Goal: Task Accomplishment & Management: Manage account settings

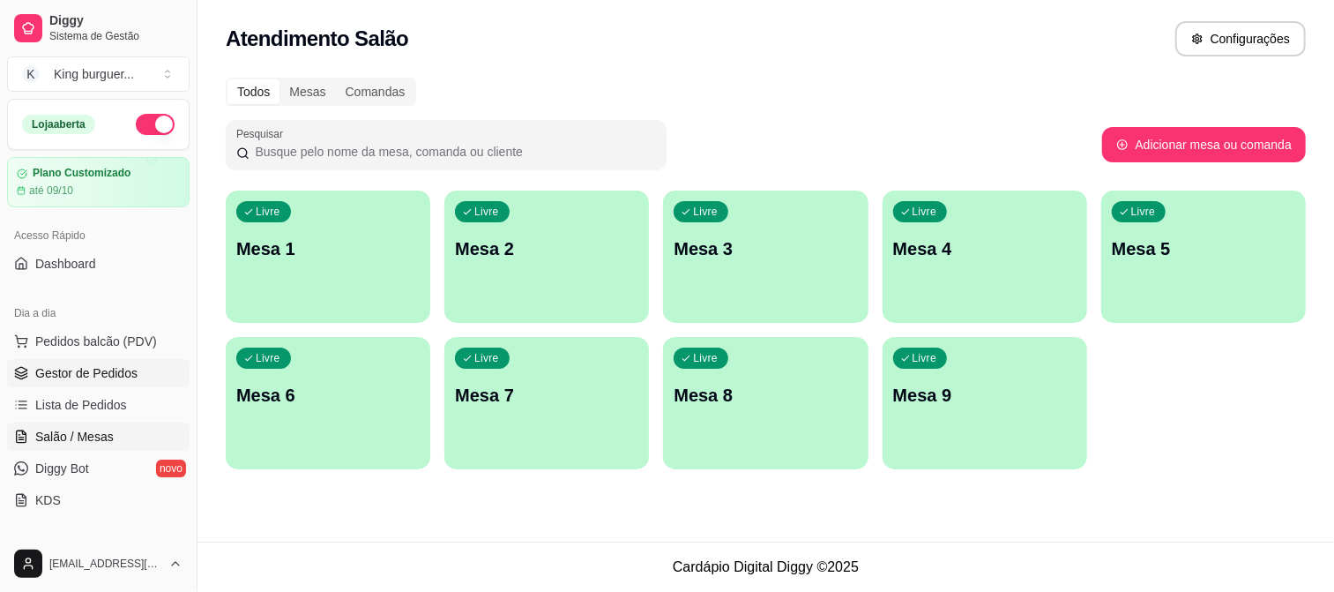
click at [122, 375] on span "Gestor de Pedidos" at bounding box center [86, 373] width 102 height 18
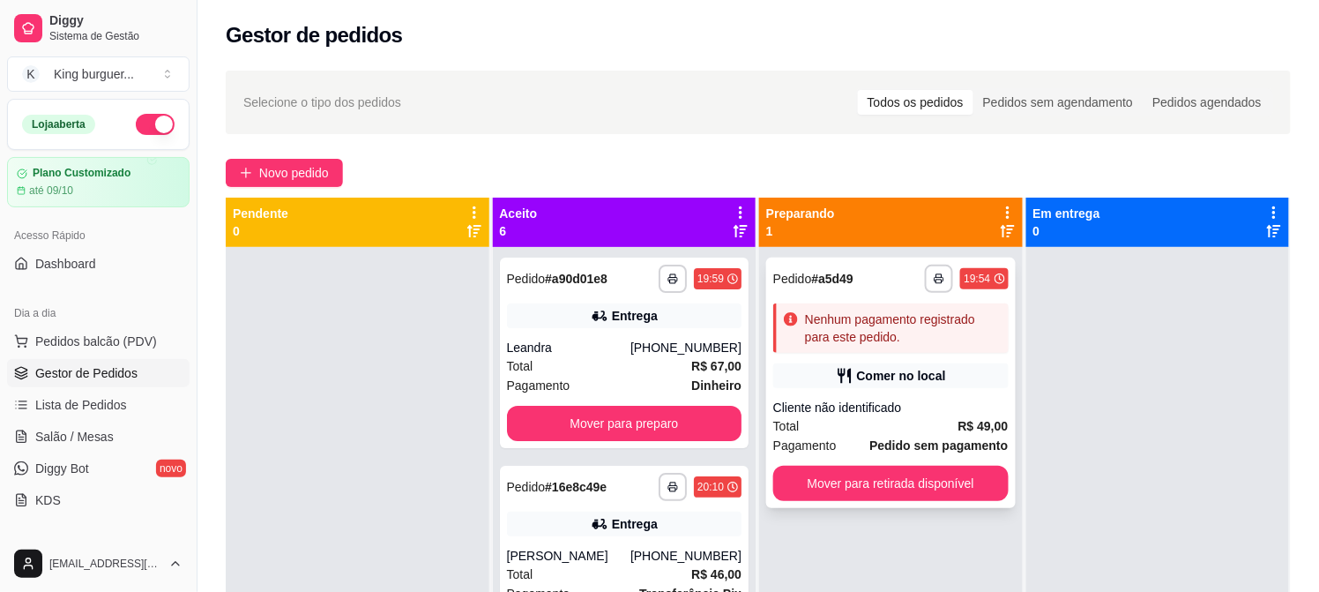
click at [889, 401] on div "Cliente não identificado" at bounding box center [890, 407] width 235 height 18
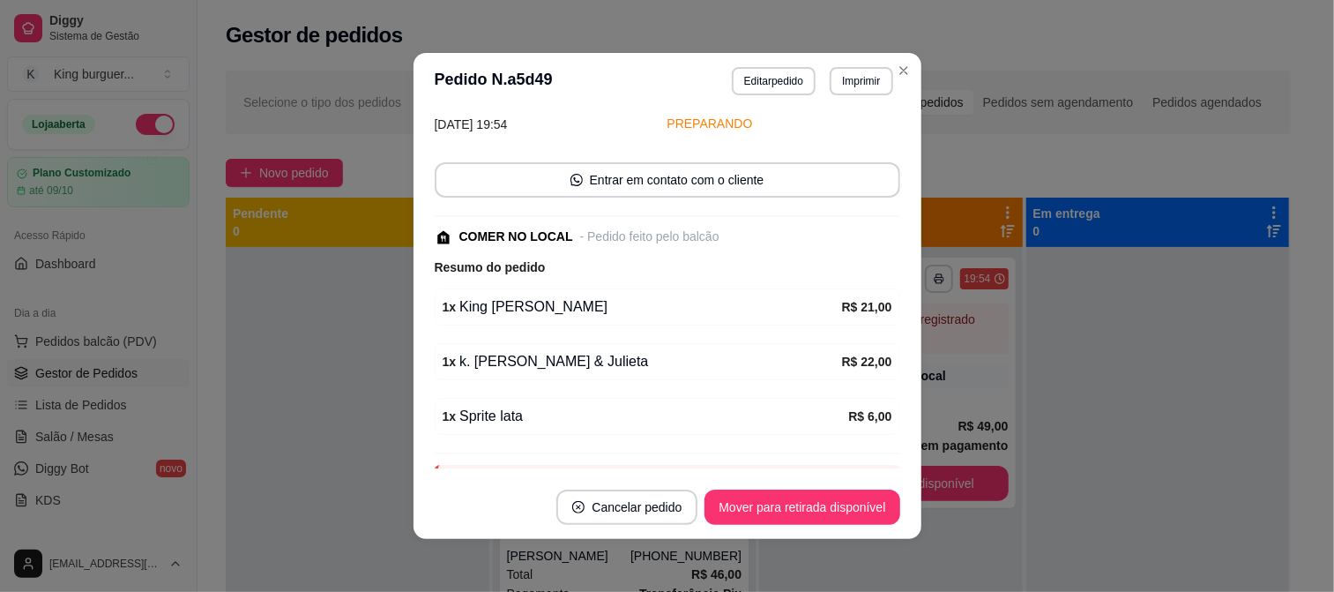
scroll to position [176, 0]
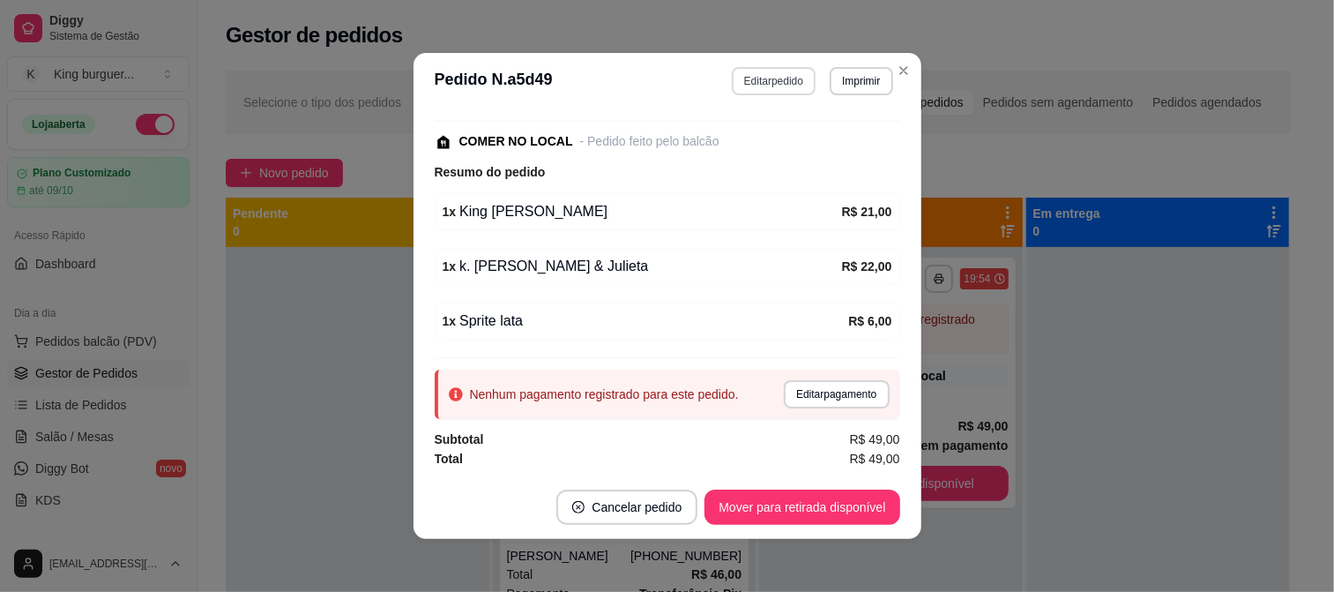
click at [786, 82] on button "Editar pedido" at bounding box center [774, 81] width 84 height 28
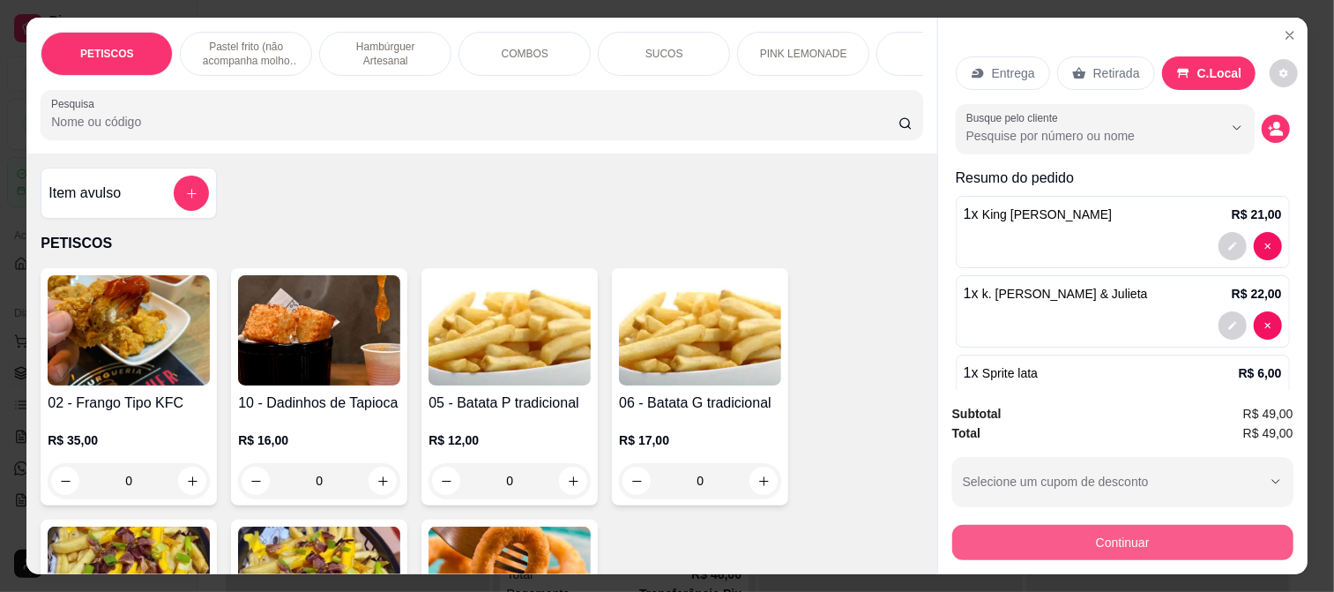
click at [1021, 533] on button "Continuar" at bounding box center [1122, 542] width 341 height 35
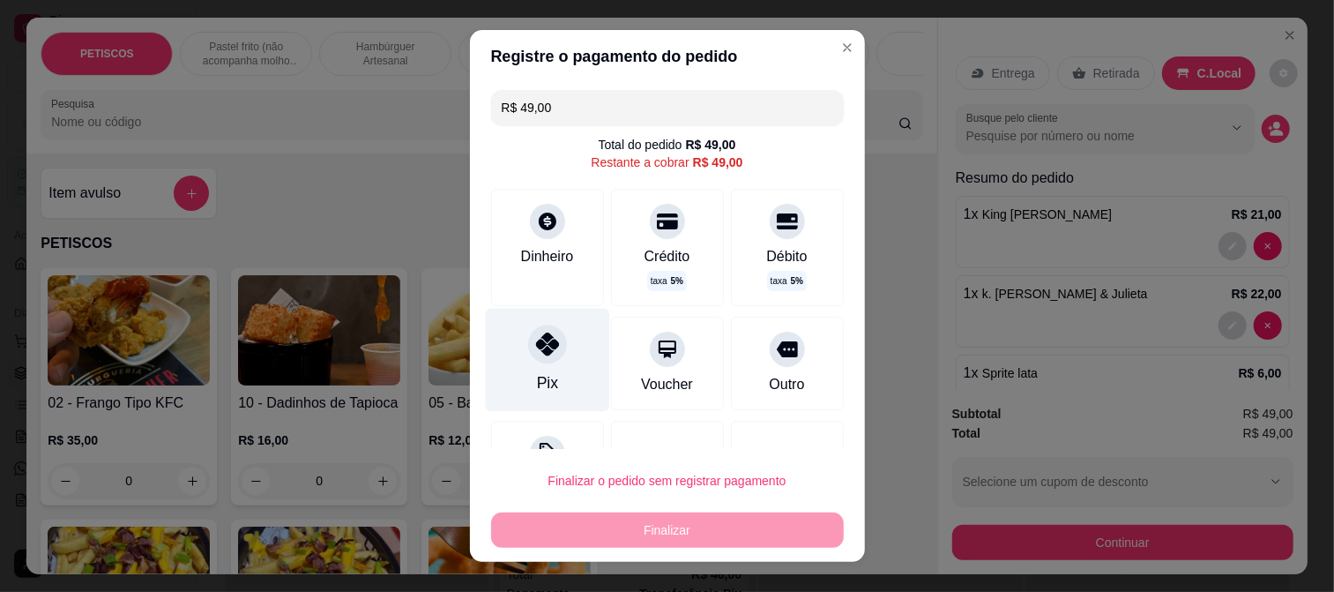
click at [535, 344] on icon at bounding box center [546, 343] width 23 height 23
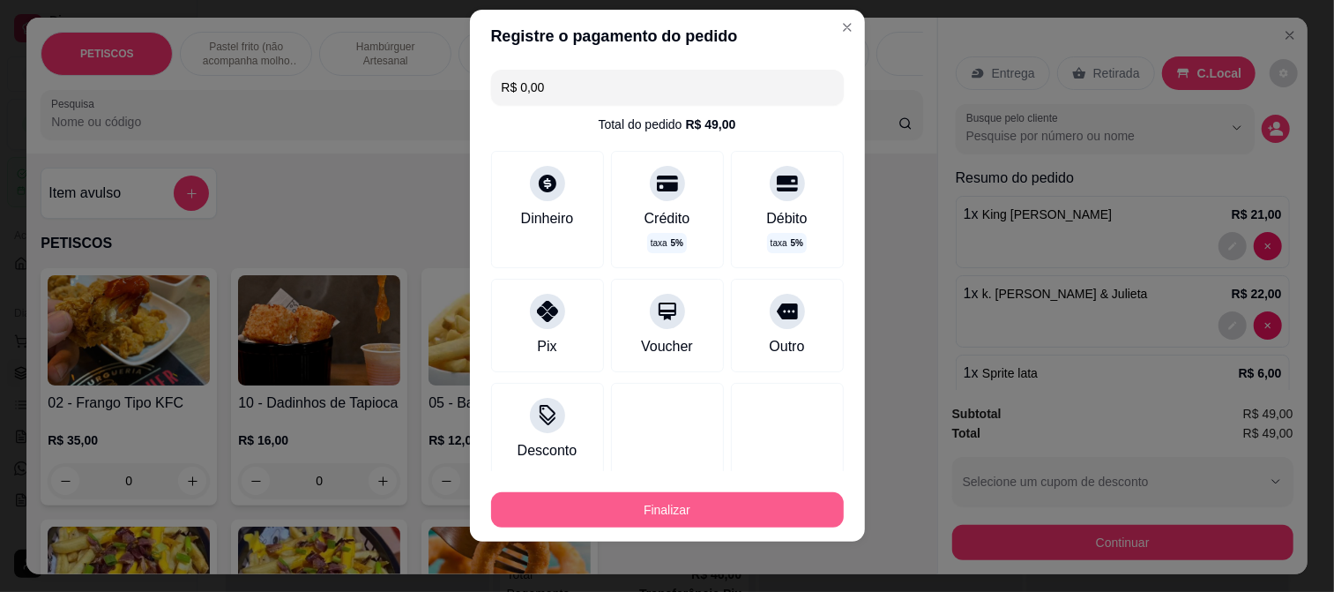
scroll to position [26, 0]
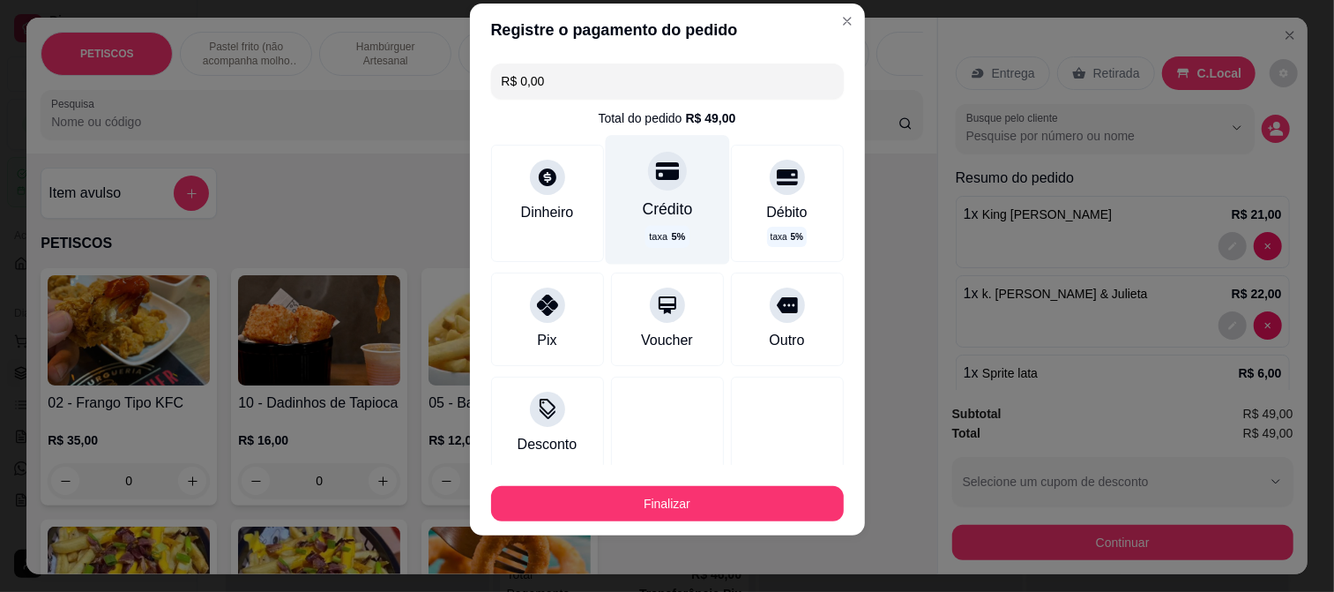
click at [648, 187] on div at bounding box center [667, 171] width 39 height 39
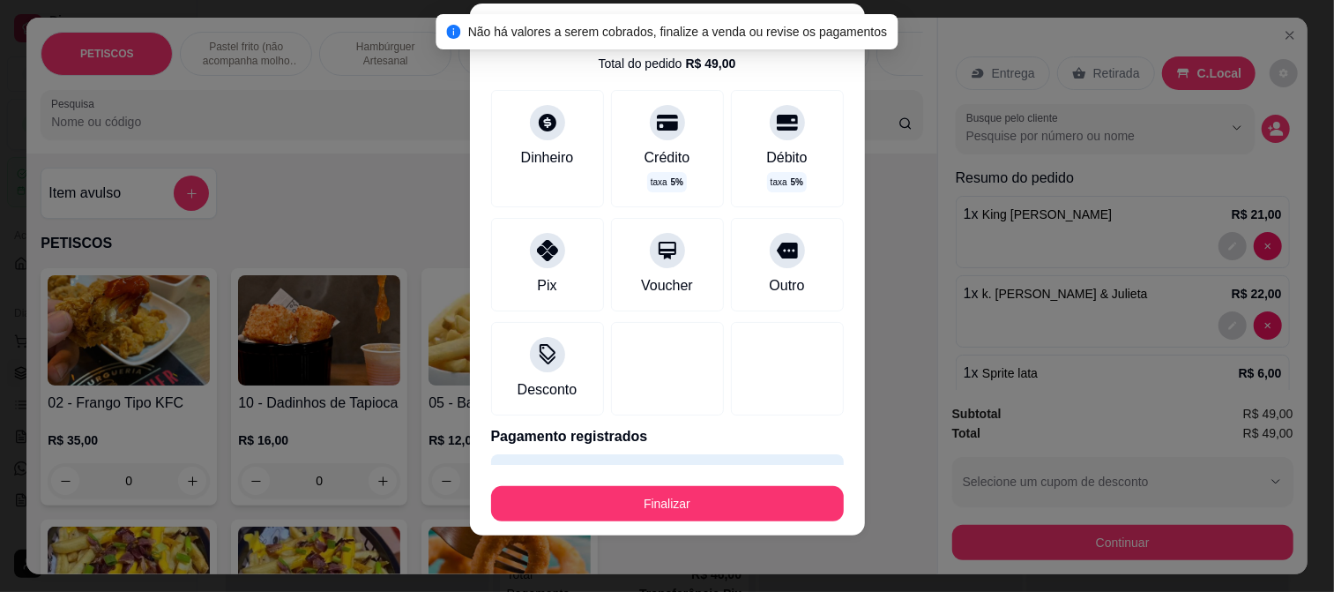
scroll to position [102, 0]
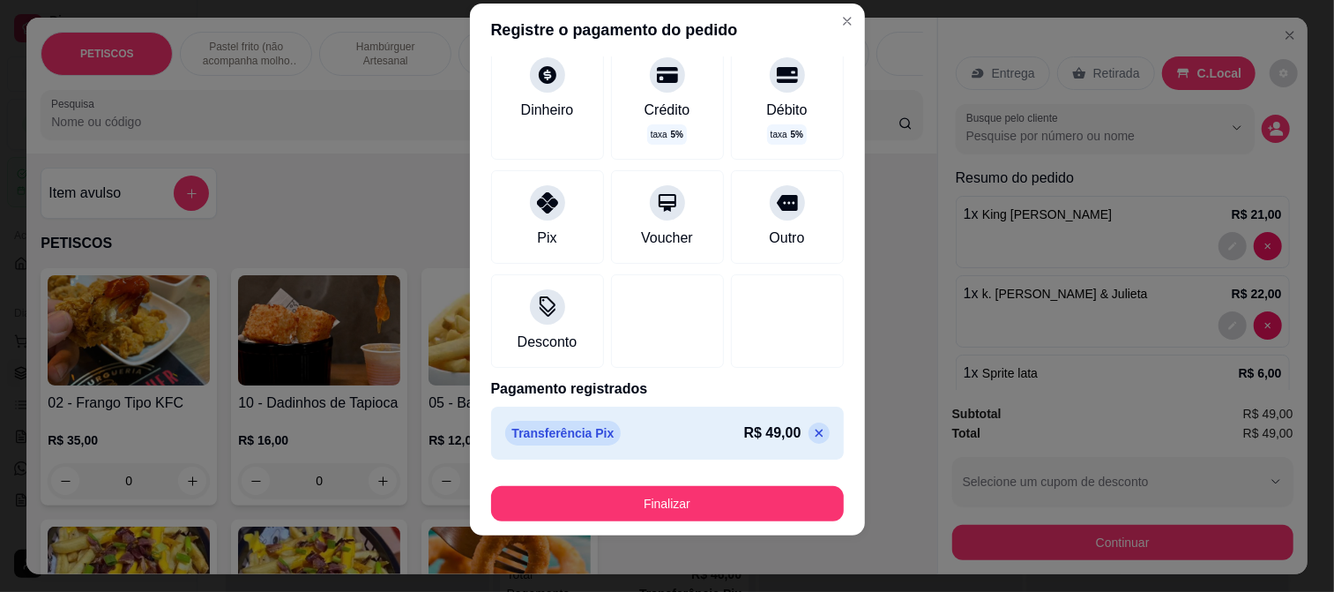
click at [815, 429] on icon at bounding box center [819, 432] width 8 height 8
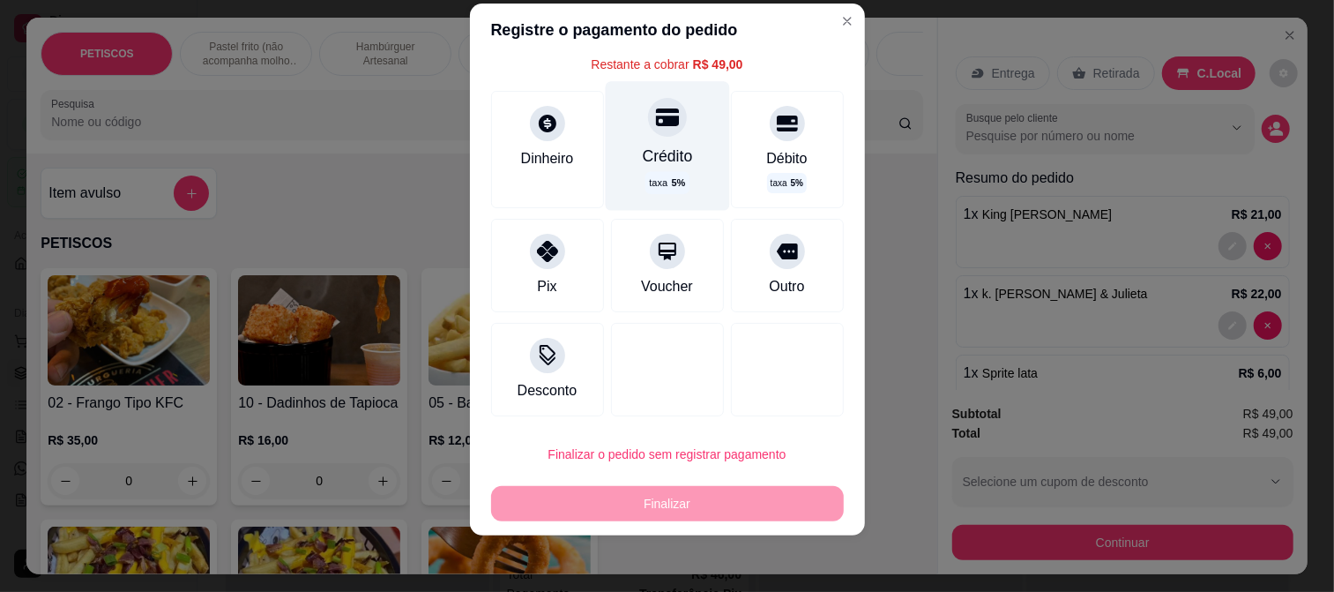
click at [653, 133] on div "Crédito taxa 5 %" at bounding box center [667, 145] width 124 height 129
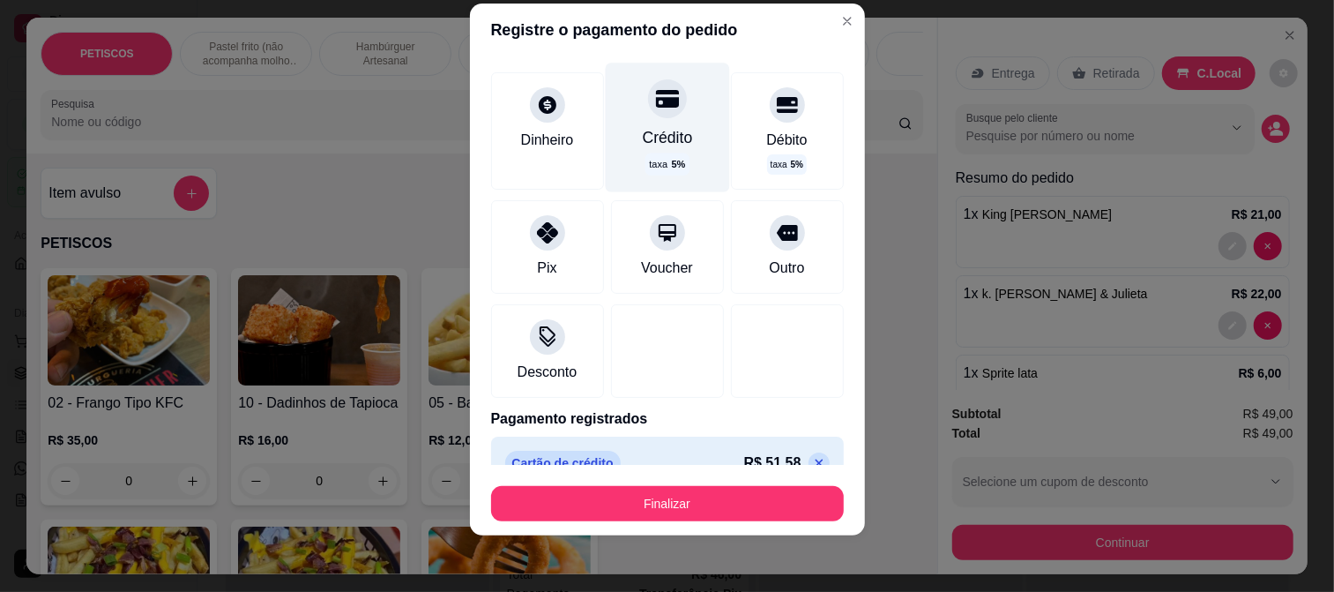
scroll to position [102, 0]
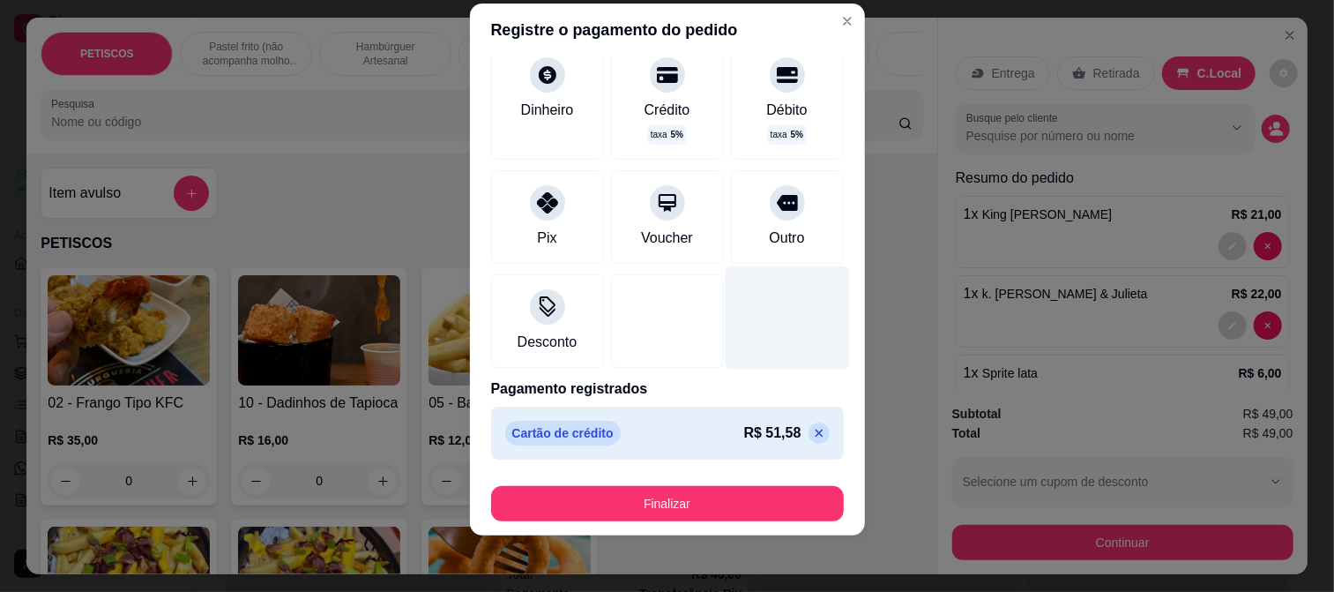
drag, startPoint x: 776, startPoint y: 432, endPoint x: 789, endPoint y: 346, distance: 87.4
click at [808, 430] on p at bounding box center [818, 432] width 21 height 21
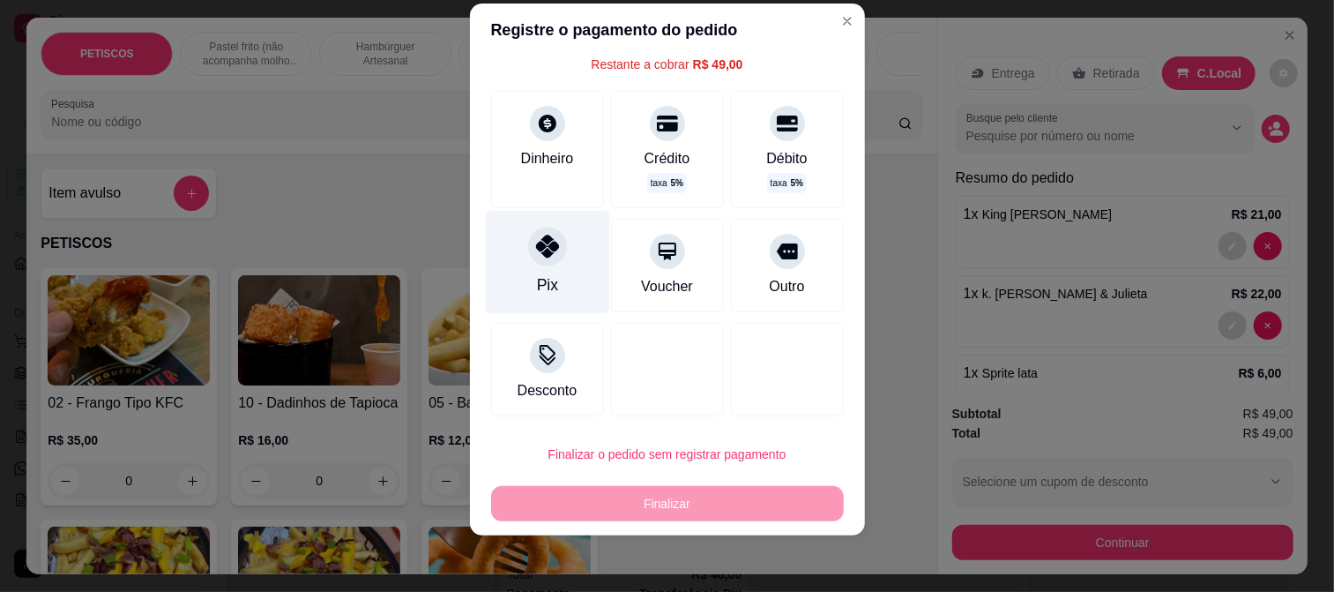
click at [541, 236] on icon at bounding box center [546, 246] width 23 height 23
type input "R$ 0,00"
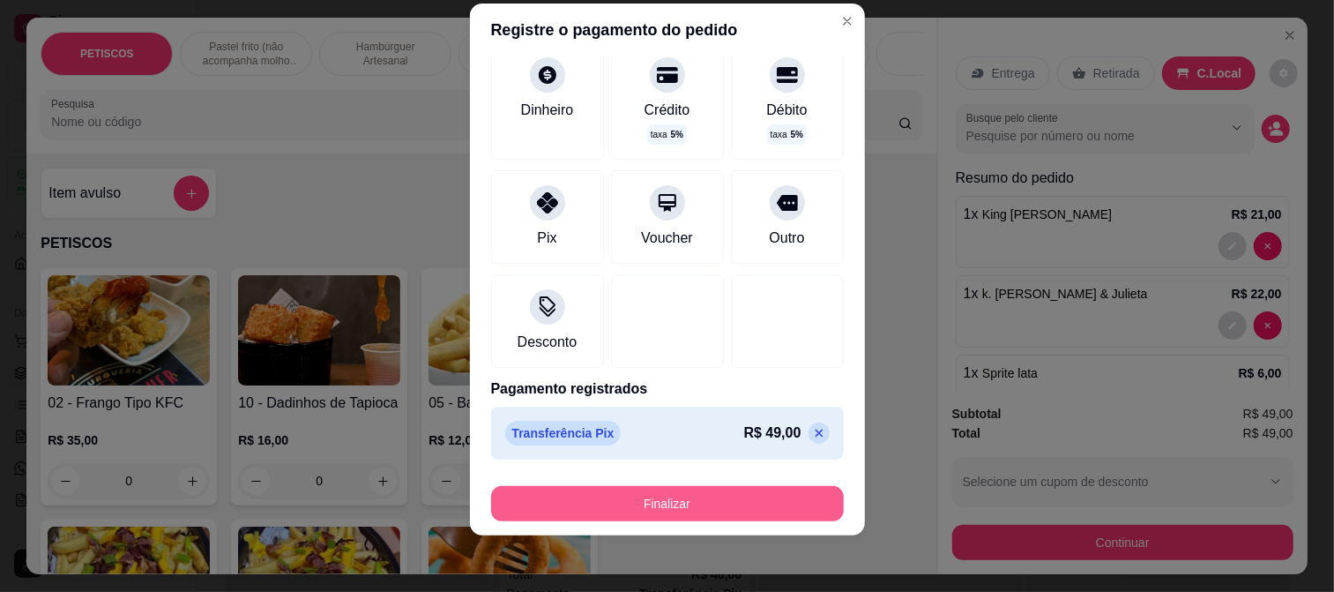
click at [673, 498] on button "Finalizar" at bounding box center [667, 503] width 353 height 35
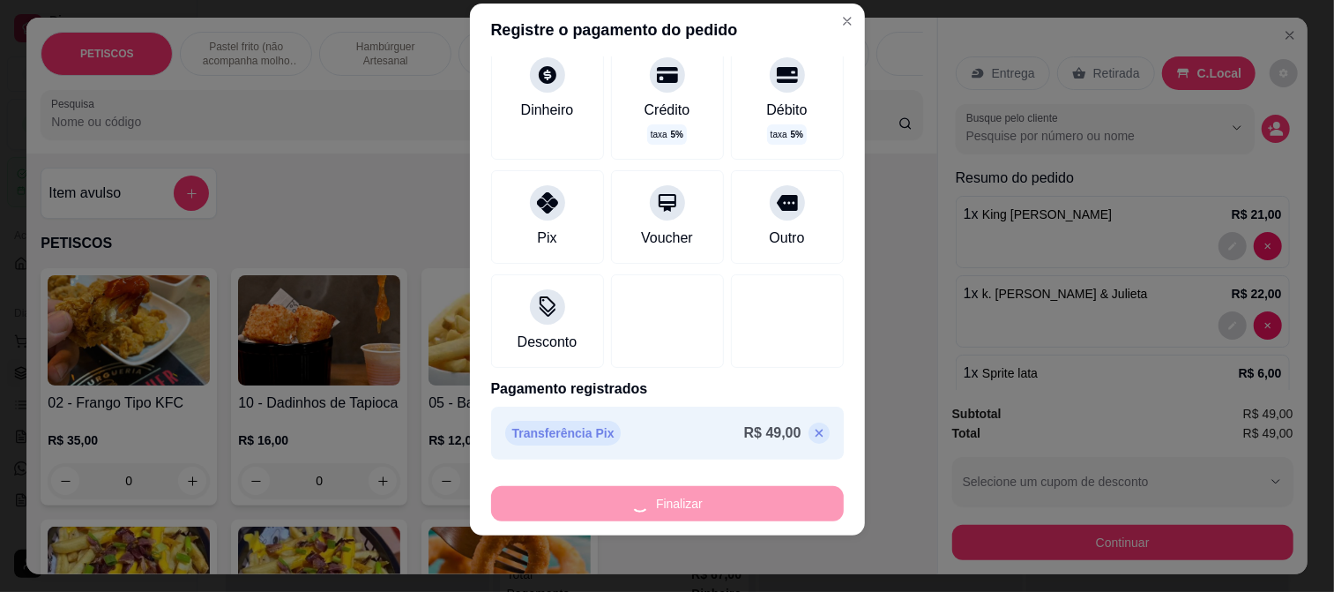
type input "0"
type input "-R$ 49,00"
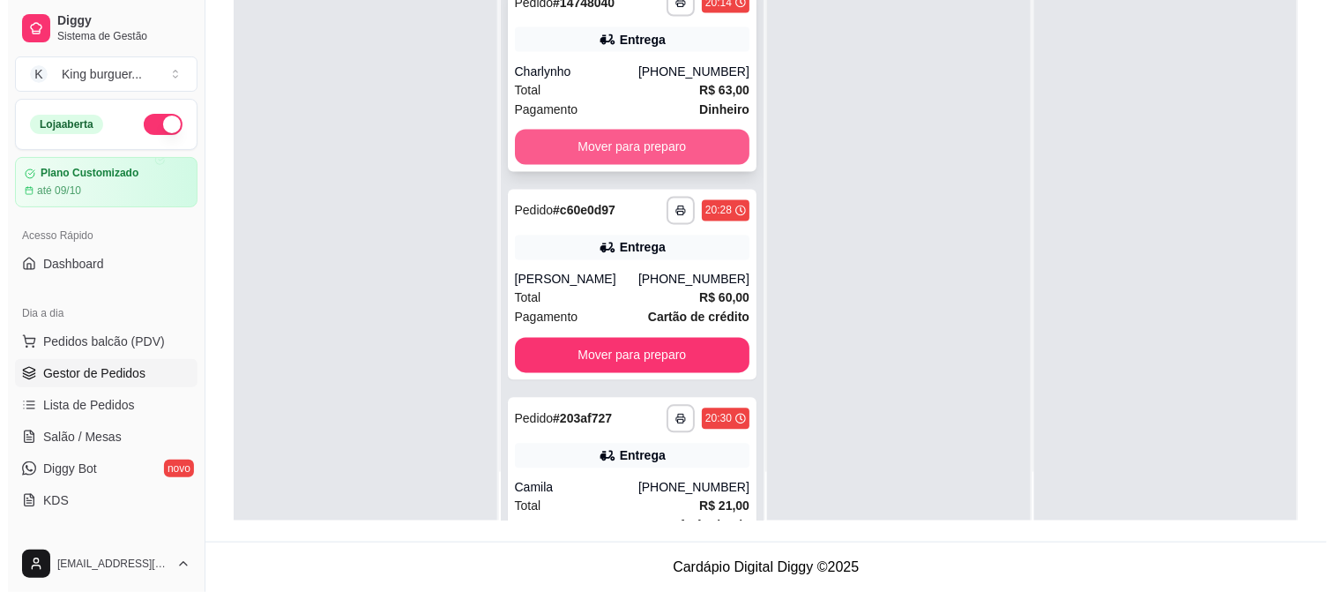
scroll to position [685, 0]
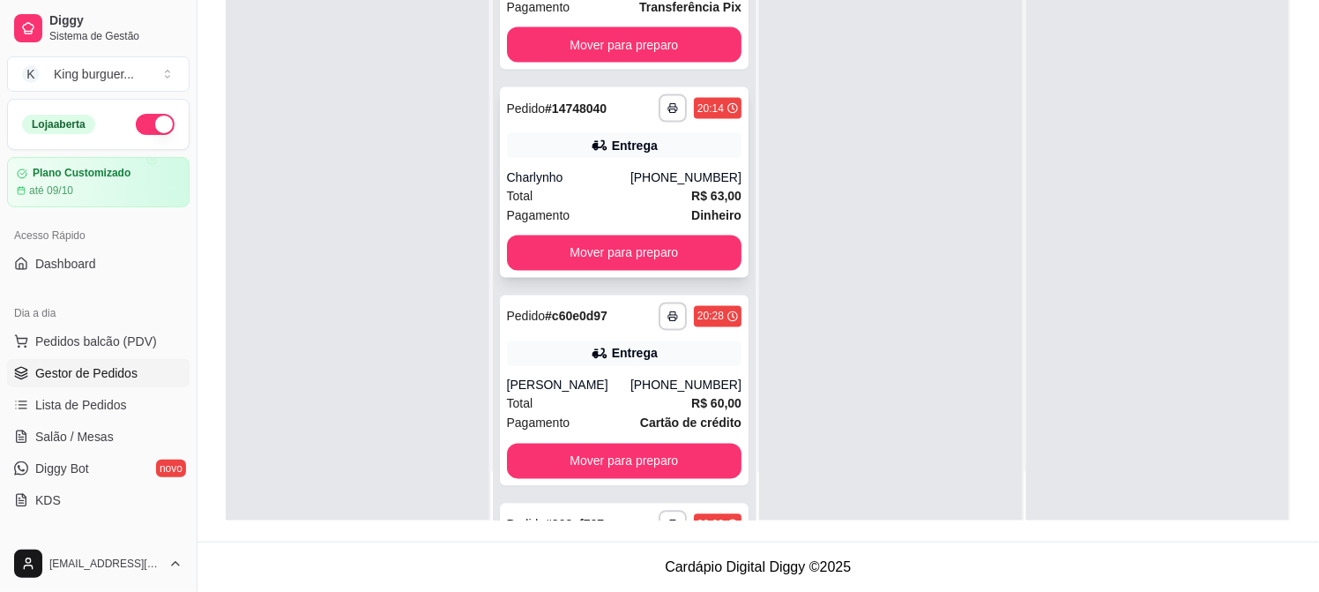
click at [644, 173] on div "[PHONE_NUMBER]" at bounding box center [685, 177] width 111 height 18
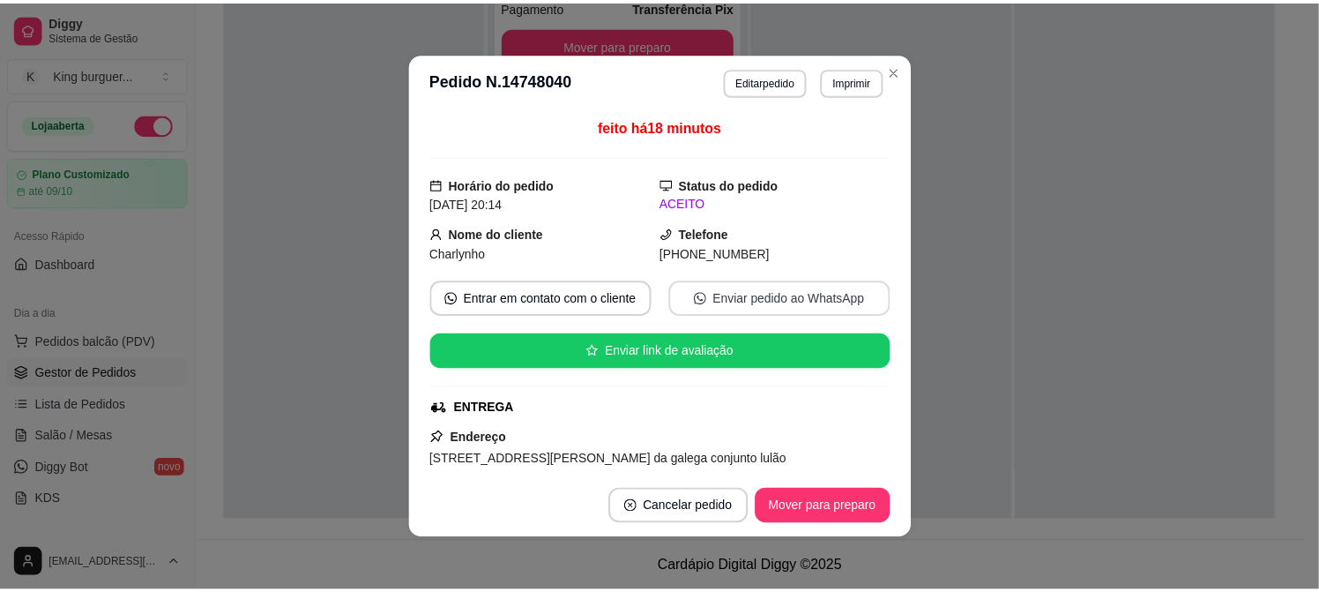
scroll to position [489, 0]
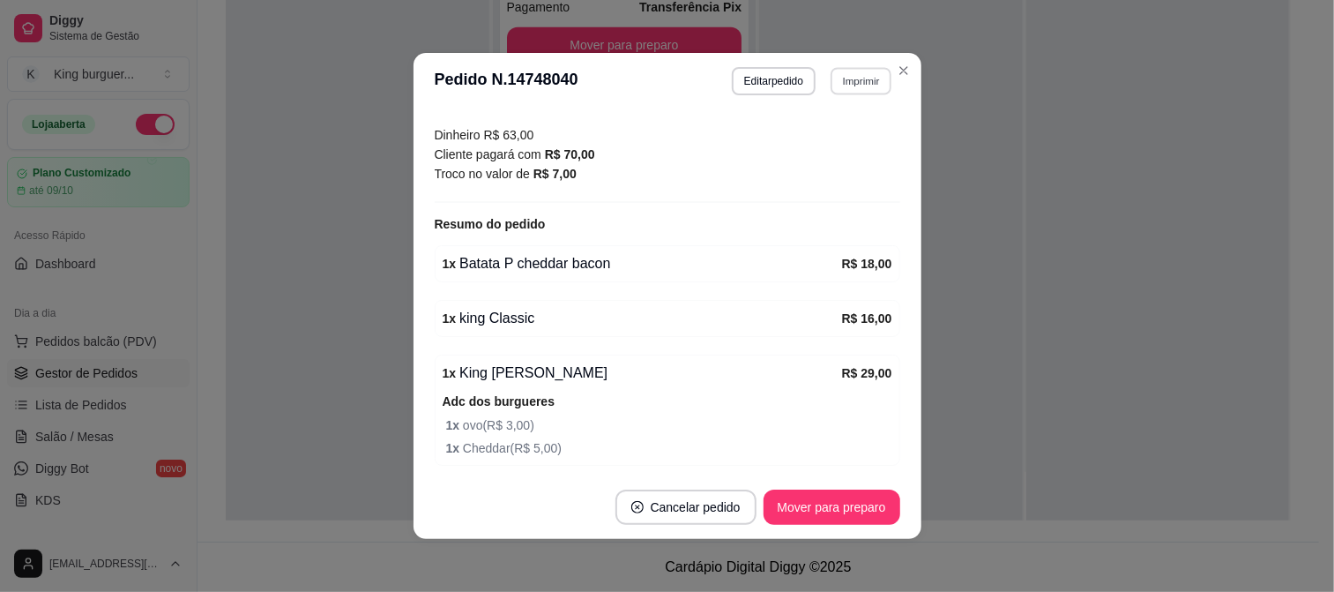
click at [845, 77] on button "Imprimir" at bounding box center [860, 80] width 61 height 27
click at [815, 141] on button "IMPRESSORA" at bounding box center [823, 144] width 128 height 28
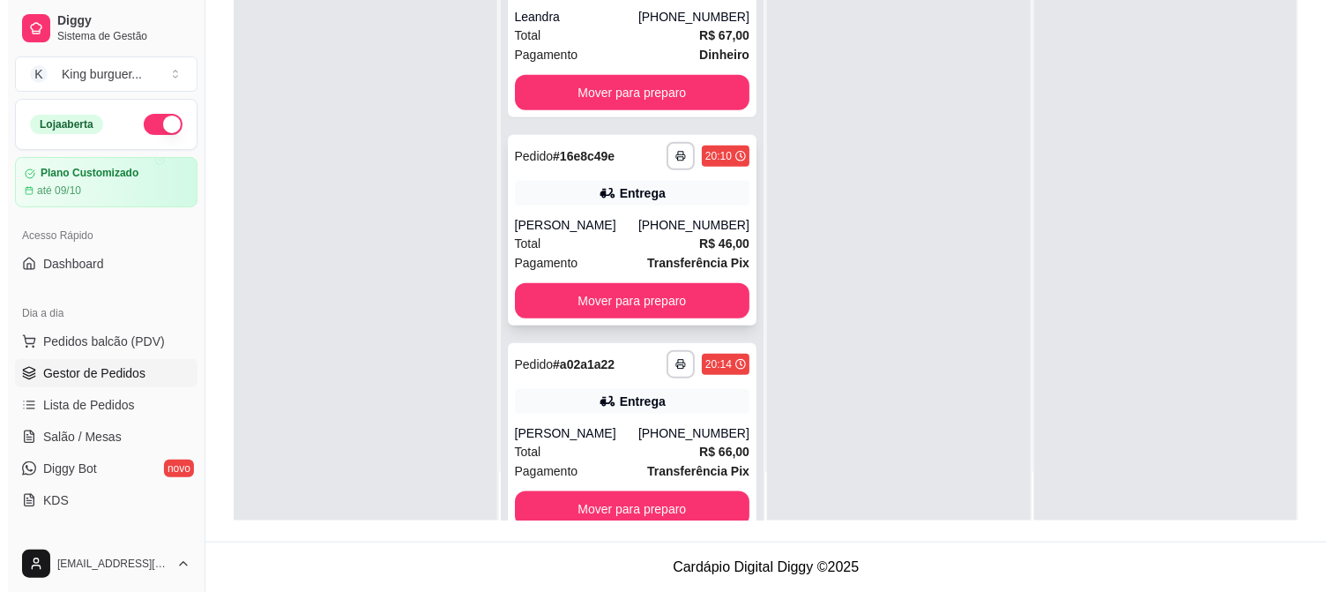
scroll to position [196, 0]
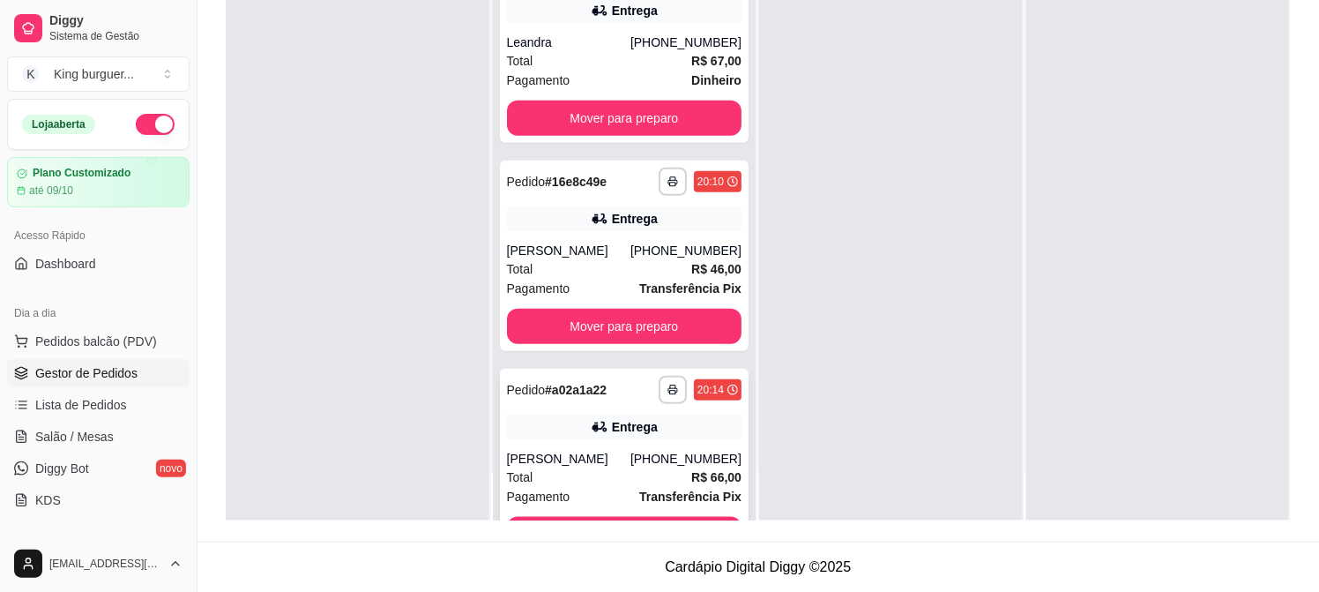
click at [615, 428] on div "Entrega" at bounding box center [635, 427] width 46 height 18
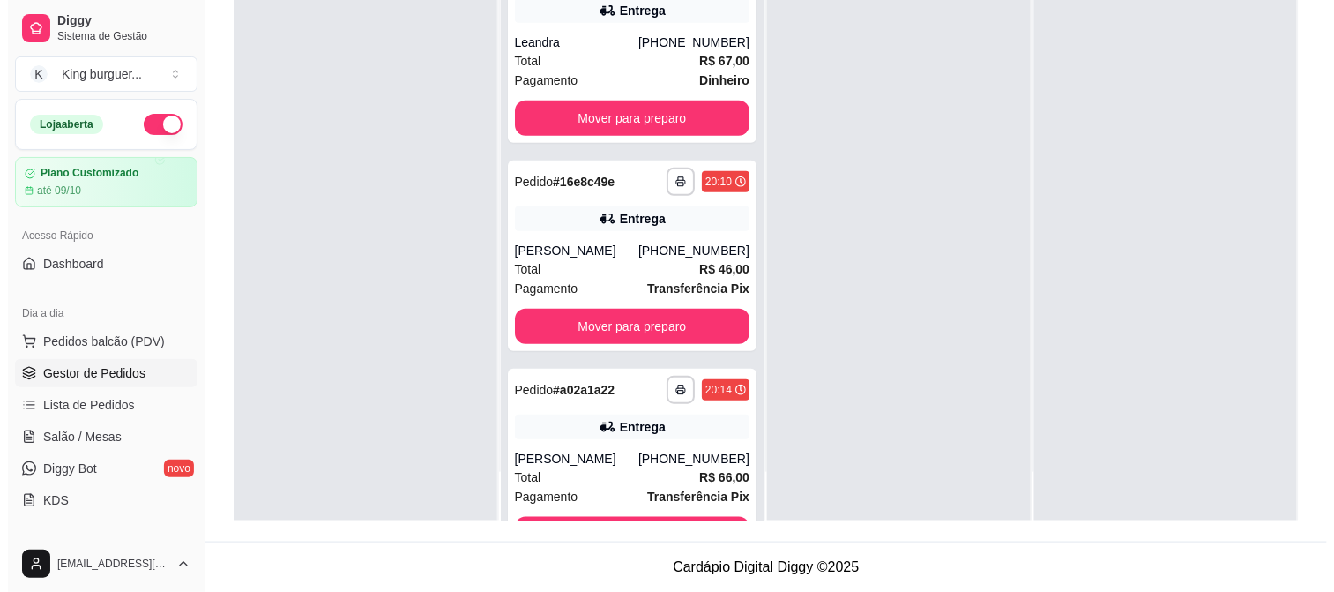
scroll to position [0, 0]
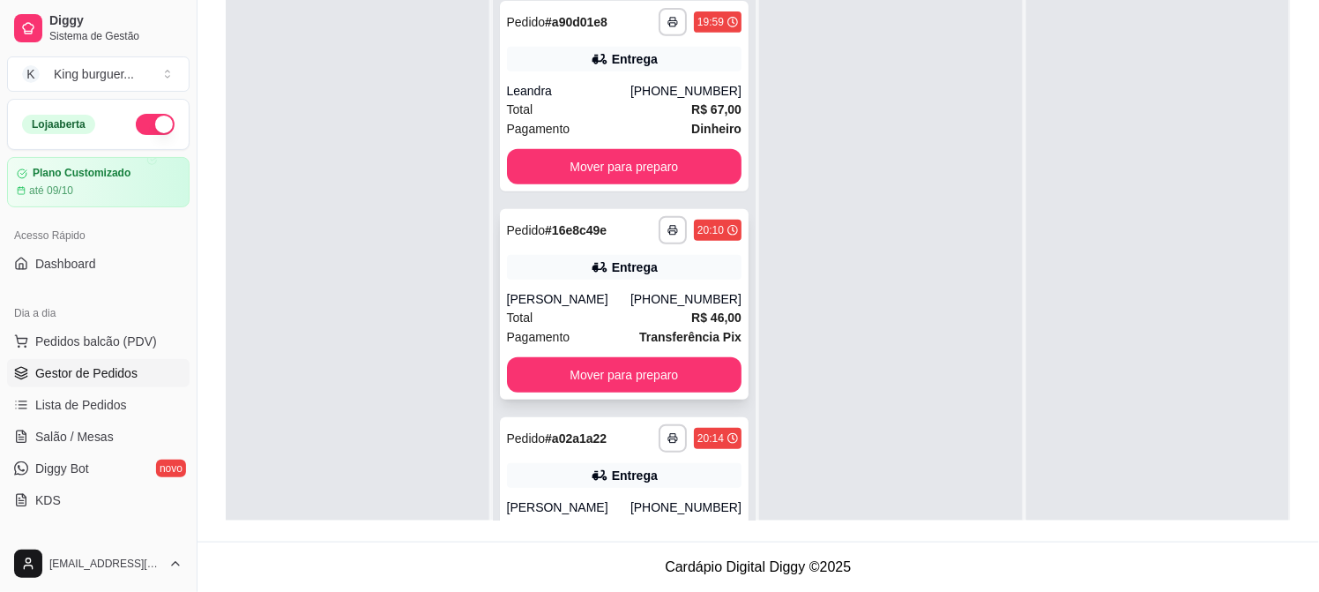
click at [658, 309] on div "Total R$ 46,00" at bounding box center [624, 317] width 235 height 19
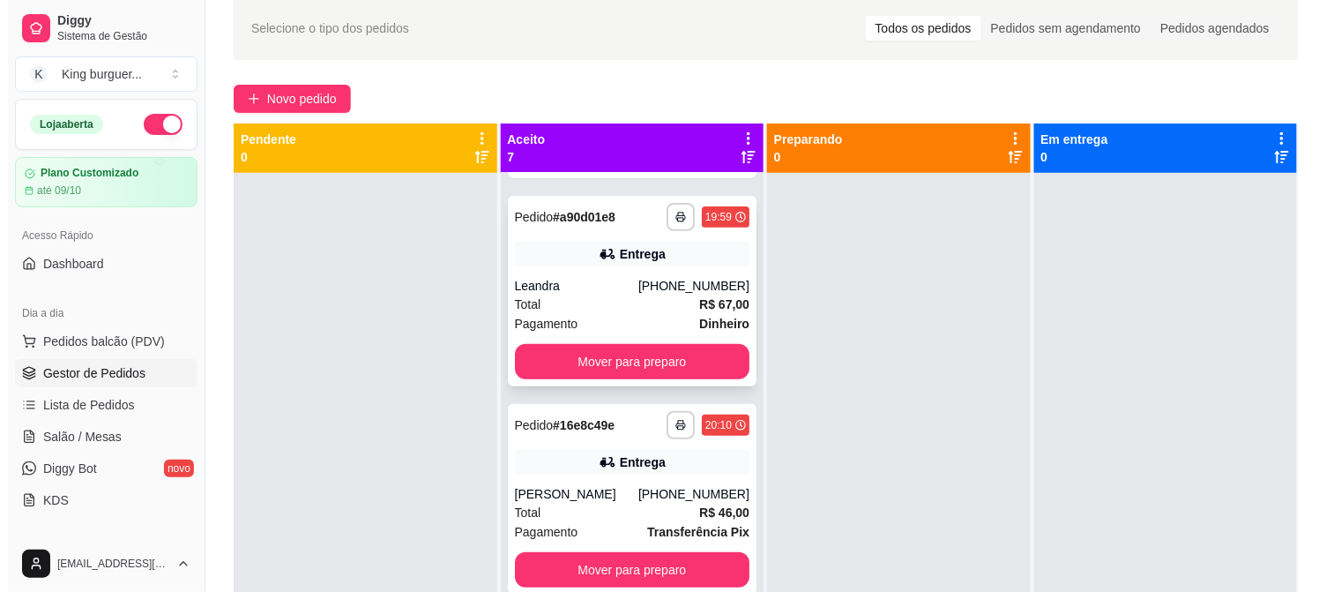
scroll to position [73, 0]
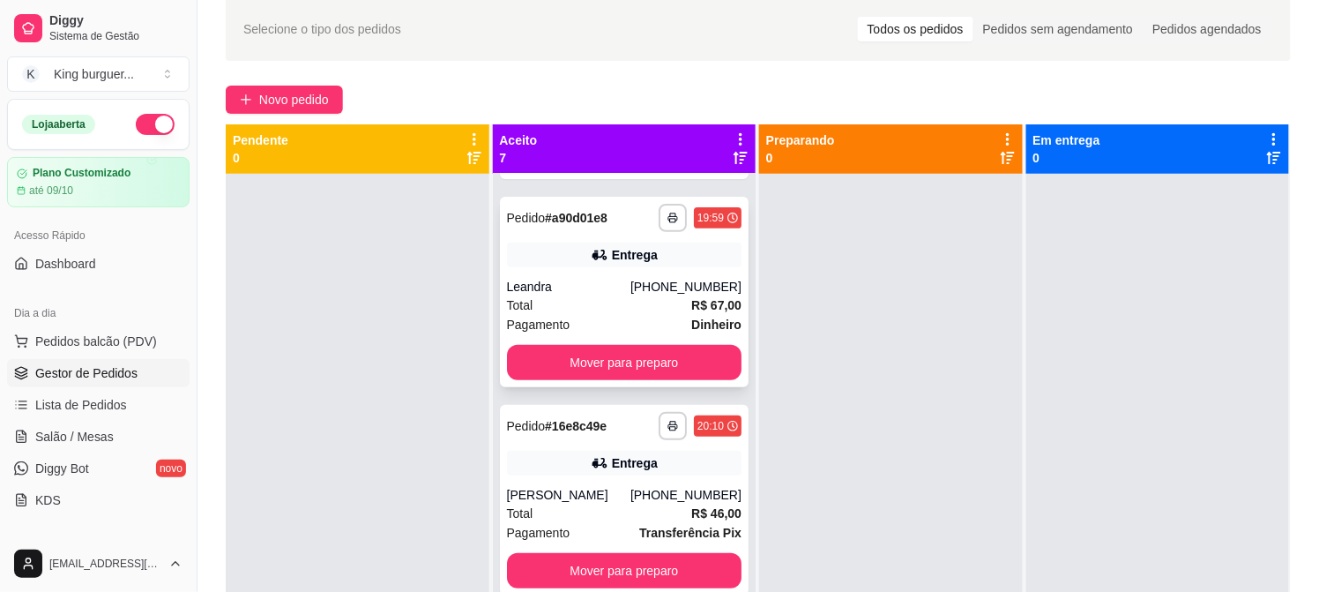
click at [659, 283] on div "[PHONE_NUMBER]" at bounding box center [685, 287] width 111 height 18
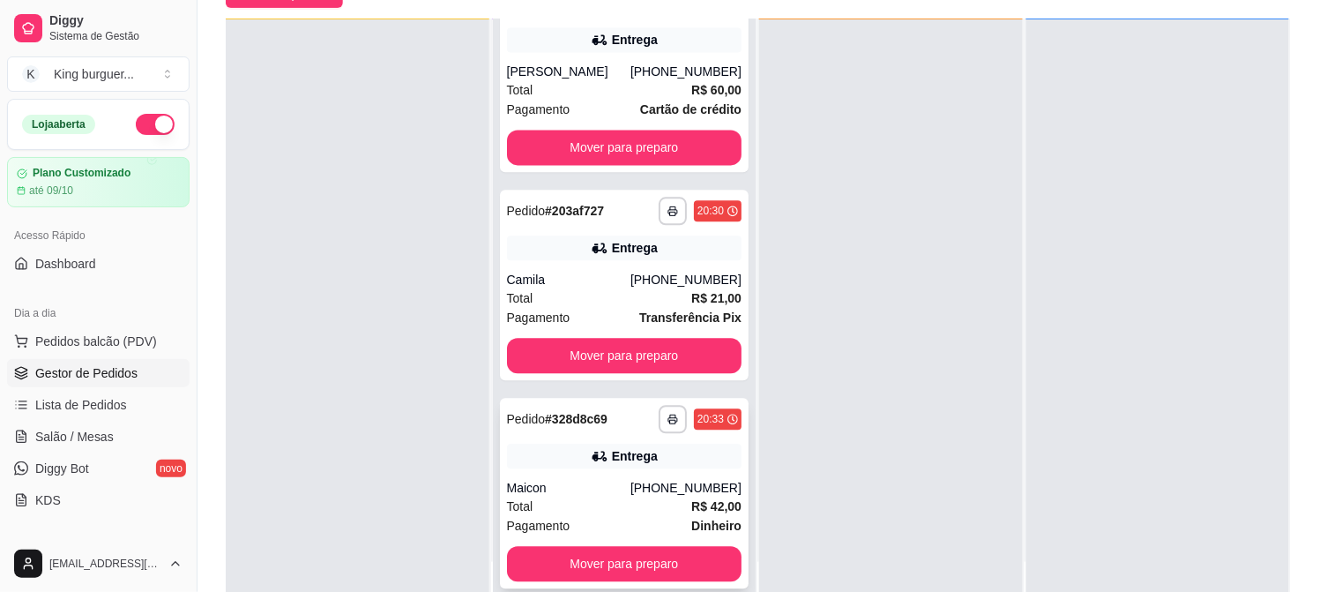
scroll to position [269, 0]
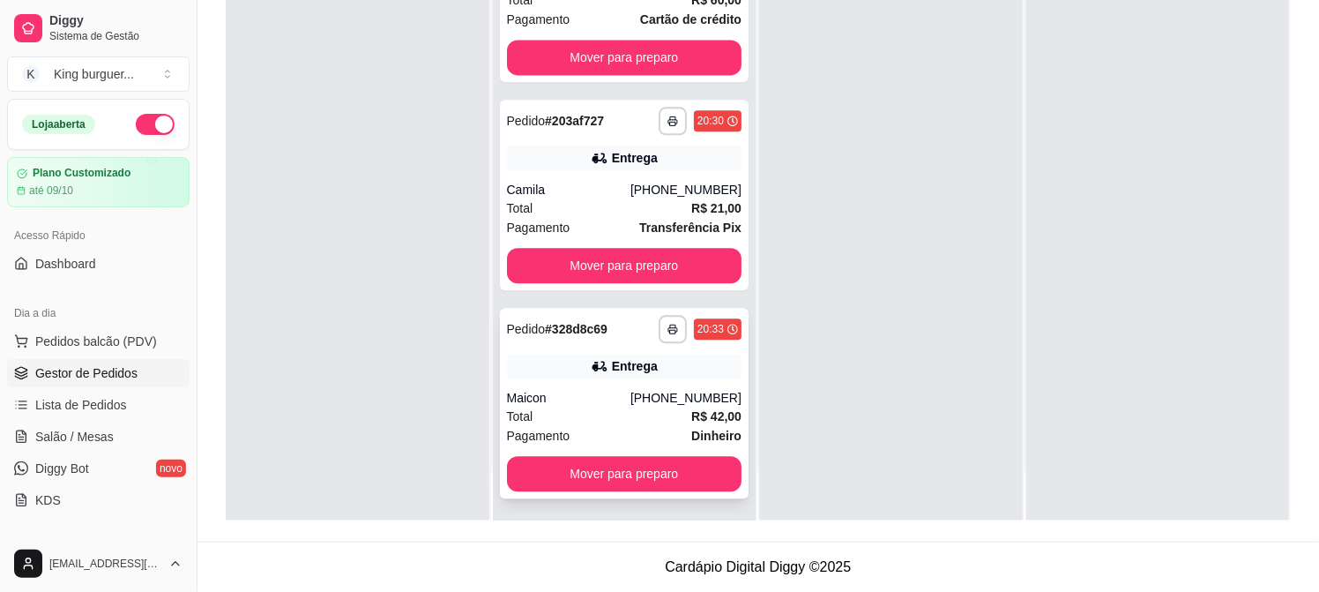
click at [636, 375] on div "Entrega" at bounding box center [624, 366] width 235 height 25
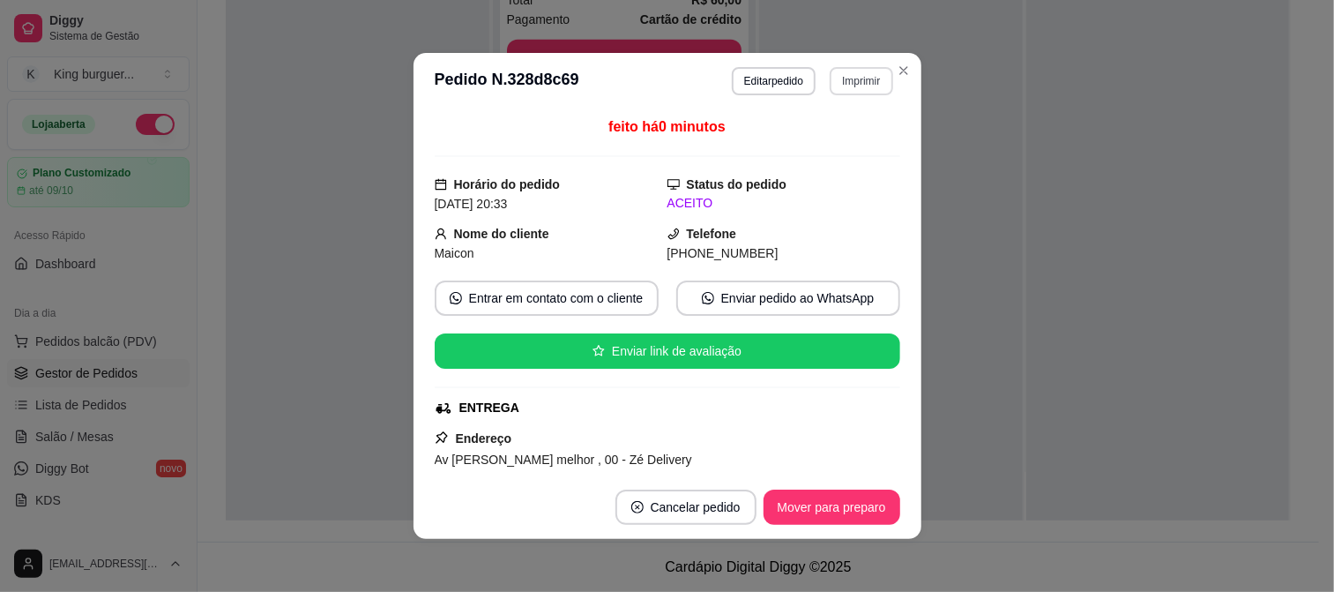
click at [849, 84] on button "Imprimir" at bounding box center [861, 81] width 63 height 28
click at [808, 147] on button "IMPRESSORA" at bounding box center [823, 144] width 128 height 28
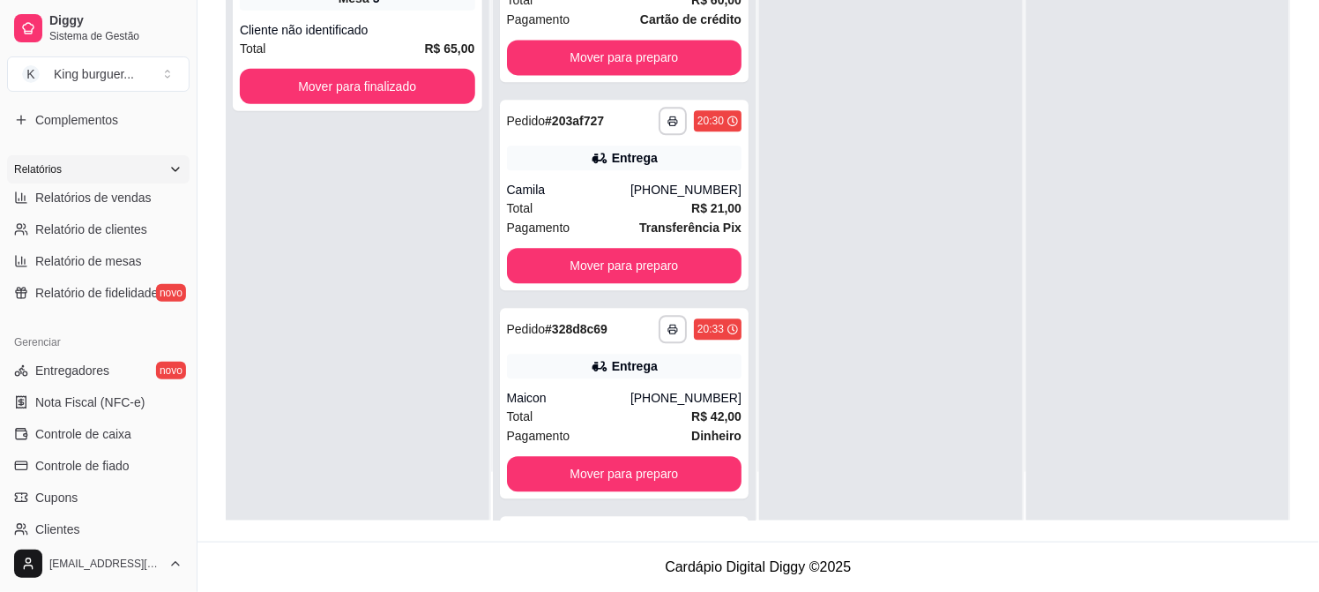
scroll to position [294, 0]
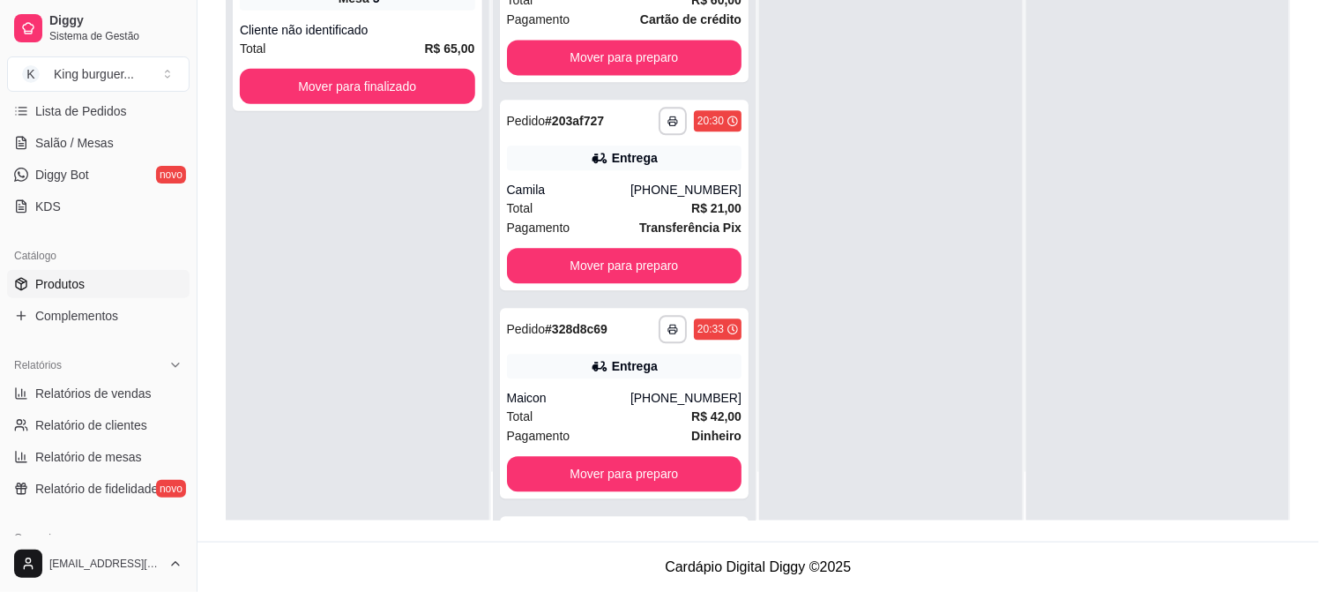
click at [80, 273] on link "Produtos" at bounding box center [98, 284] width 182 height 28
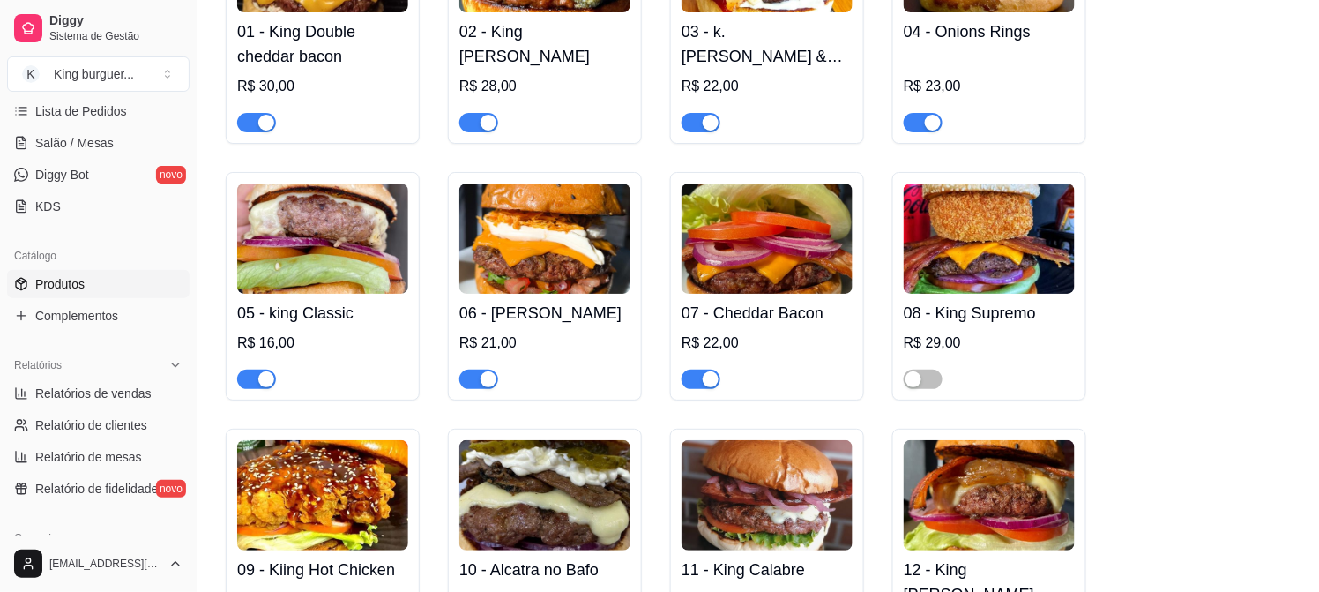
scroll to position [1861, 0]
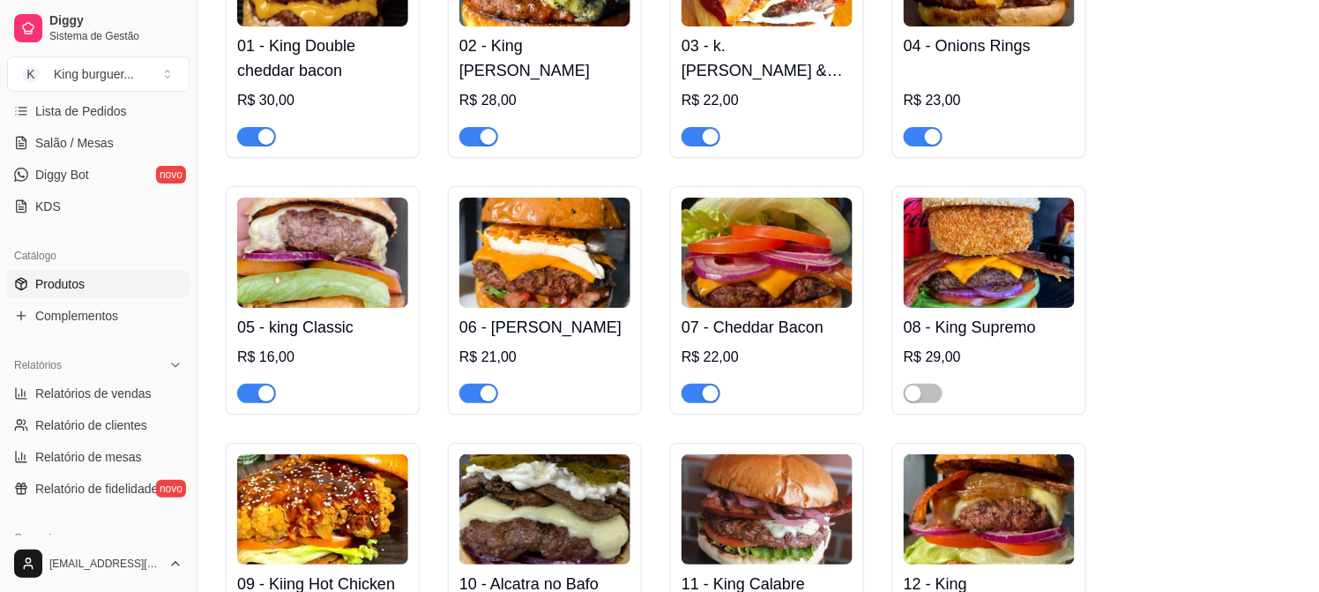
click at [480, 398] on div "button" at bounding box center [488, 393] width 16 height 16
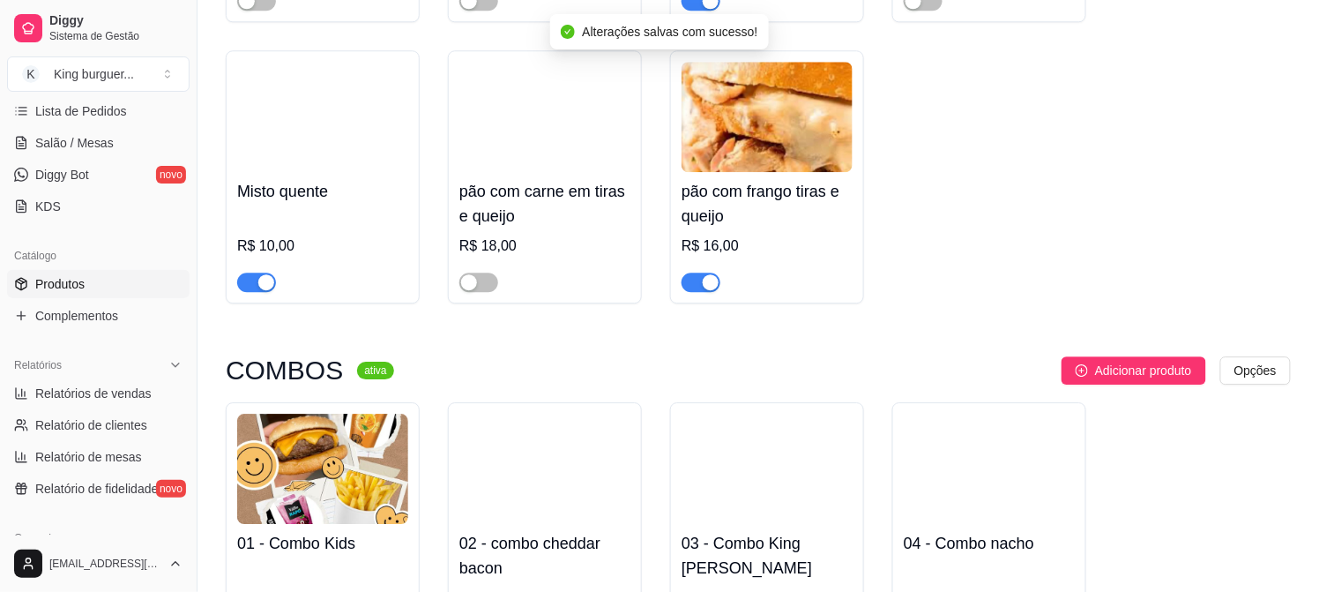
scroll to position [3624, 0]
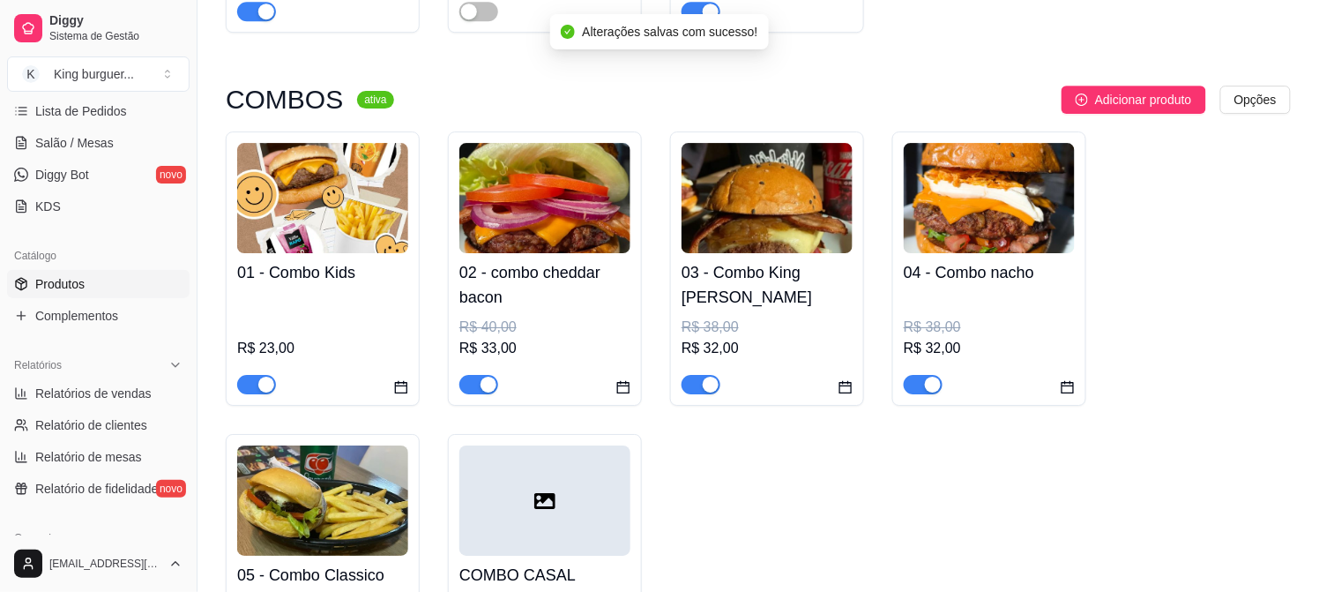
click at [913, 375] on span "button" at bounding box center [923, 384] width 39 height 19
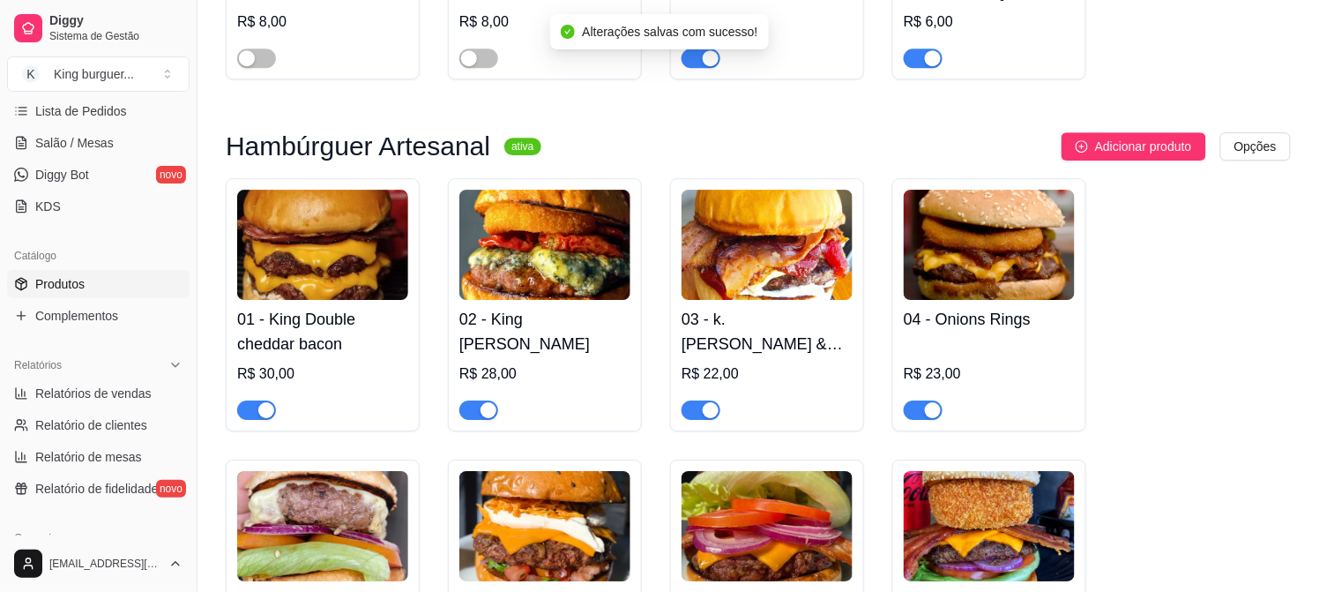
scroll to position [1567, 0]
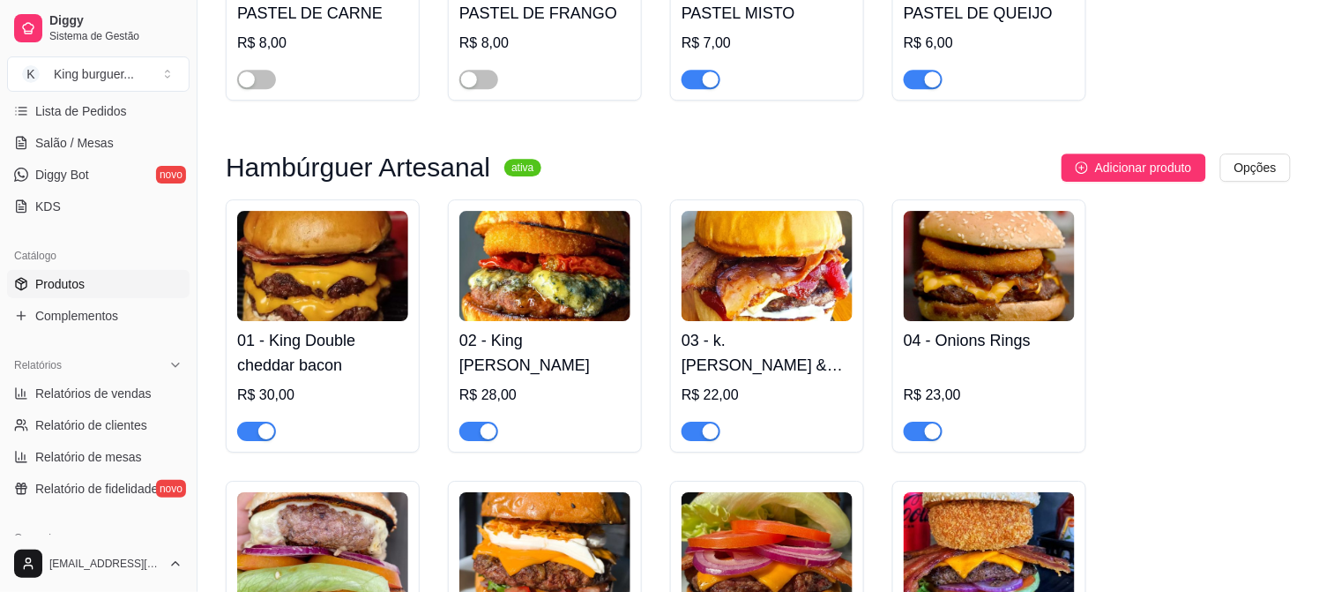
click at [473, 433] on span "button" at bounding box center [478, 430] width 39 height 19
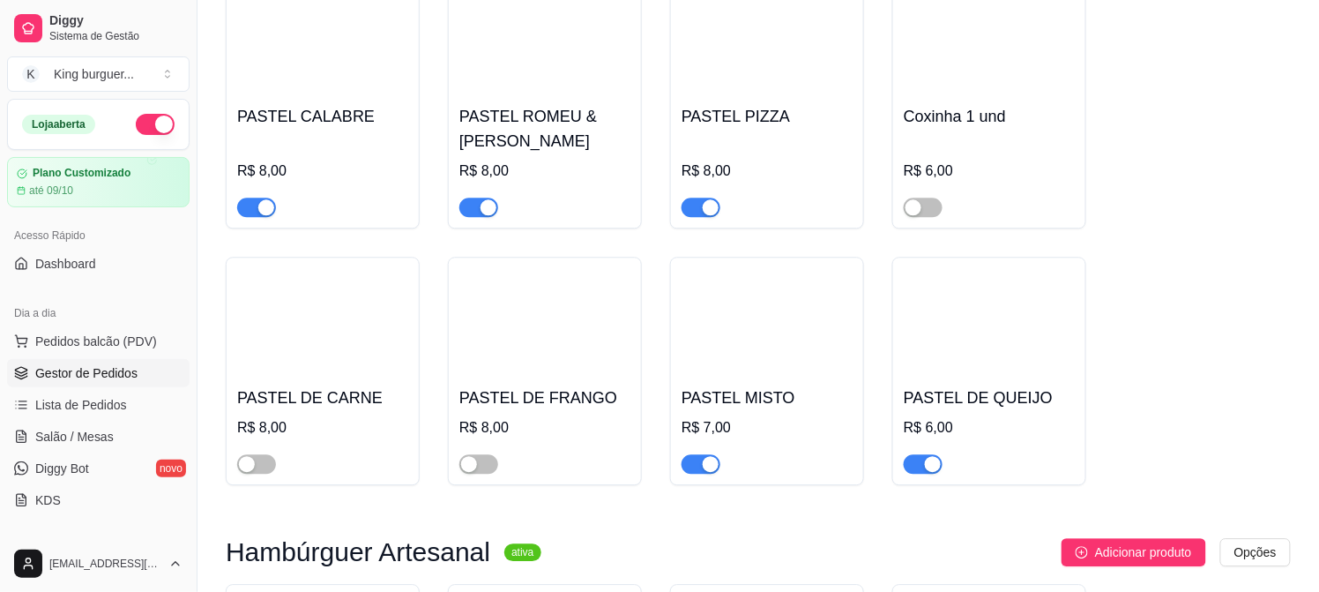
scroll to position [1175, 0]
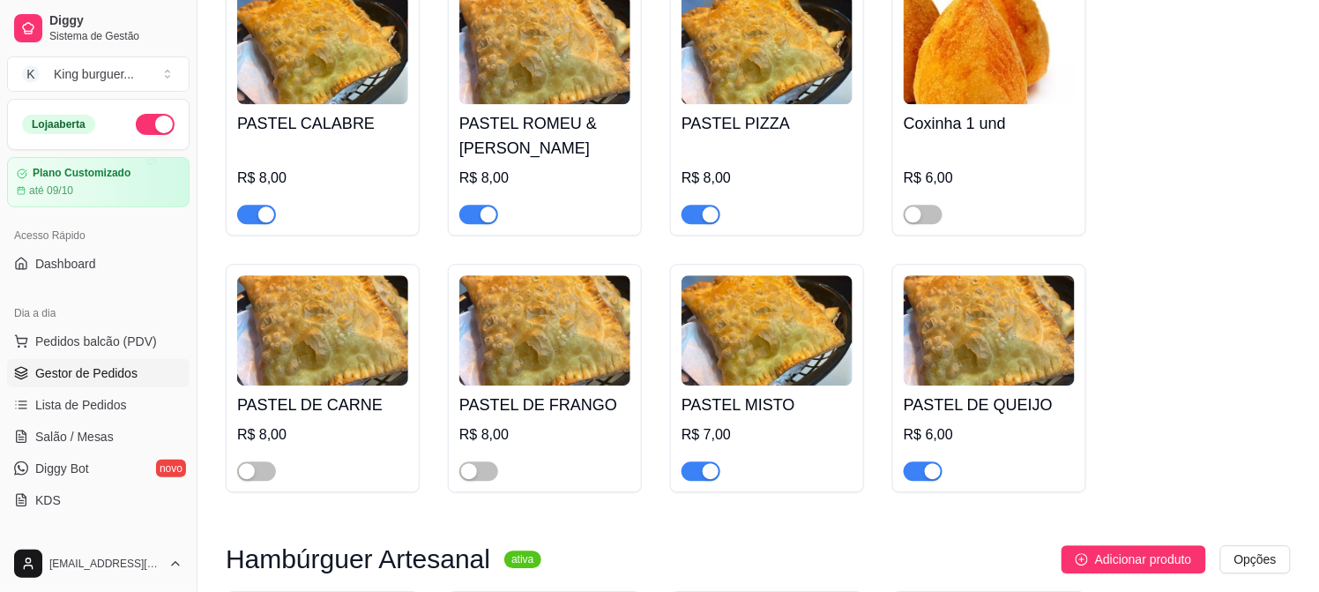
click at [124, 370] on span "Gestor de Pedidos" at bounding box center [86, 373] width 102 height 18
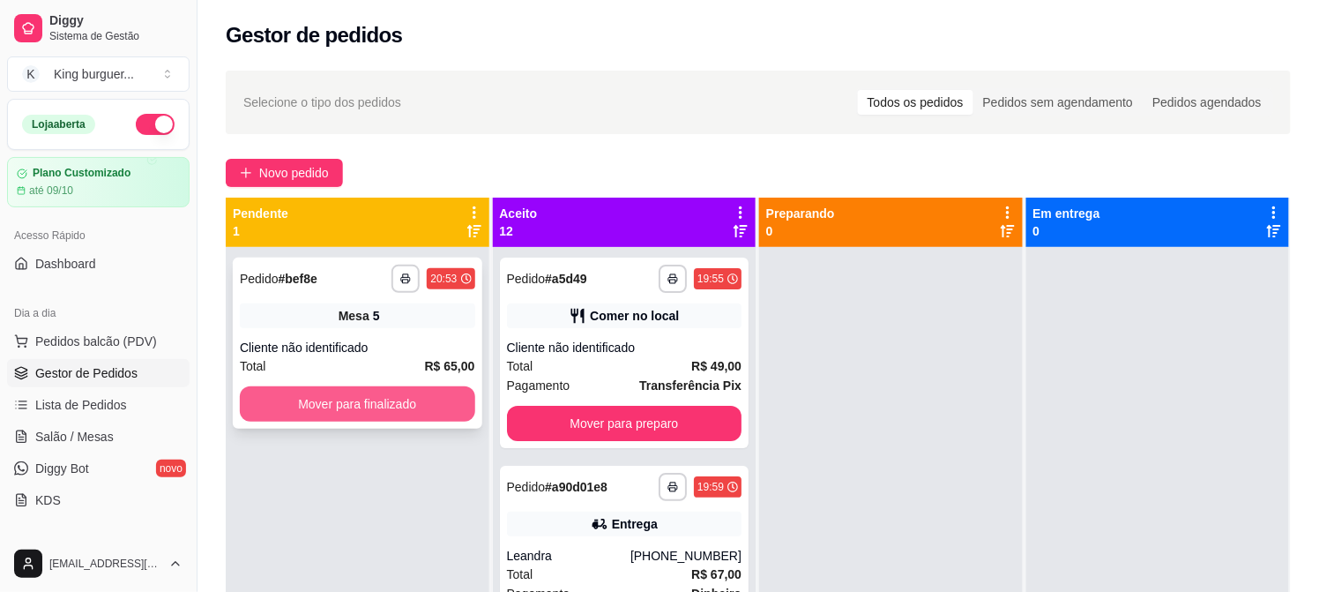
click at [407, 411] on button "Mover para finalizado" at bounding box center [357, 403] width 235 height 35
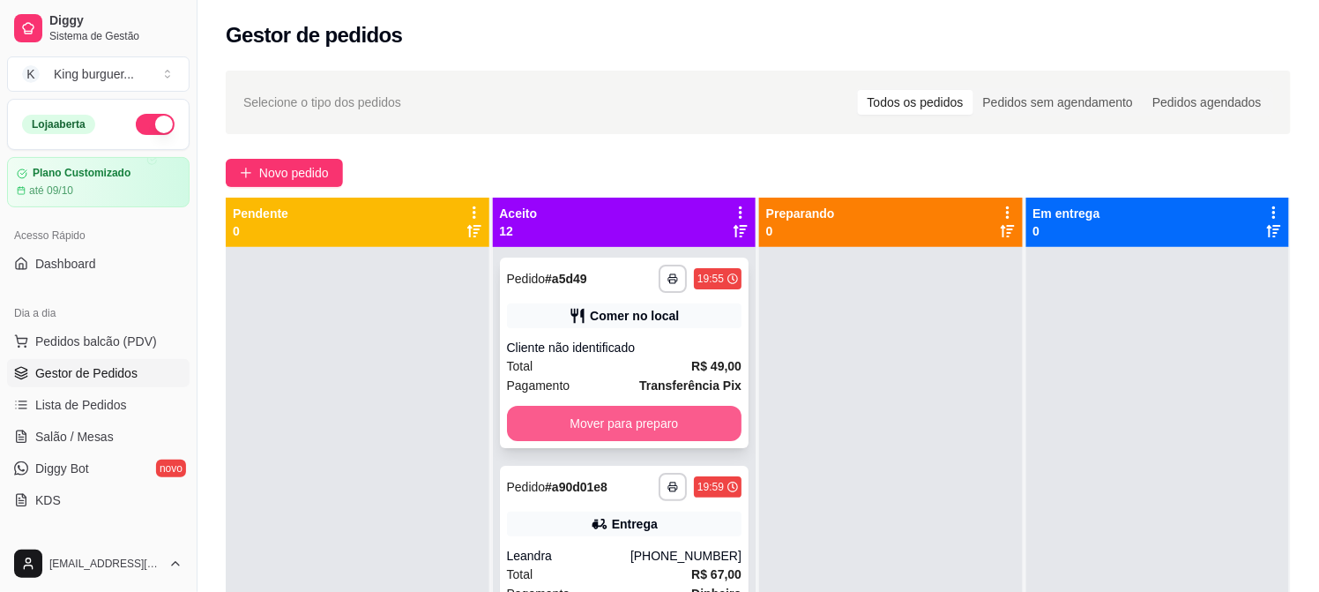
click at [631, 421] on button "Mover para preparo" at bounding box center [624, 423] width 235 height 35
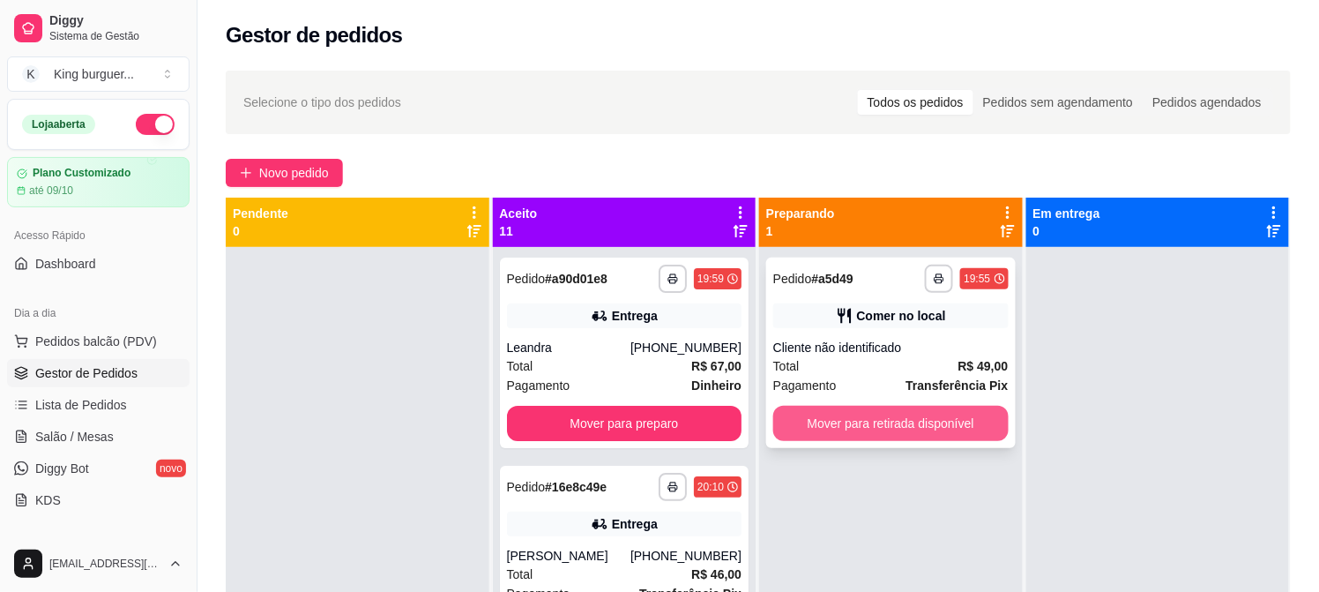
click at [888, 421] on button "Mover para retirada disponível" at bounding box center [890, 423] width 235 height 35
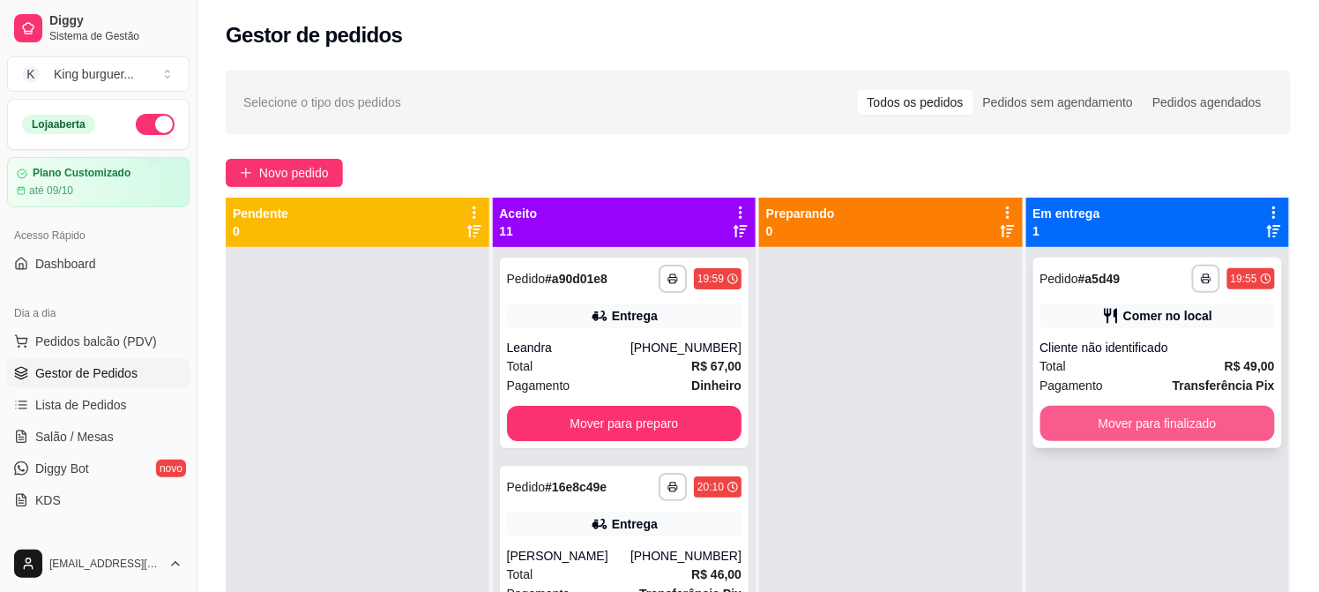
click at [1047, 423] on button "Mover para finalizado" at bounding box center [1157, 423] width 235 height 35
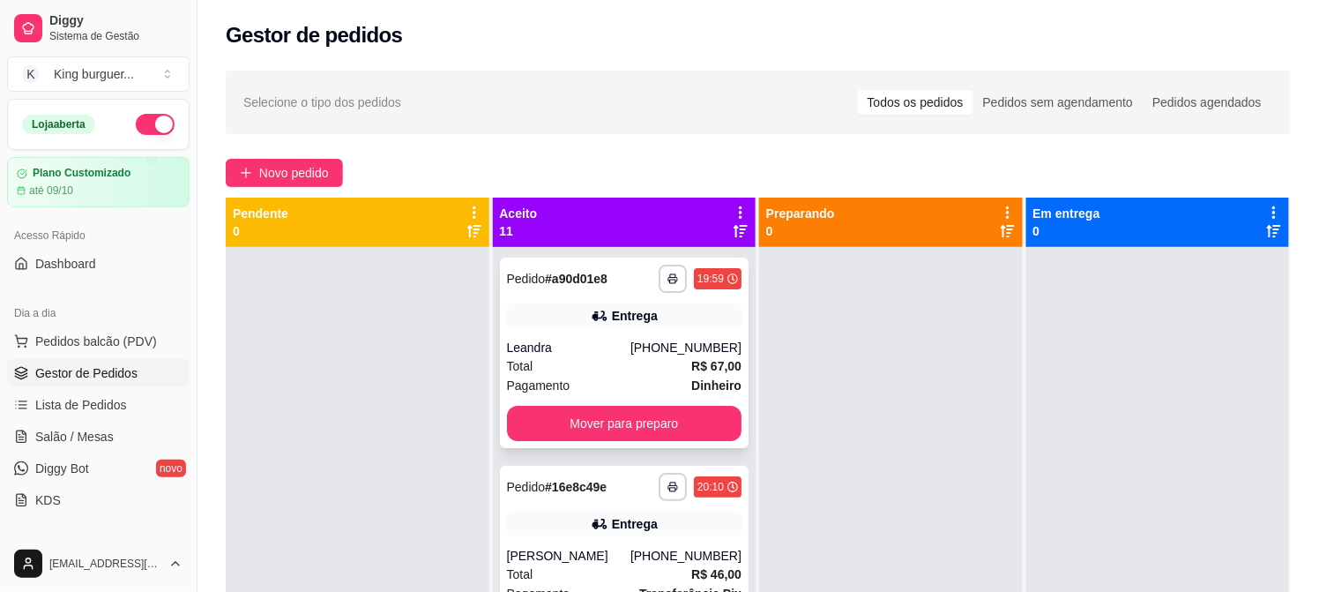
click at [647, 348] on div "[PHONE_NUMBER]" at bounding box center [685, 348] width 111 height 18
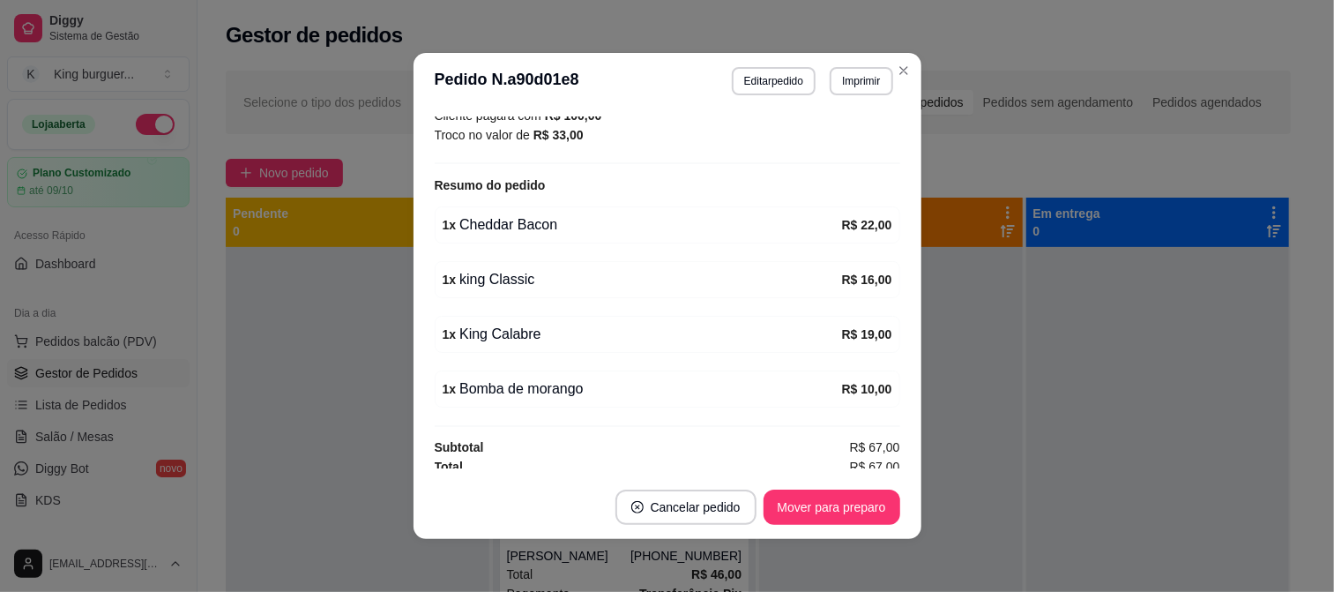
scroll to position [525, 0]
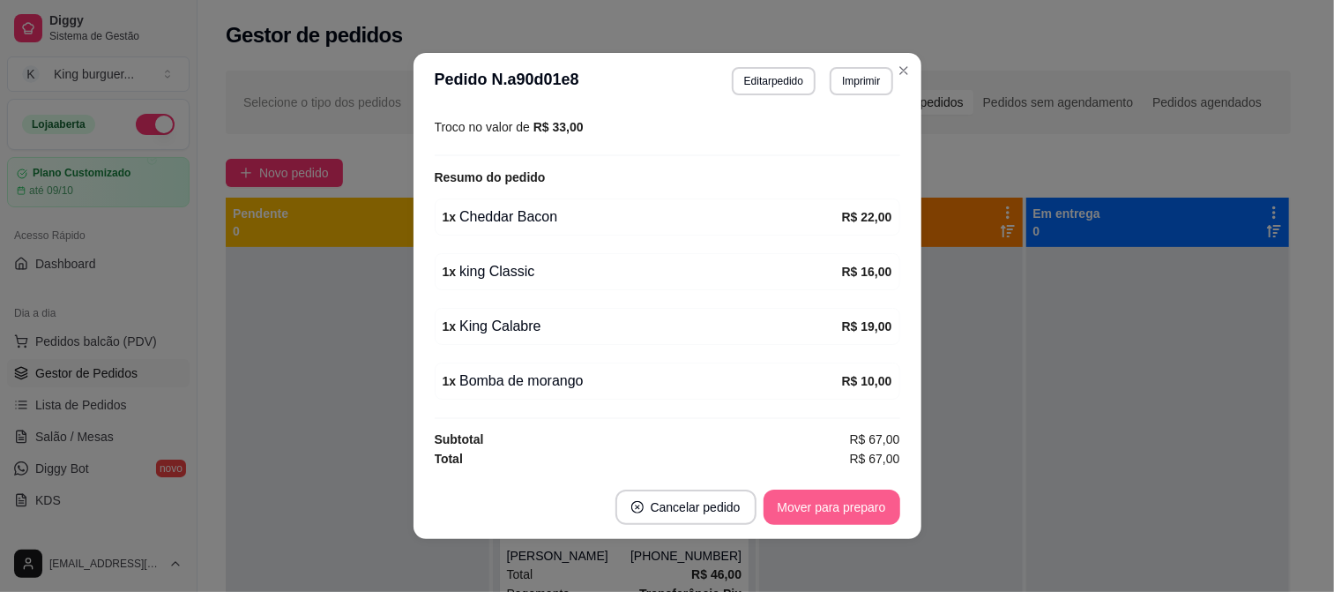
click at [879, 509] on button "Mover para preparo" at bounding box center [831, 506] width 137 height 35
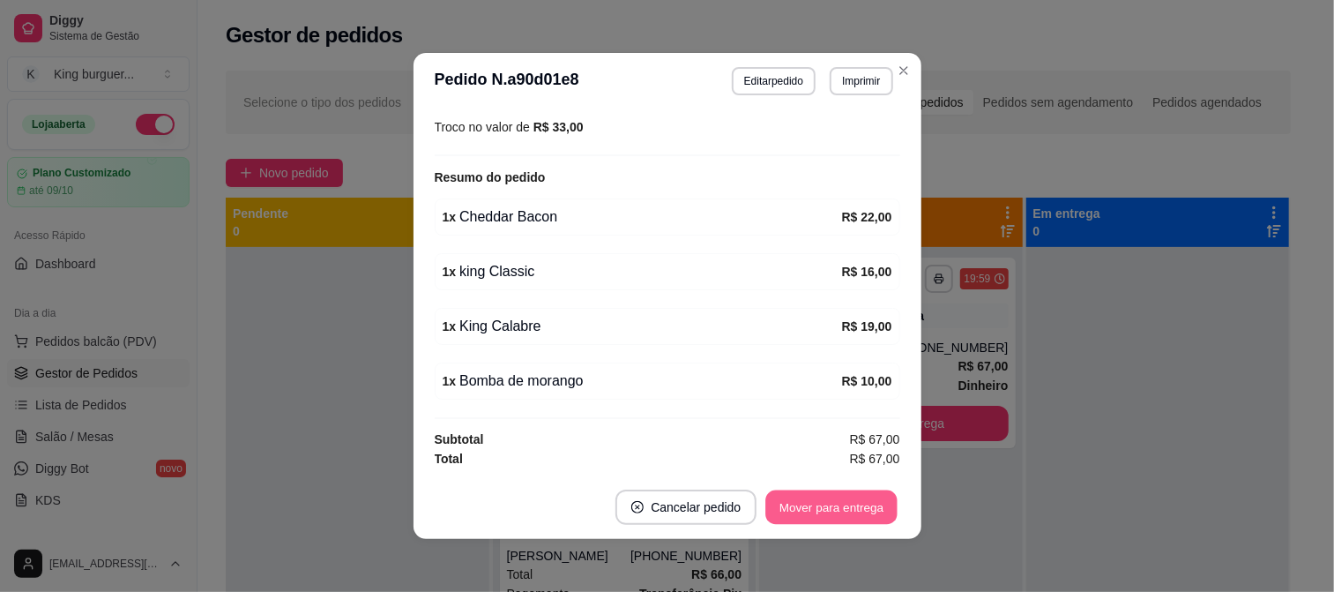
click at [876, 511] on button "Mover para entrega" at bounding box center [832, 507] width 132 height 34
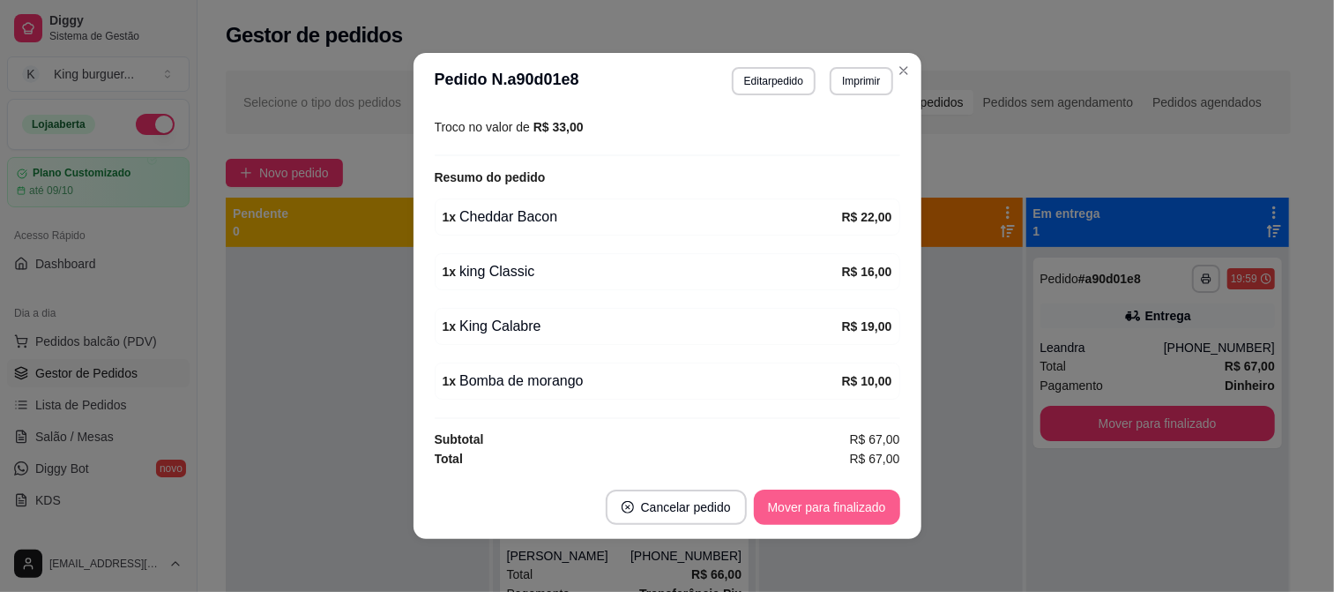
click at [889, 511] on button "Mover para finalizado" at bounding box center [827, 506] width 146 height 35
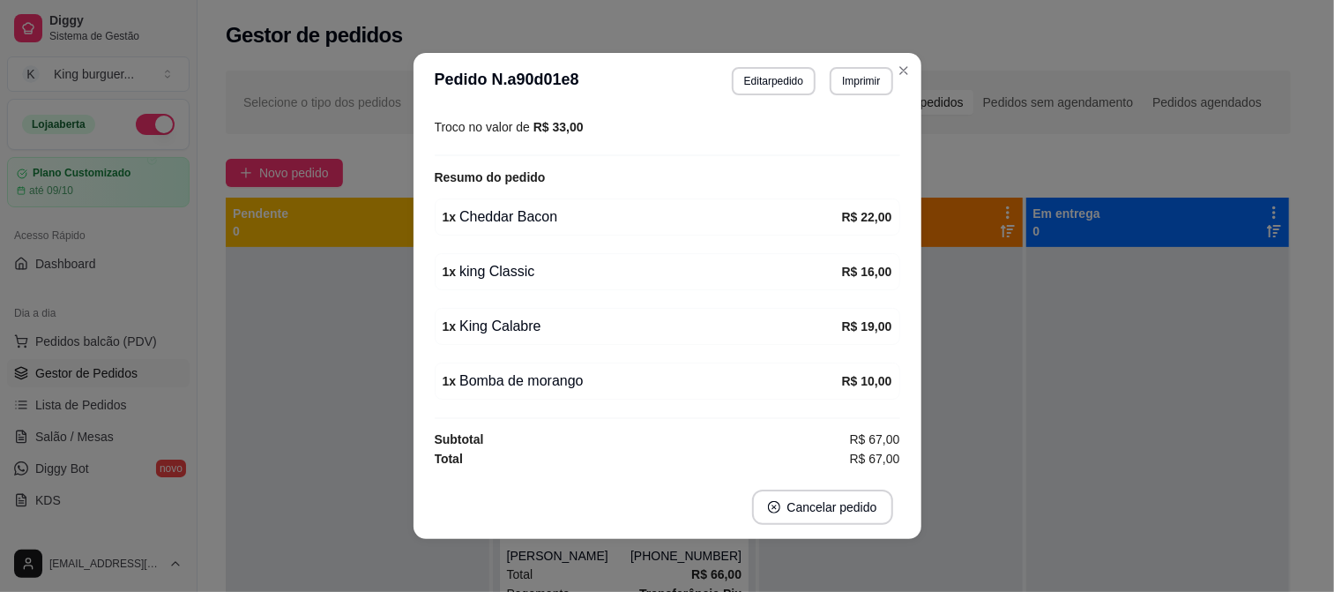
scroll to position [465, 0]
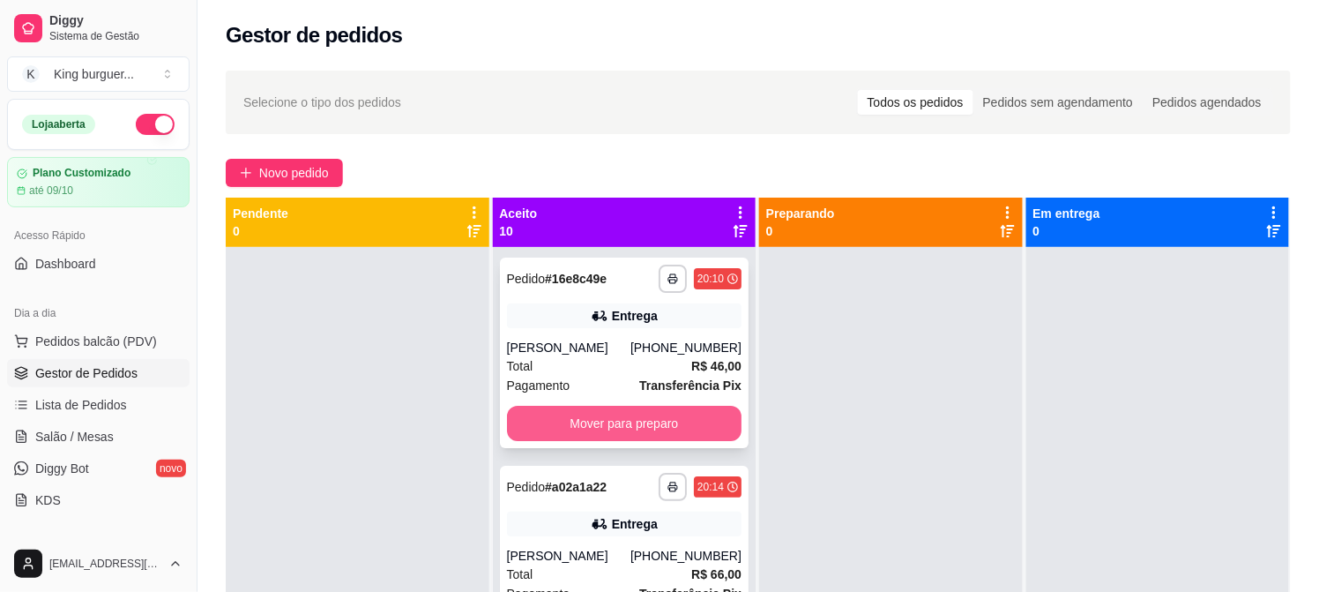
click at [696, 427] on button "Mover para preparo" at bounding box center [624, 423] width 235 height 35
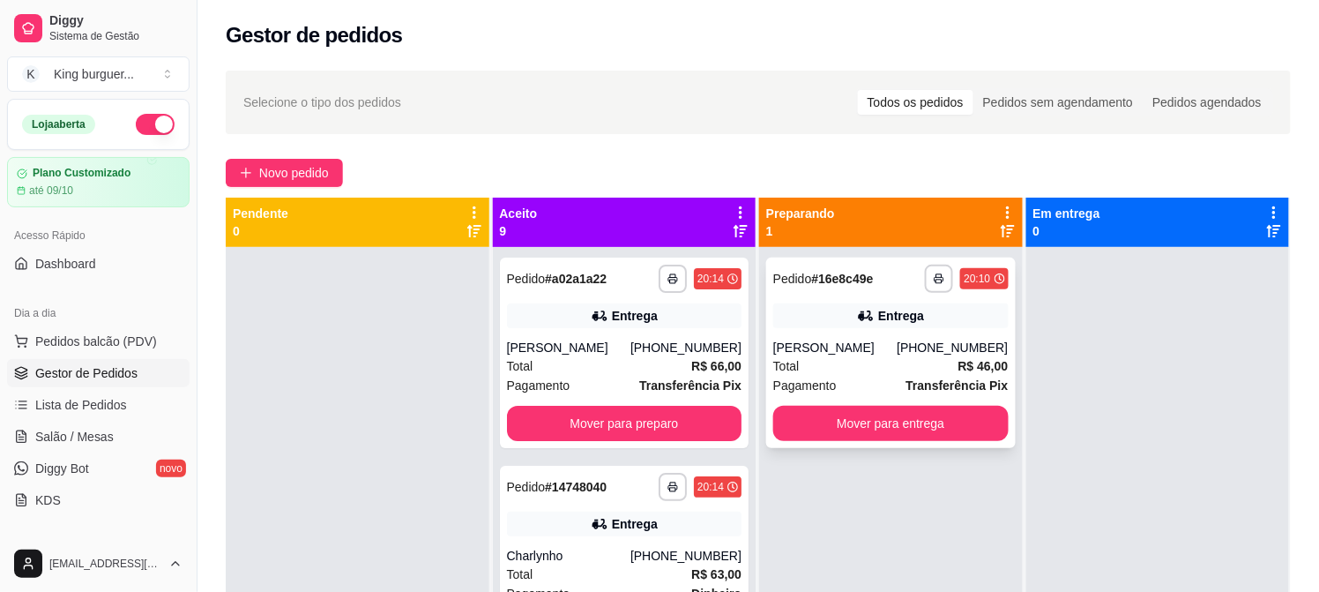
click at [882, 326] on div "Entrega" at bounding box center [890, 315] width 235 height 25
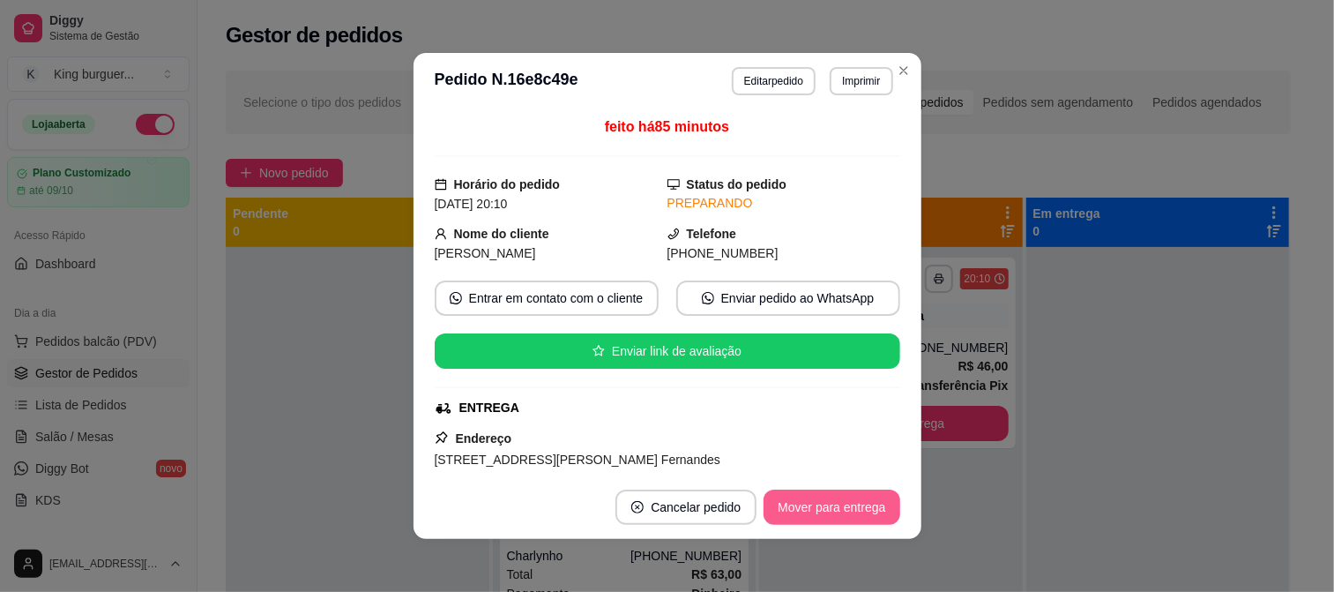
click at [797, 509] on button "Mover para entrega" at bounding box center [831, 506] width 136 height 35
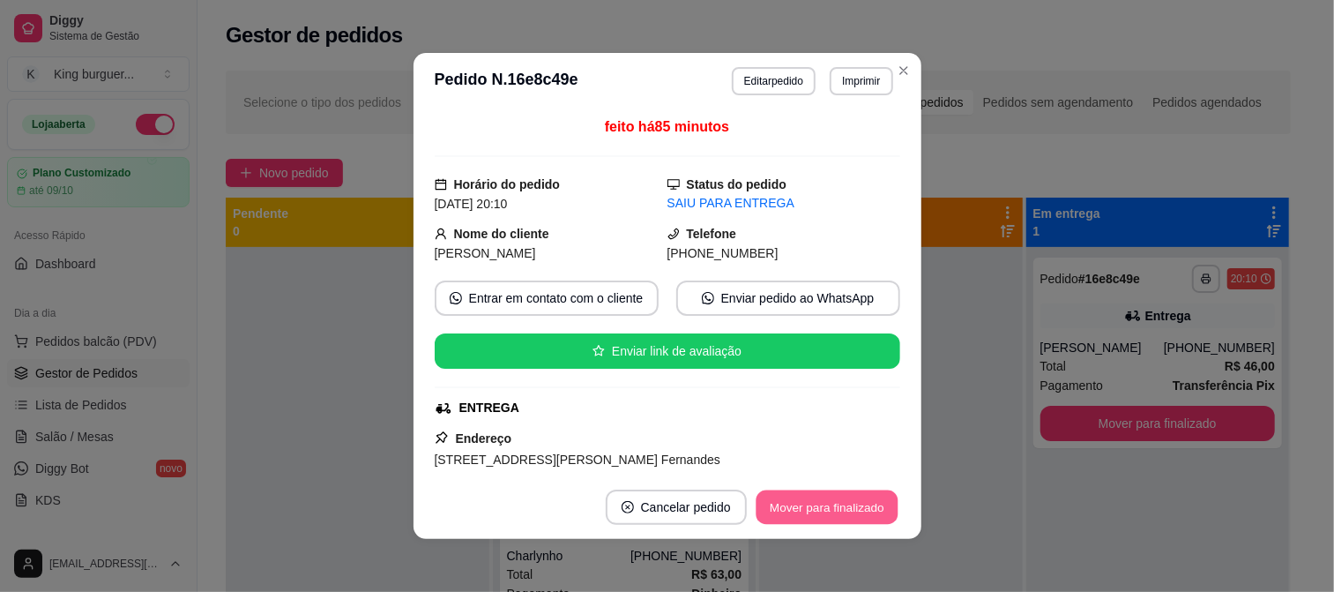
click at [845, 507] on button "Mover para finalizado" at bounding box center [827, 507] width 142 height 34
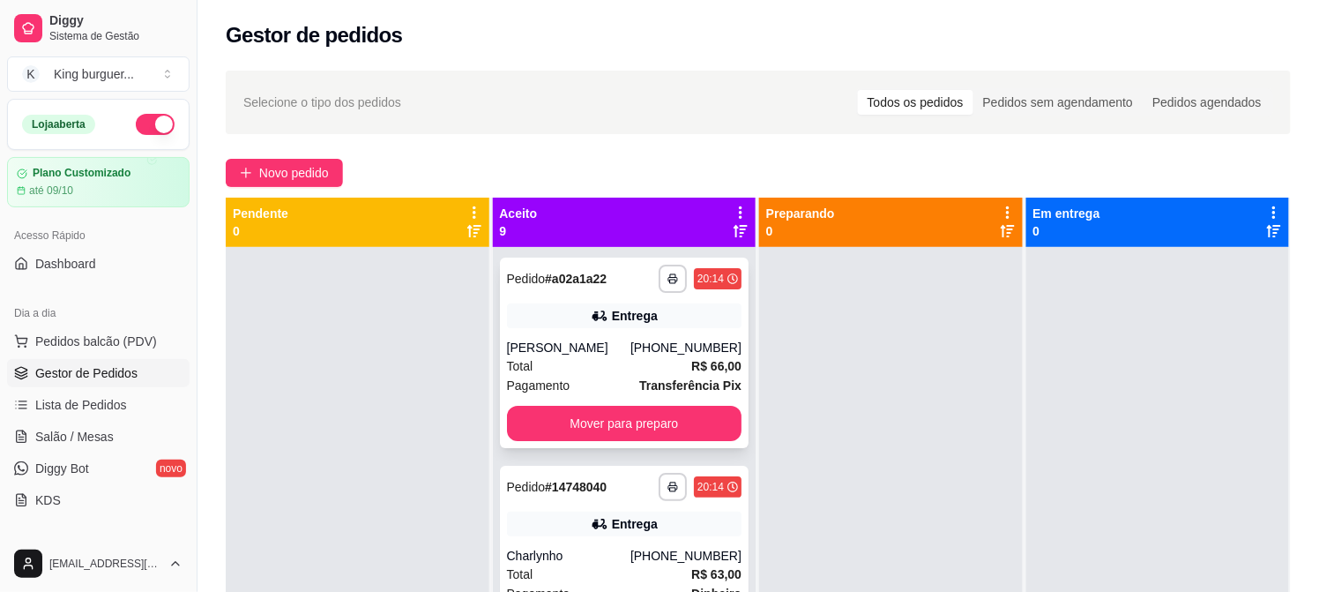
click at [595, 354] on div "[PERSON_NAME]" at bounding box center [568, 348] width 123 height 18
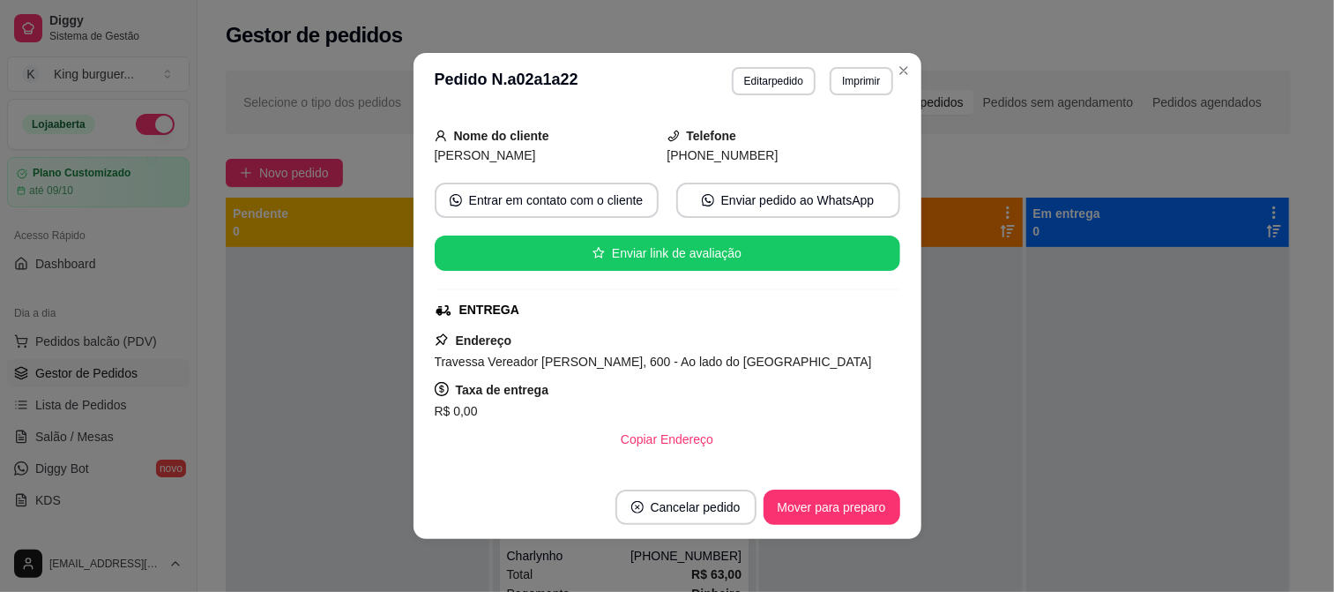
scroll to position [0, 0]
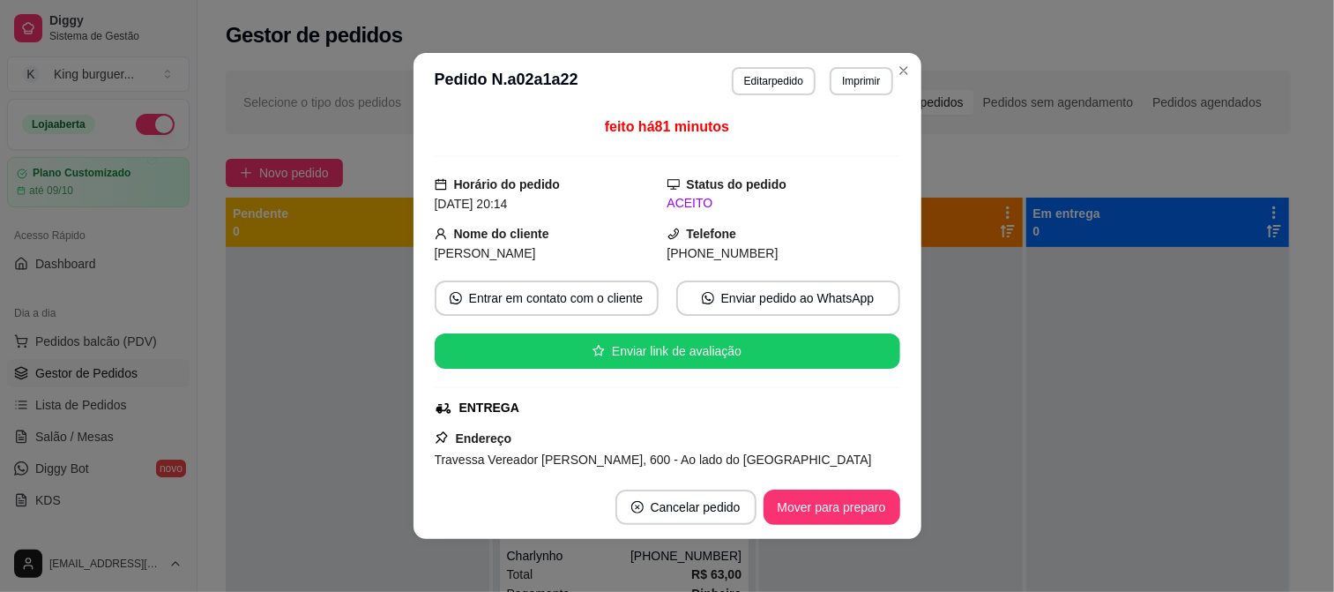
click at [817, 520] on button "Mover para preparo" at bounding box center [831, 506] width 137 height 35
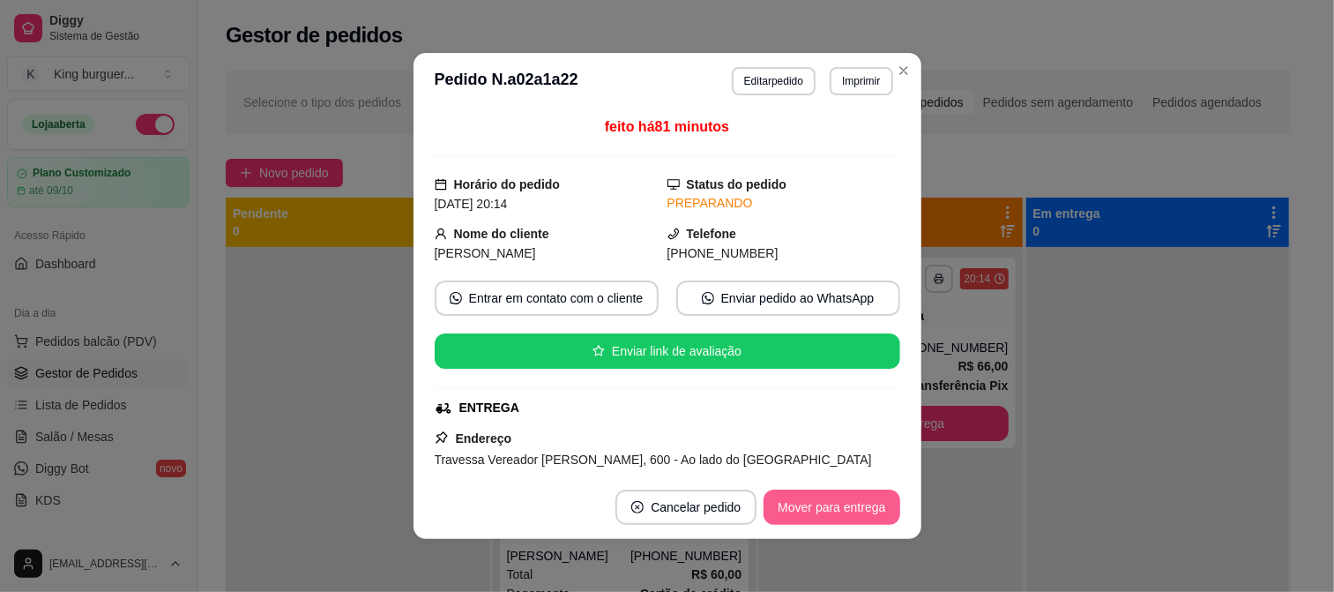
click at [847, 514] on button "Mover para entrega" at bounding box center [831, 506] width 136 height 35
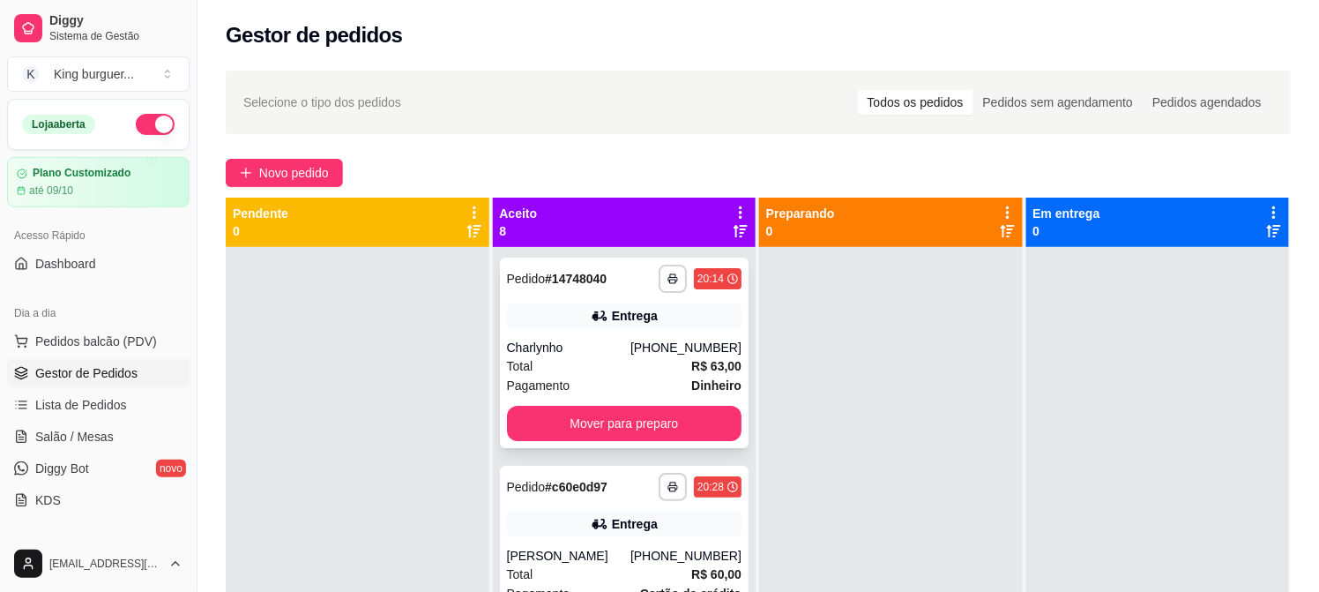
click at [664, 326] on div "Entrega" at bounding box center [624, 315] width 235 height 25
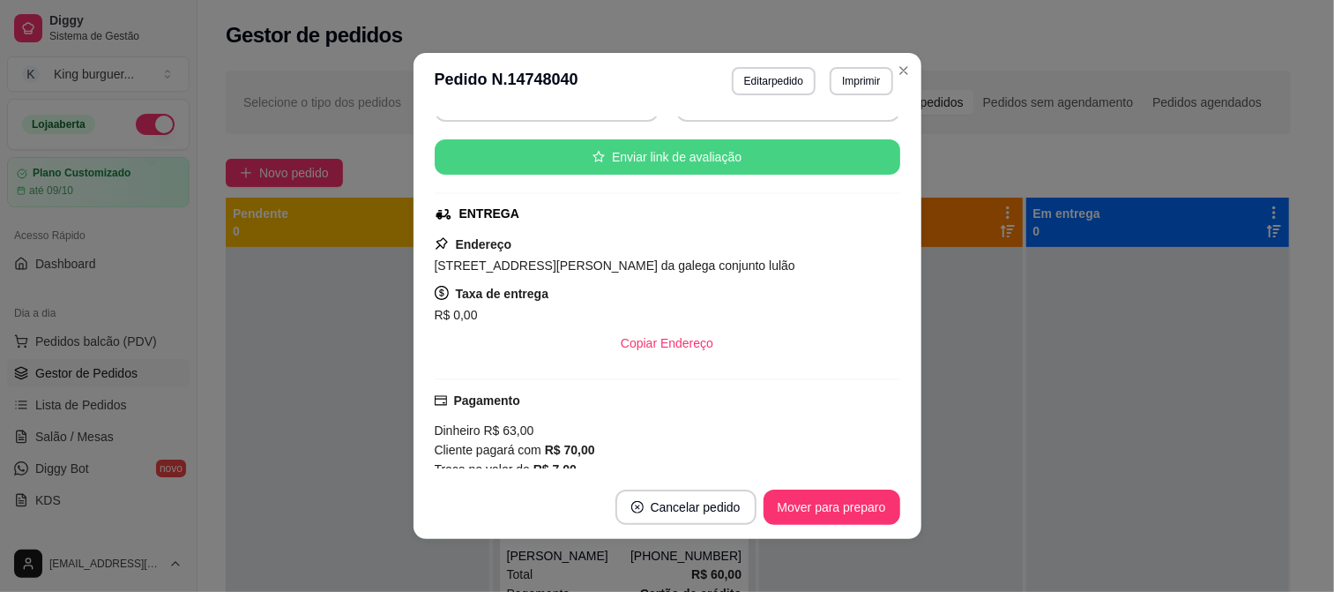
scroll to position [196, 0]
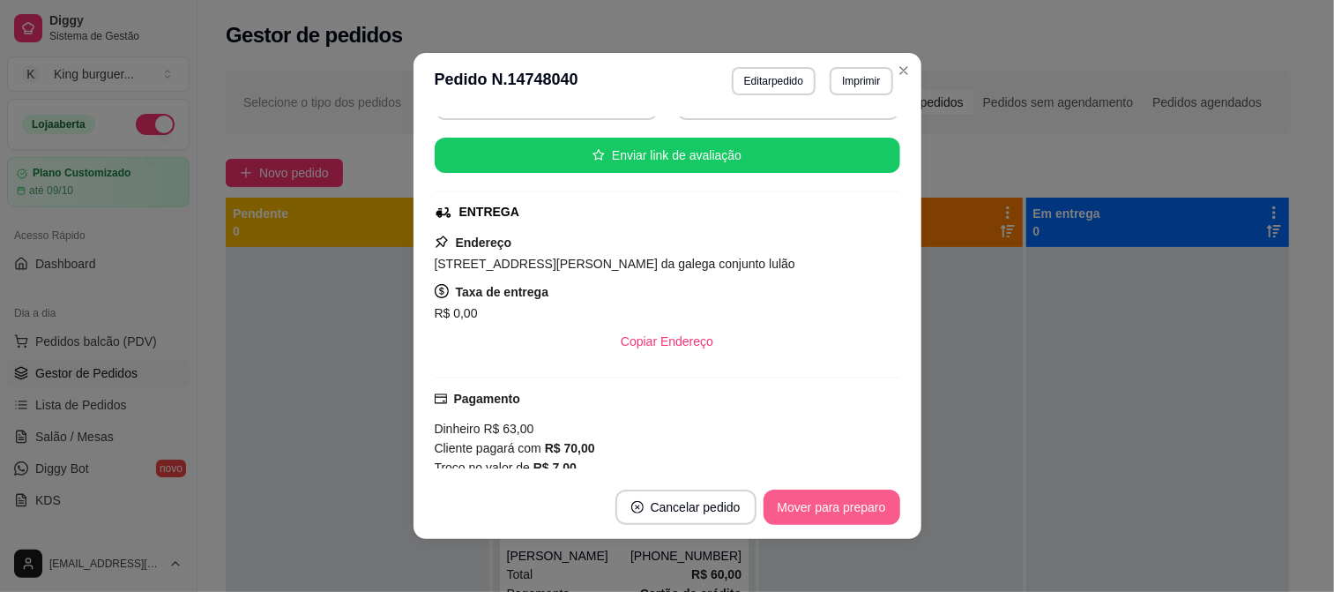
click at [850, 518] on button "Mover para preparo" at bounding box center [831, 506] width 137 height 35
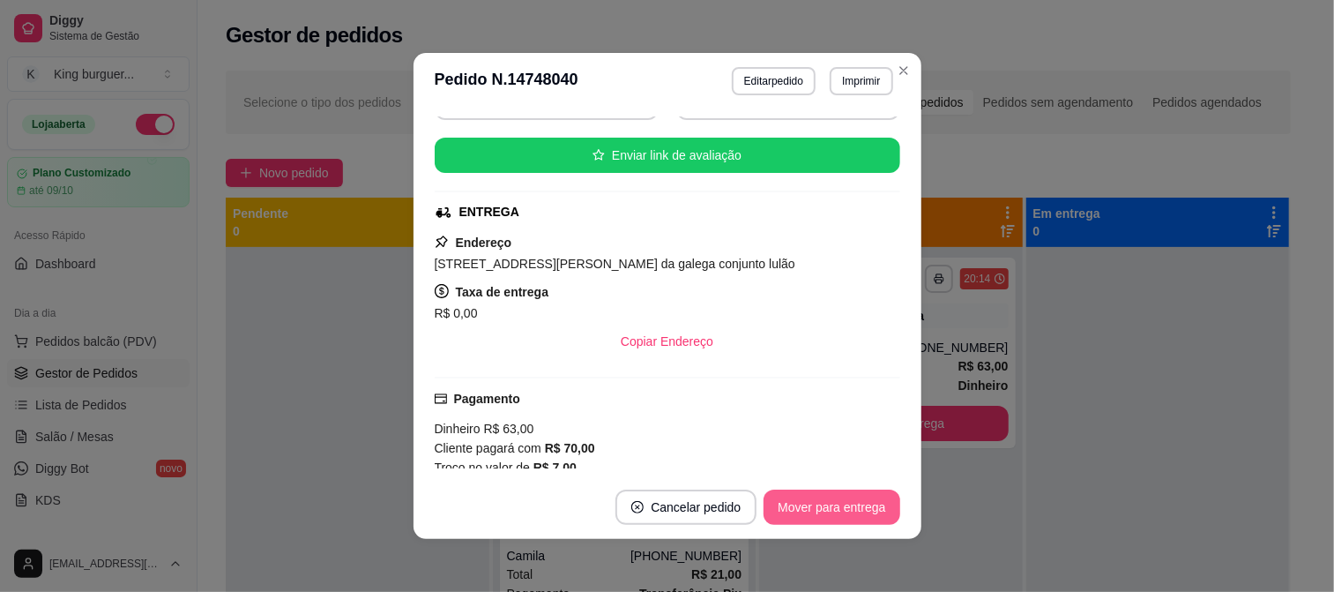
click at [889, 508] on button "Mover para entrega" at bounding box center [831, 506] width 136 height 35
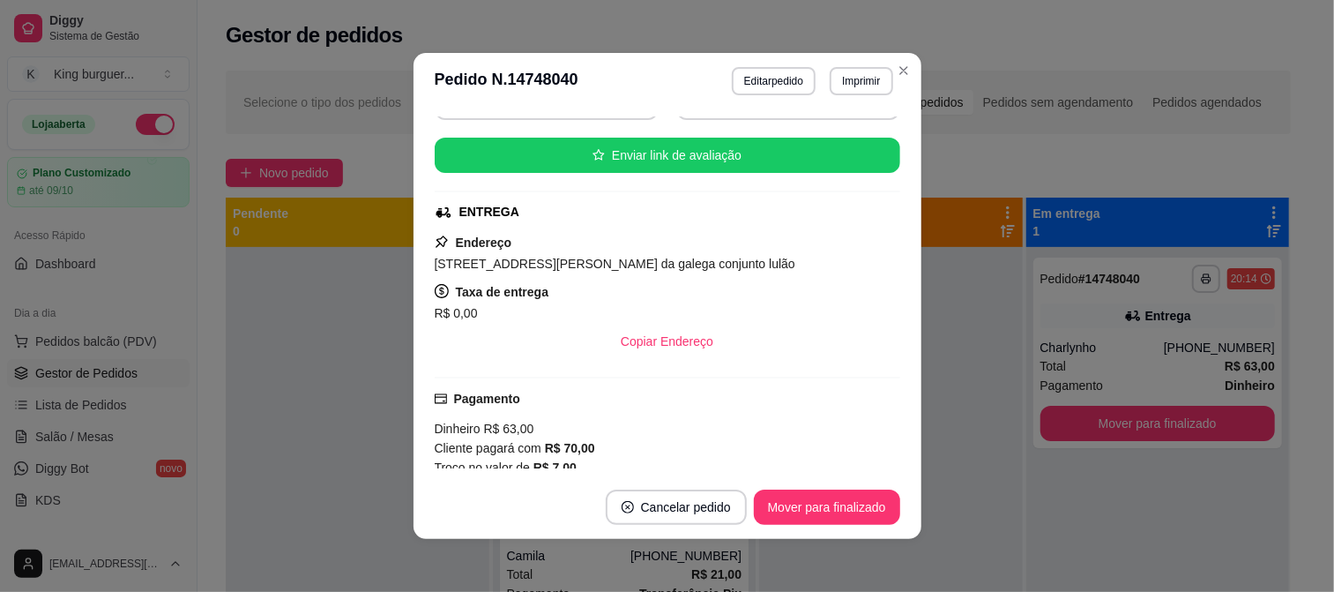
click at [816, 324] on div "Copiar Endereço" at bounding box center [667, 341] width 465 height 35
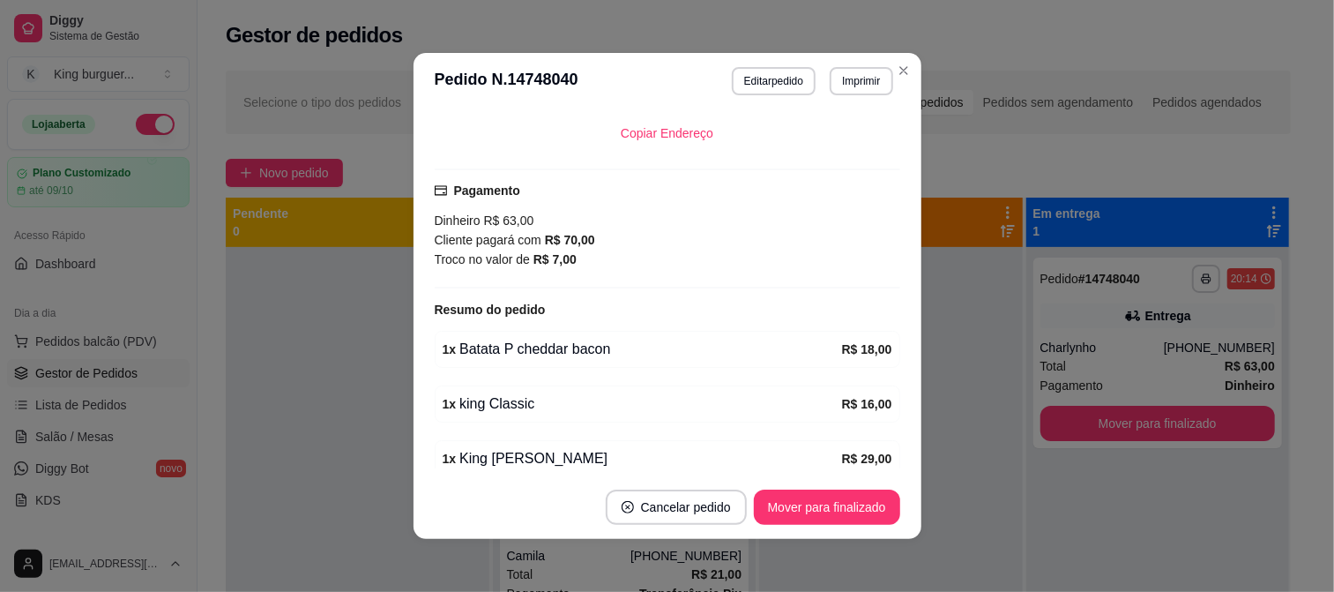
scroll to position [489, 0]
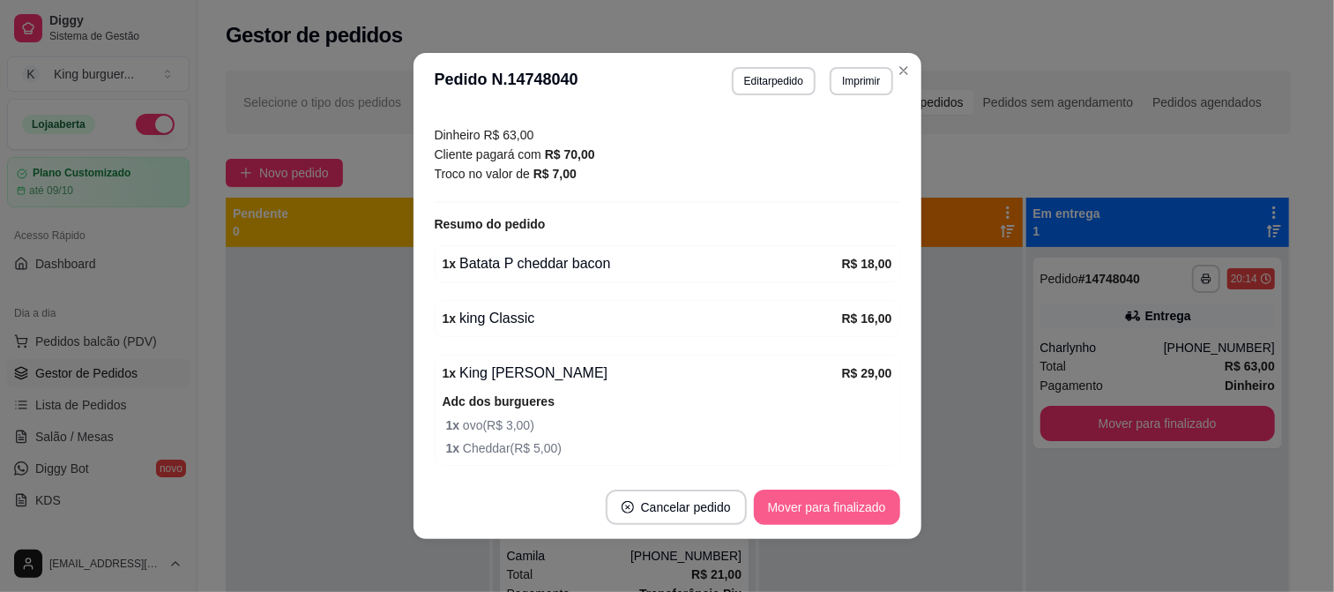
click at [840, 504] on button "Mover para finalizado" at bounding box center [827, 506] width 146 height 35
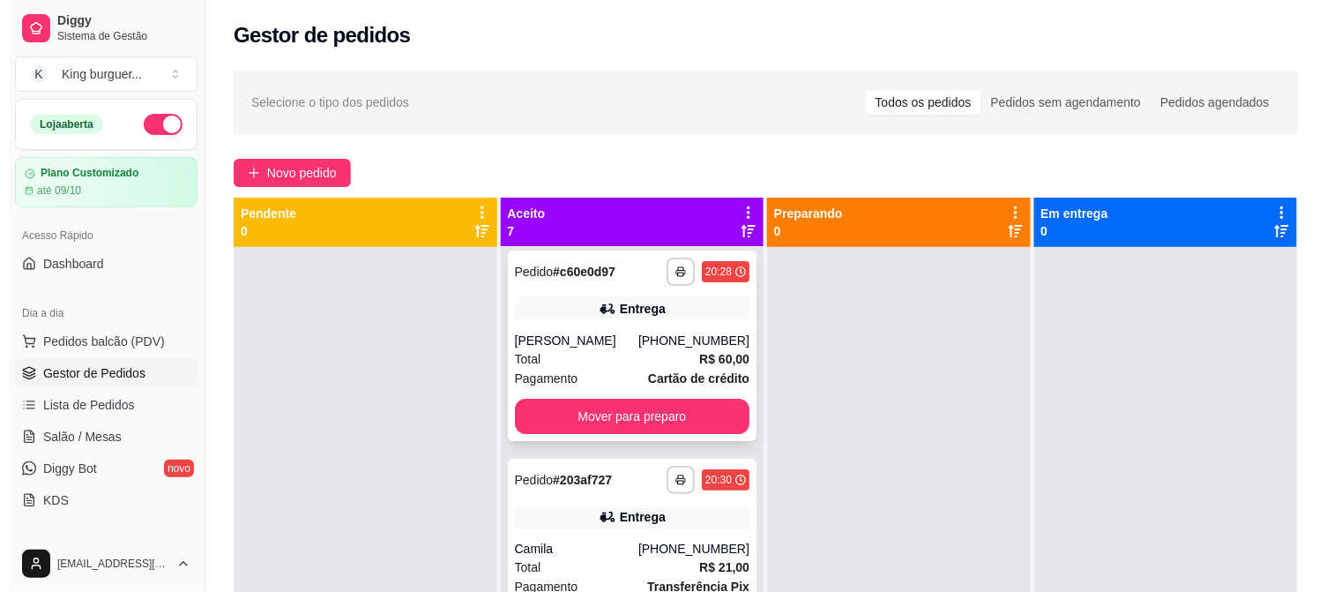
scroll to position [0, 0]
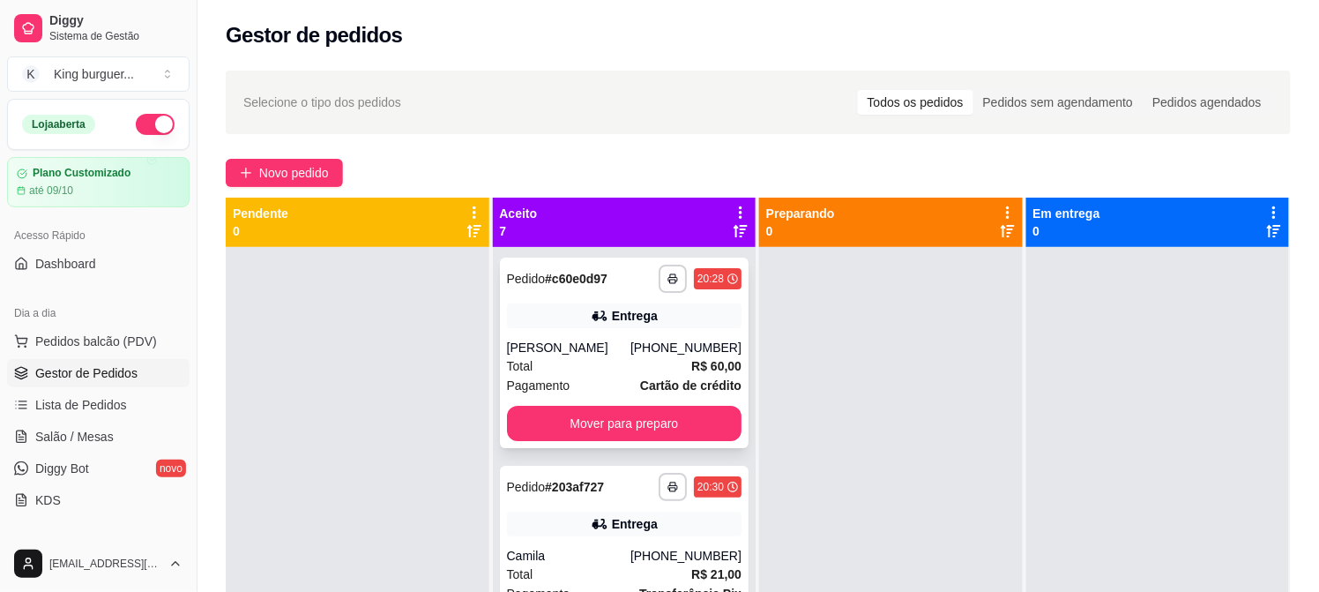
click at [692, 356] on span "R$ 60,00" at bounding box center [716, 365] width 50 height 19
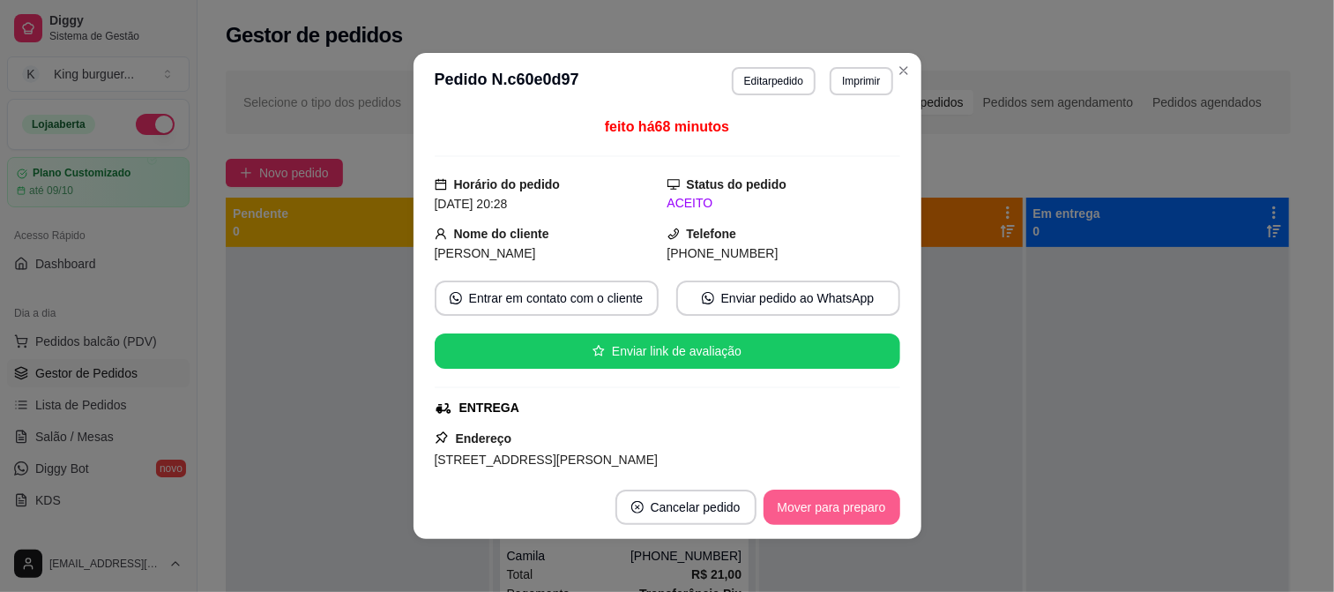
click at [826, 511] on button "Mover para preparo" at bounding box center [831, 506] width 137 height 35
click at [826, 511] on div "Mover para preparo" at bounding box center [819, 506] width 161 height 35
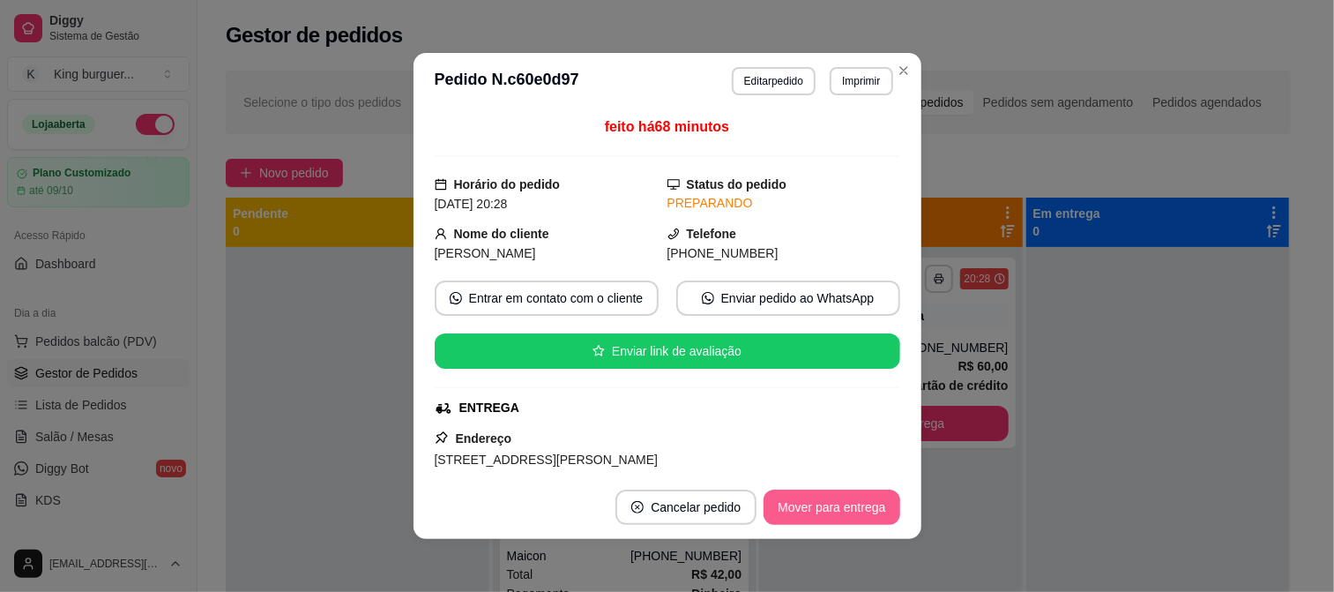
click at [826, 509] on button "Mover para entrega" at bounding box center [831, 506] width 136 height 35
click at [827, 509] on div "Mover para entrega" at bounding box center [819, 506] width 160 height 35
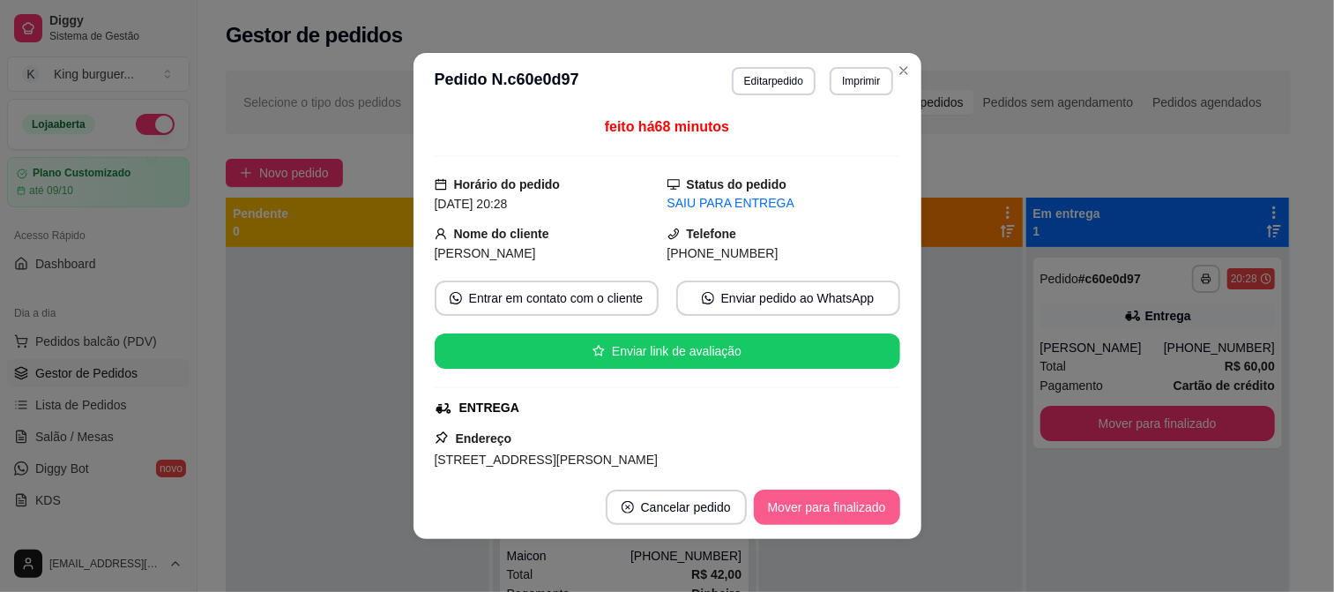
click at [843, 508] on button "Mover para finalizado" at bounding box center [827, 506] width 146 height 35
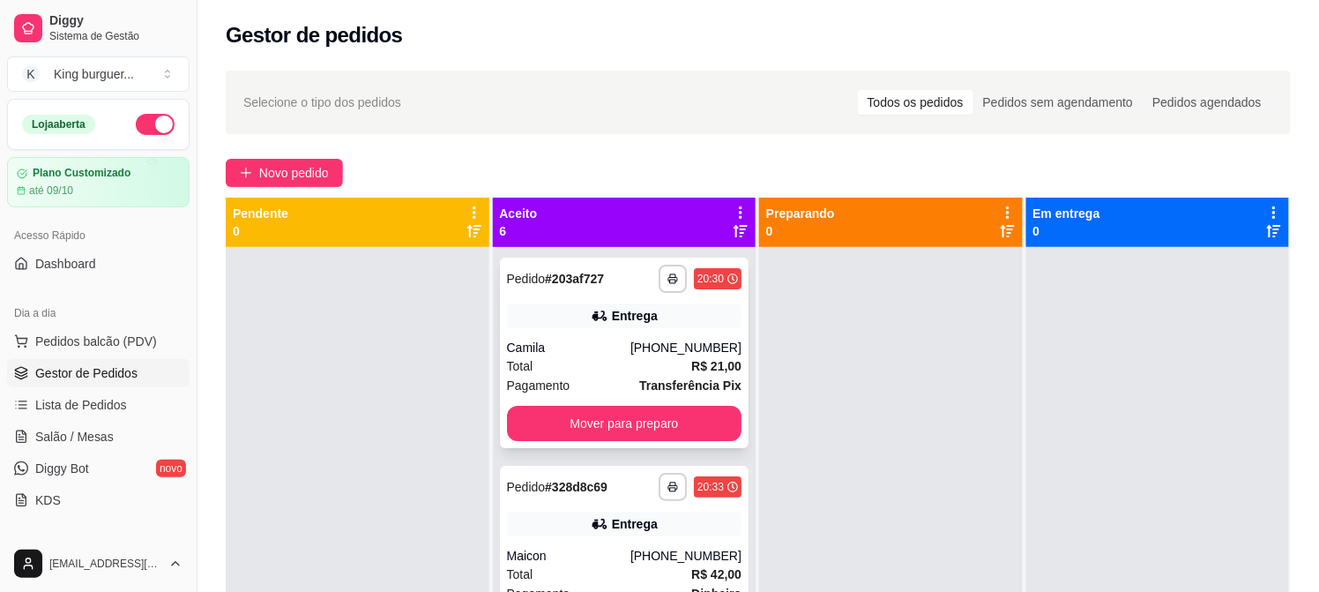
click at [691, 356] on span "R$ 21,00" at bounding box center [716, 365] width 50 height 19
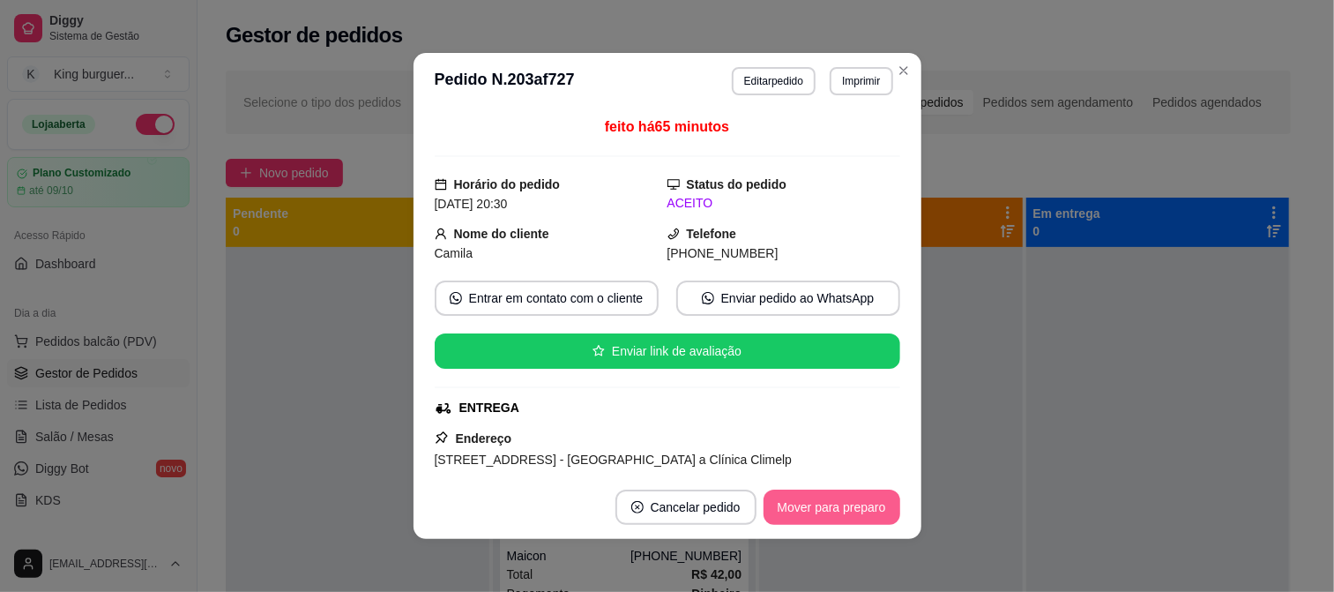
click at [843, 496] on button "Mover para preparo" at bounding box center [831, 506] width 137 height 35
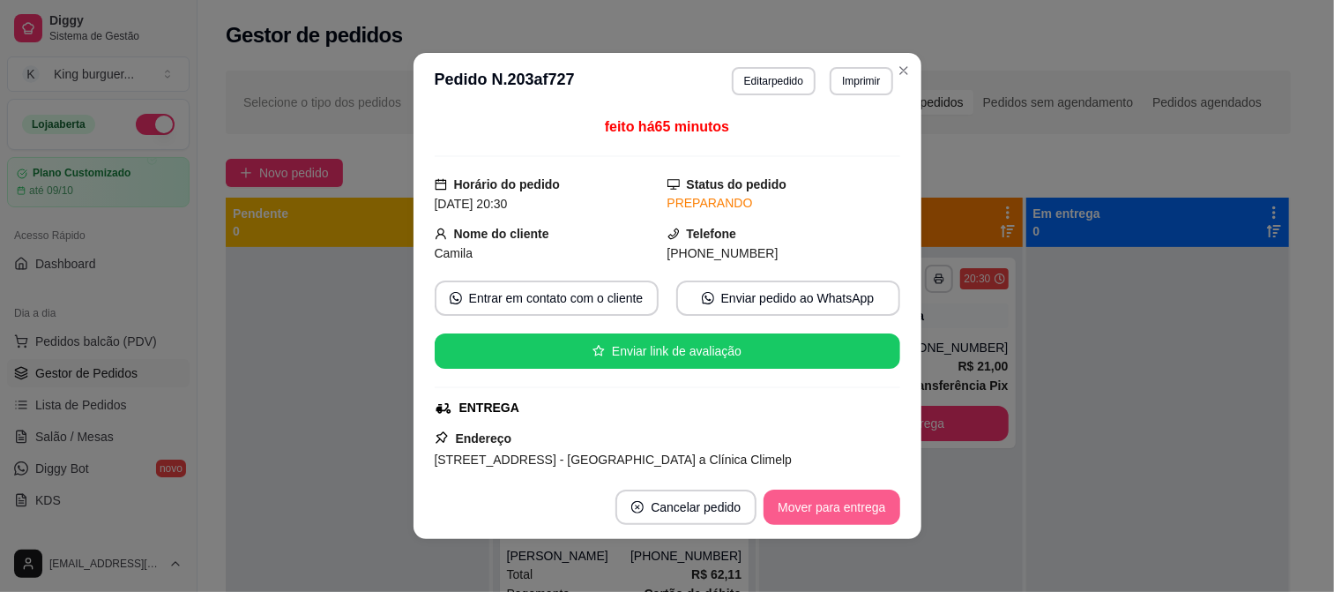
click at [851, 503] on button "Mover para entrega" at bounding box center [831, 506] width 136 height 35
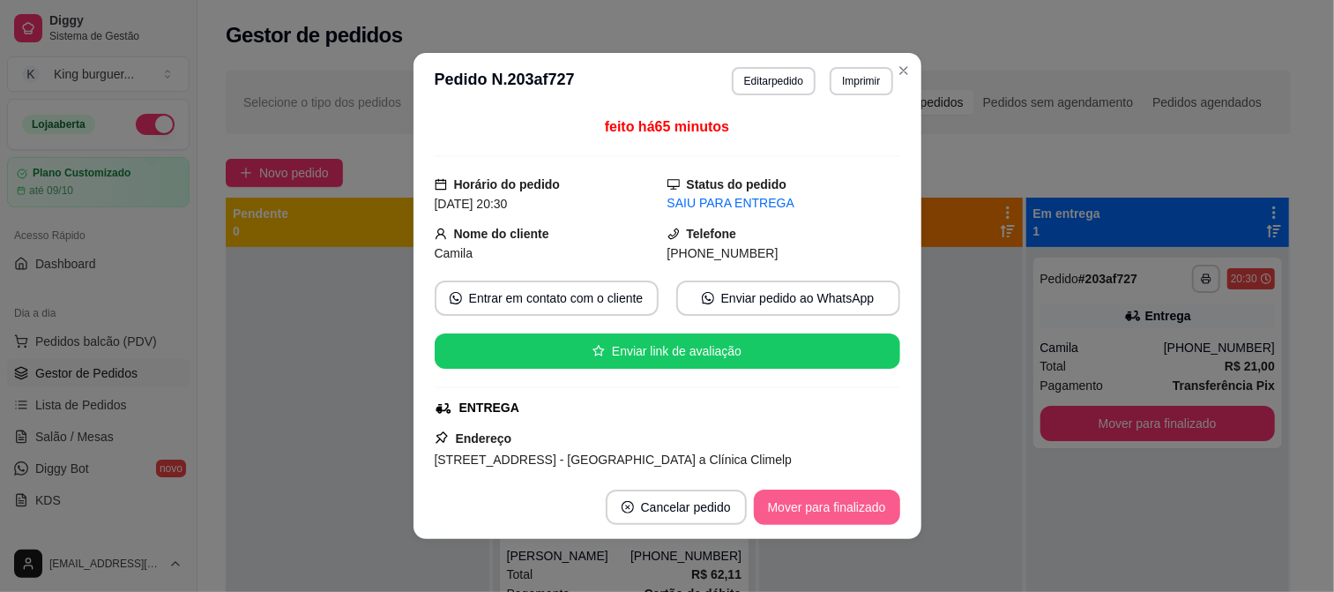
click at [850, 503] on button "Mover para finalizado" at bounding box center [827, 506] width 146 height 35
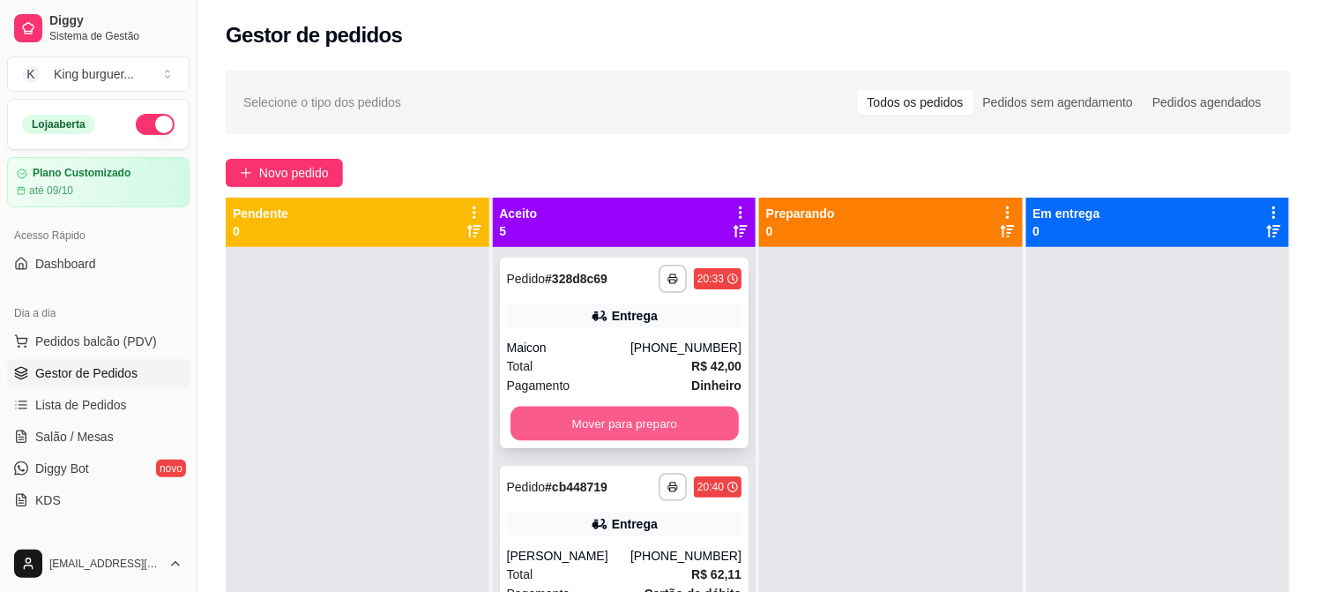
click at [705, 419] on button "Mover para preparo" at bounding box center [624, 423] width 228 height 34
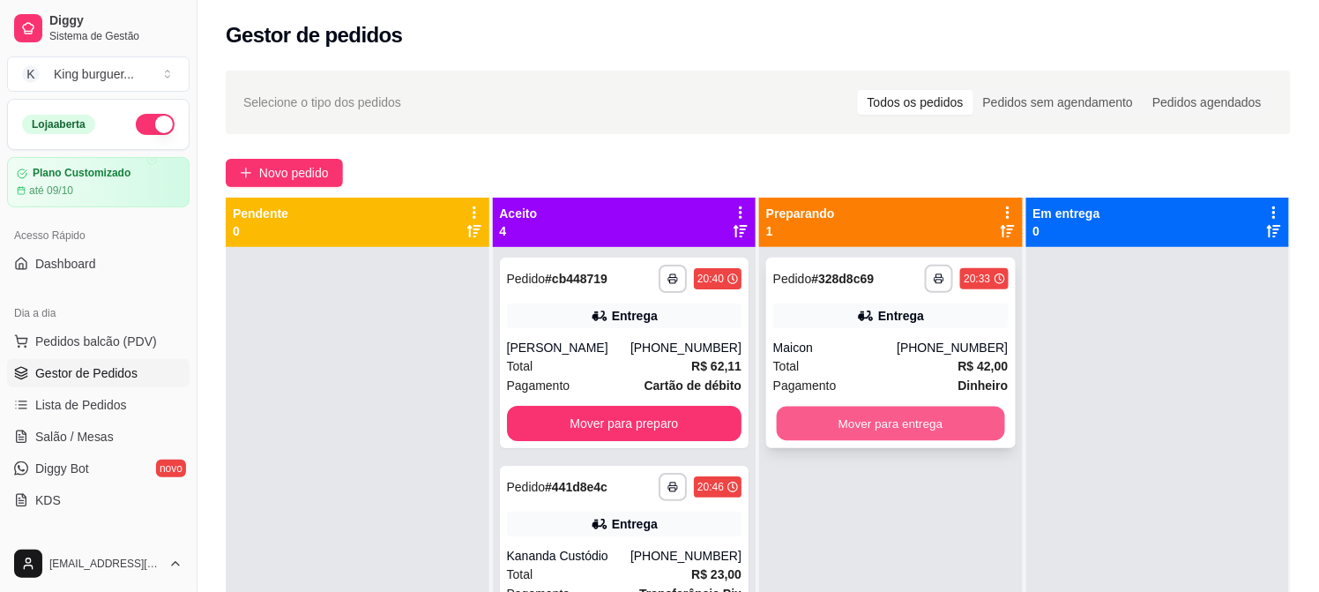
click at [803, 423] on button "Mover para entrega" at bounding box center [891, 423] width 228 height 34
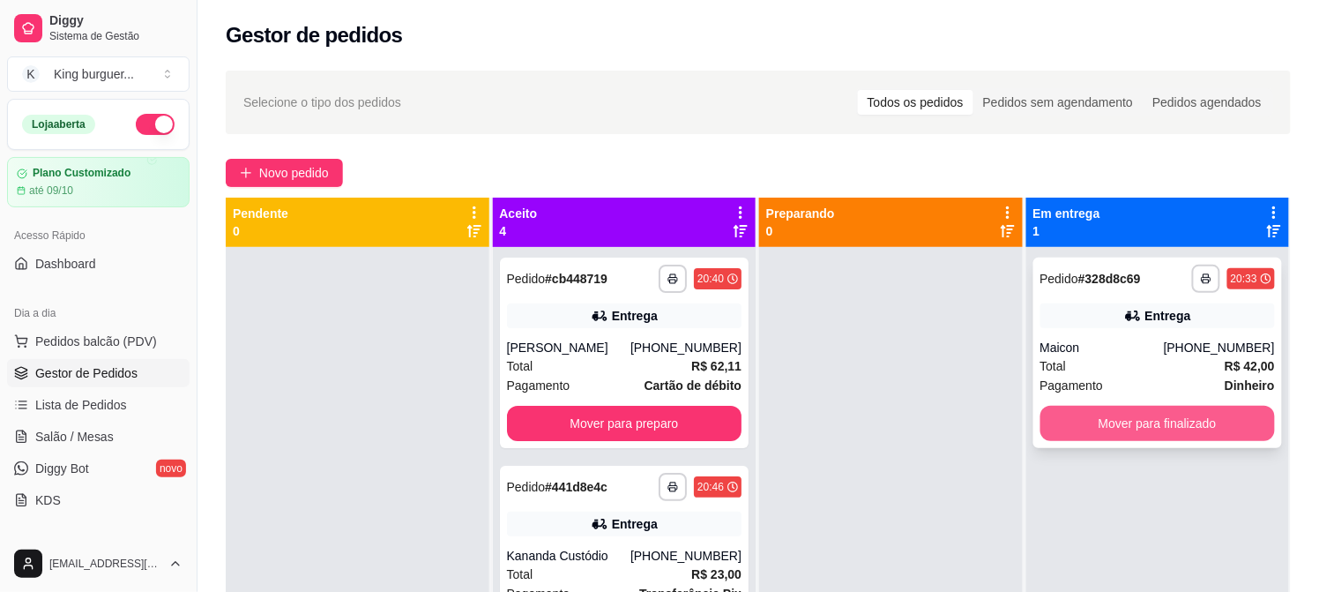
click at [1073, 426] on button "Mover para finalizado" at bounding box center [1157, 423] width 235 height 35
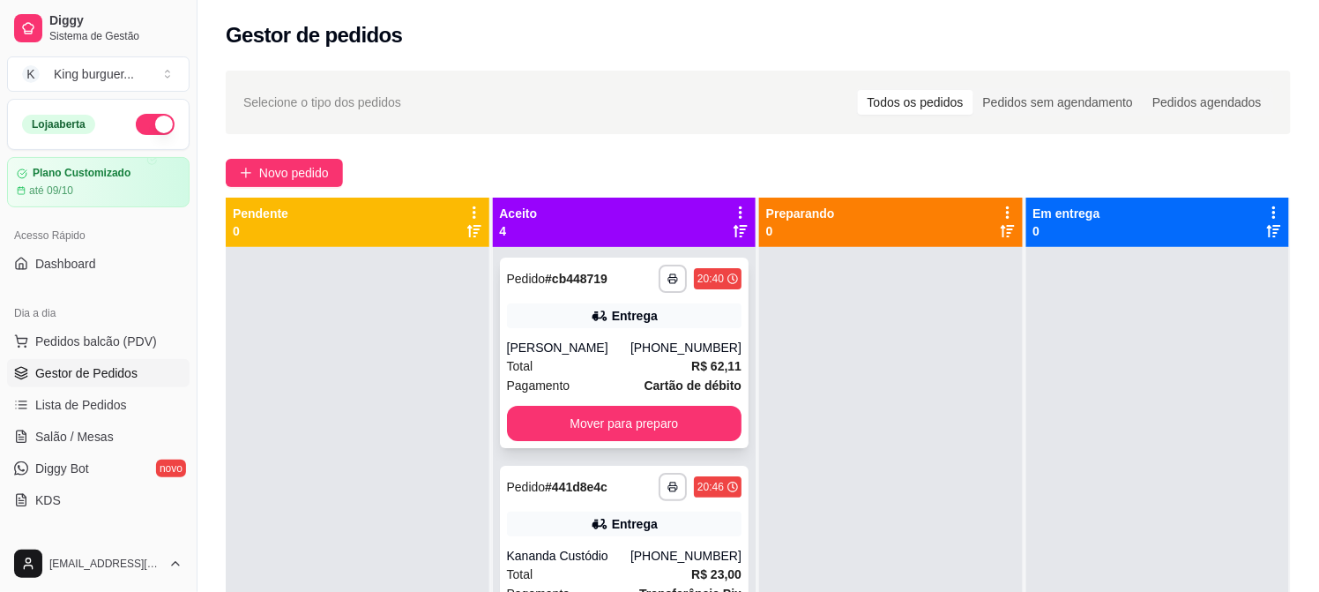
click at [691, 367] on strong "R$ 62,11" at bounding box center [716, 366] width 50 height 14
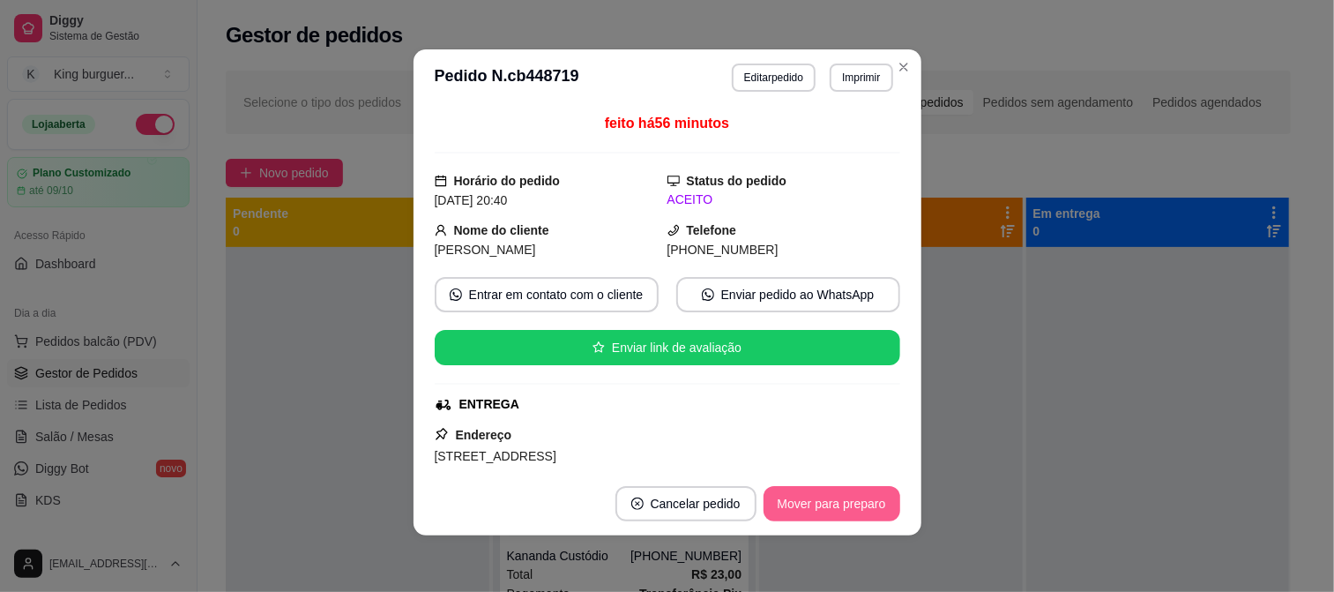
click at [874, 510] on button "Mover para preparo" at bounding box center [831, 503] width 137 height 35
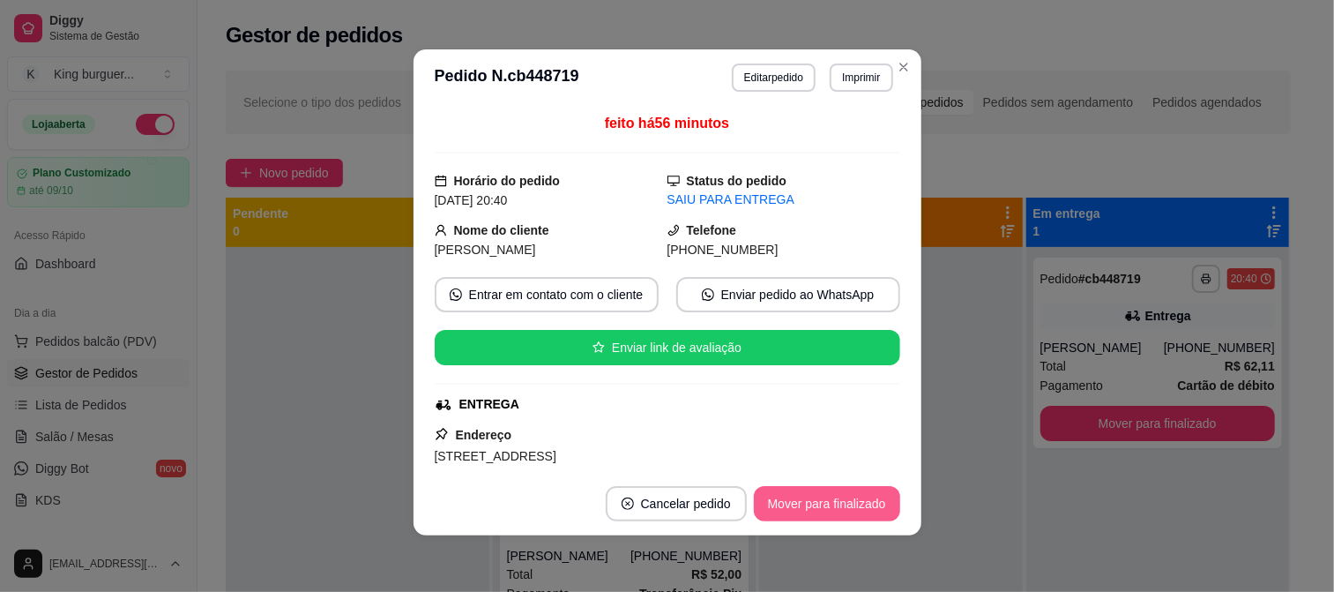
click at [882, 513] on button "Mover para finalizado" at bounding box center [827, 503] width 146 height 35
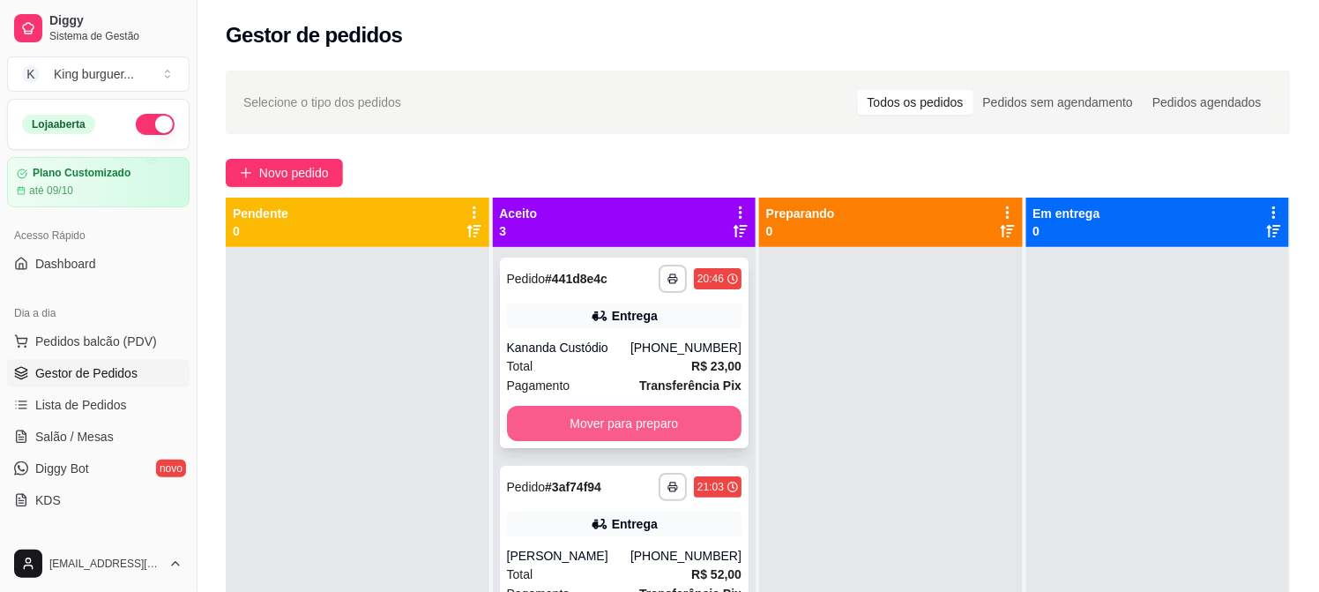
click at [637, 434] on button "Mover para preparo" at bounding box center [624, 423] width 235 height 35
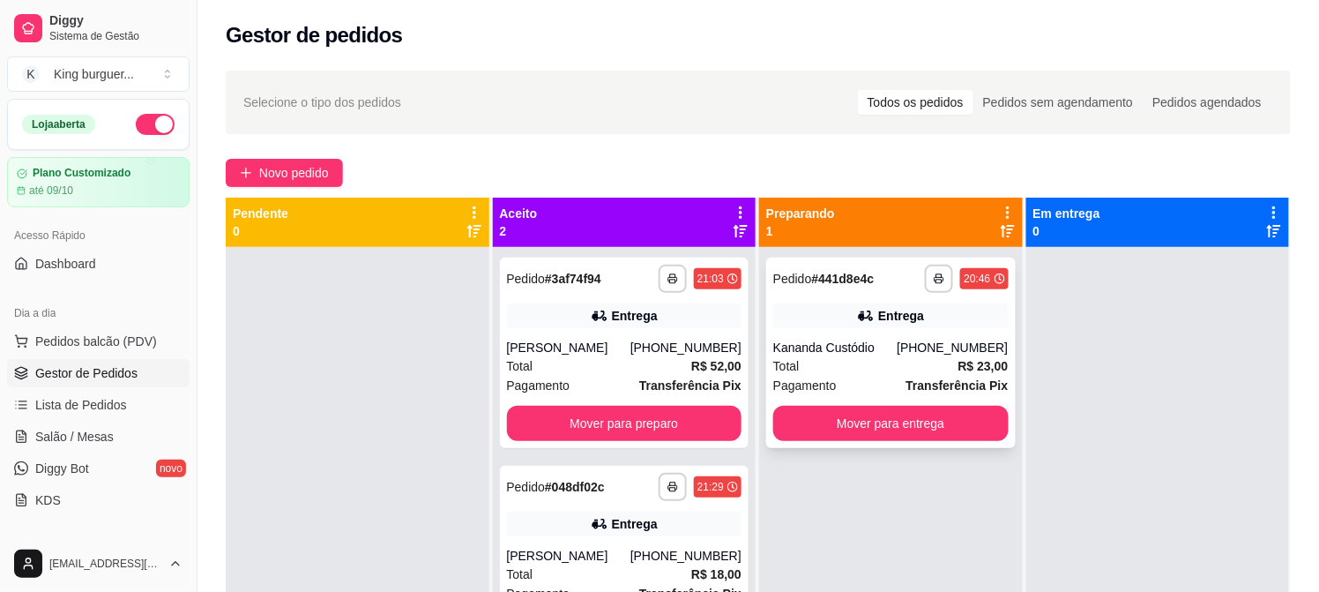
click at [847, 371] on div "Total R$ 23,00" at bounding box center [890, 365] width 235 height 19
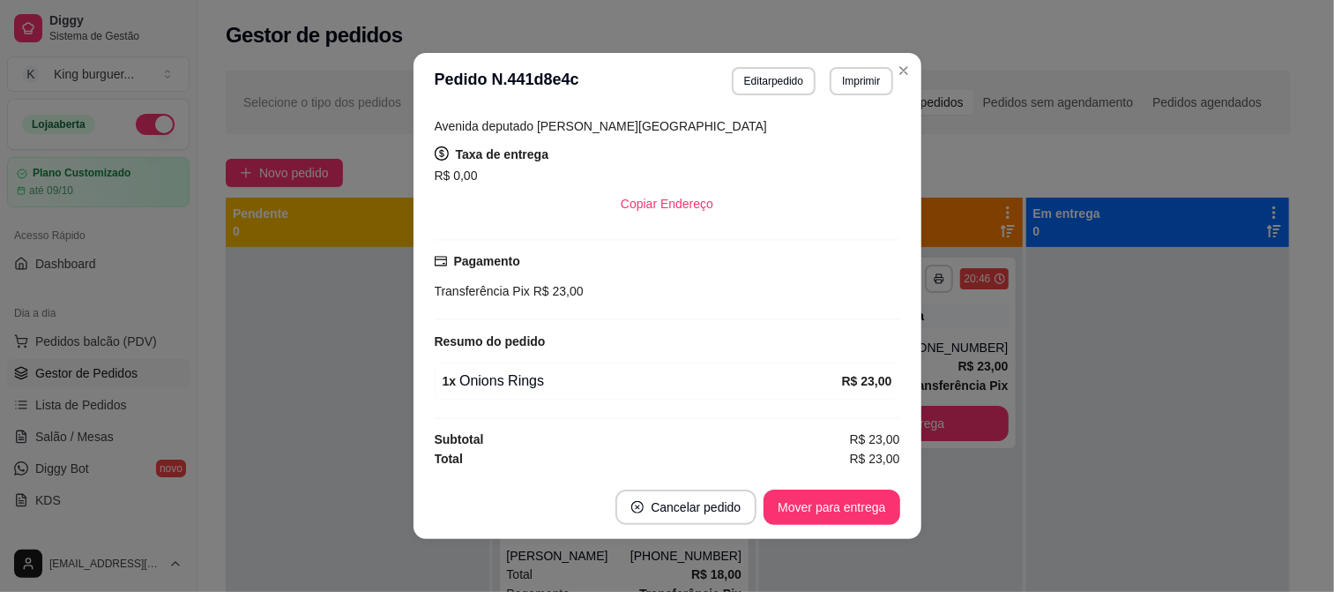
scroll to position [4, 0]
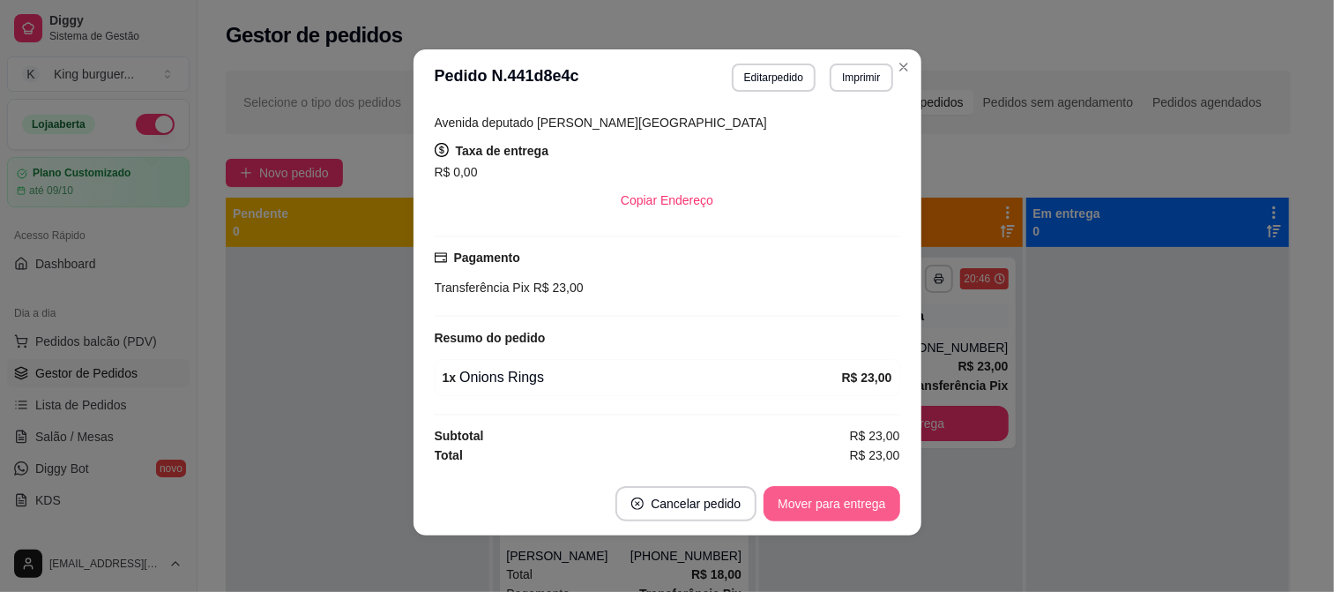
click at [820, 512] on button "Mover para entrega" at bounding box center [831, 503] width 136 height 35
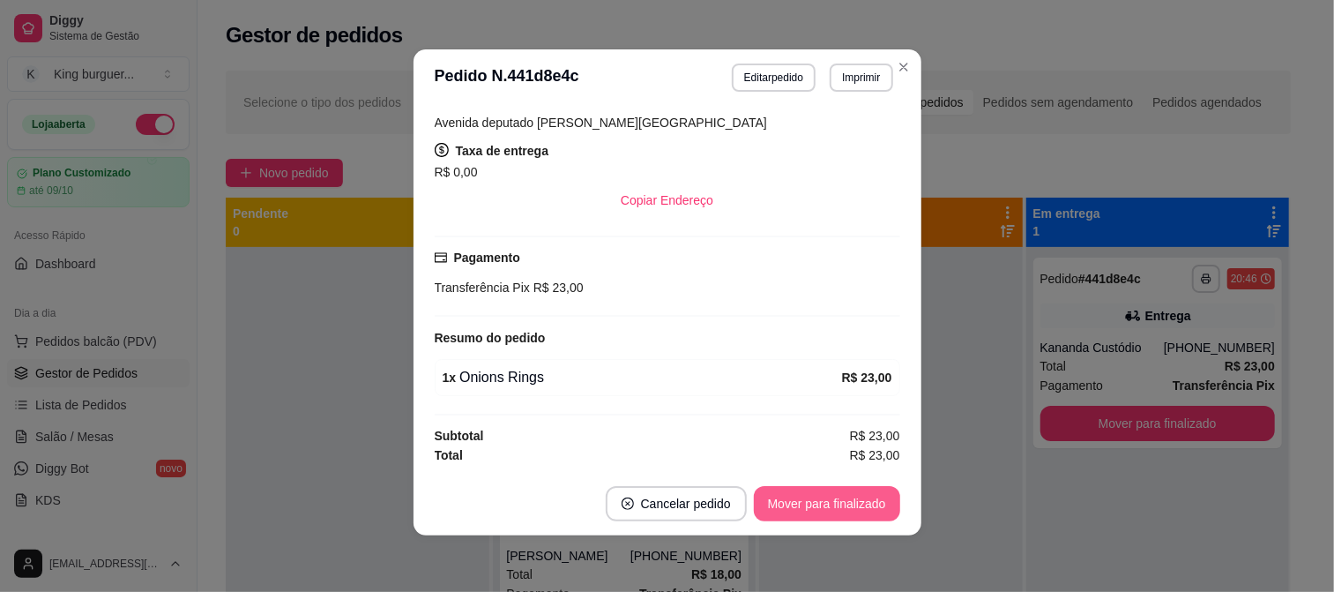
click at [832, 510] on button "Mover para finalizado" at bounding box center [827, 503] width 146 height 35
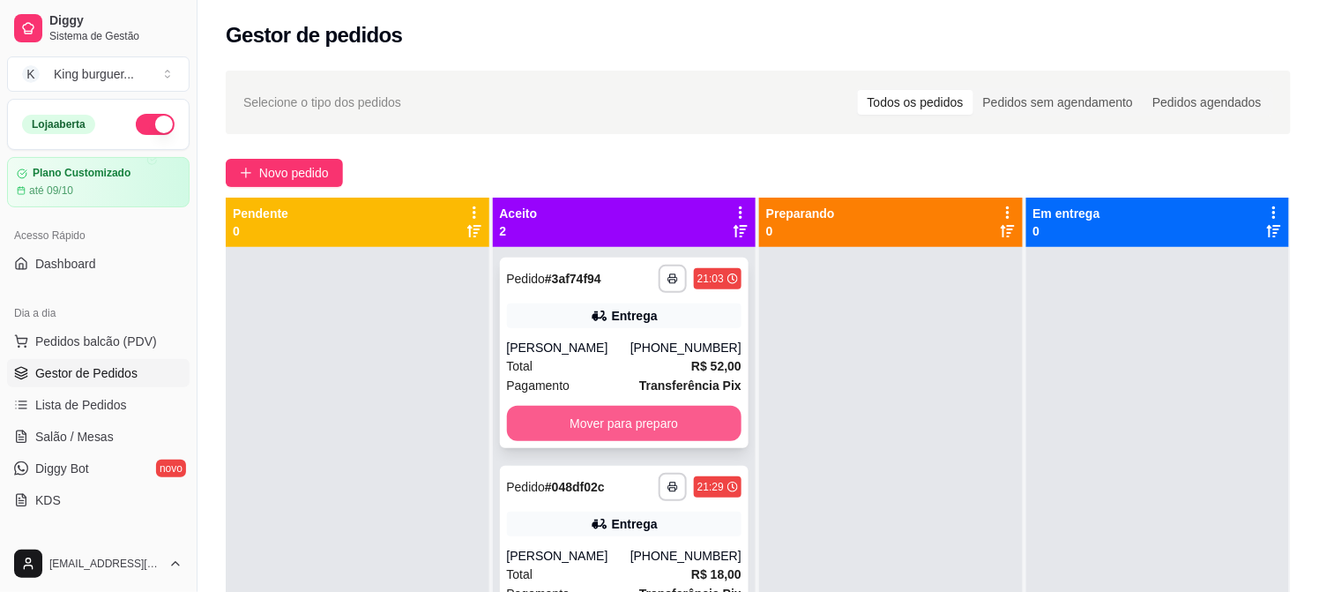
click at [708, 421] on button "Mover para preparo" at bounding box center [624, 423] width 235 height 35
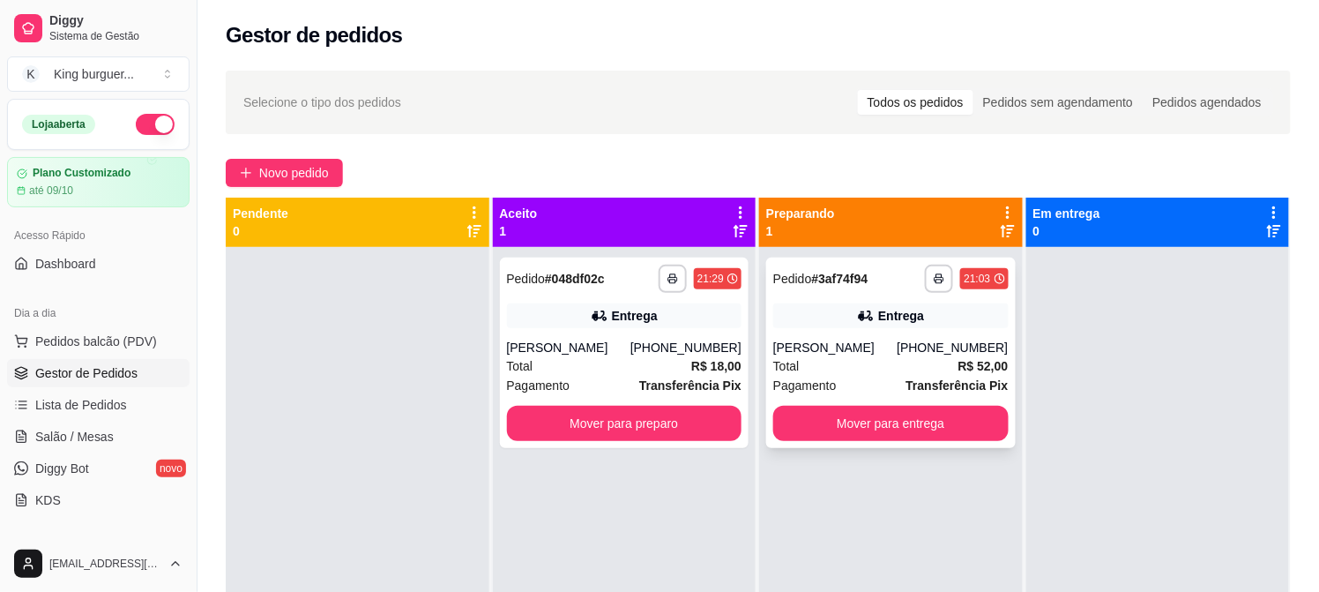
click at [892, 336] on div "**********" at bounding box center [890, 352] width 249 height 190
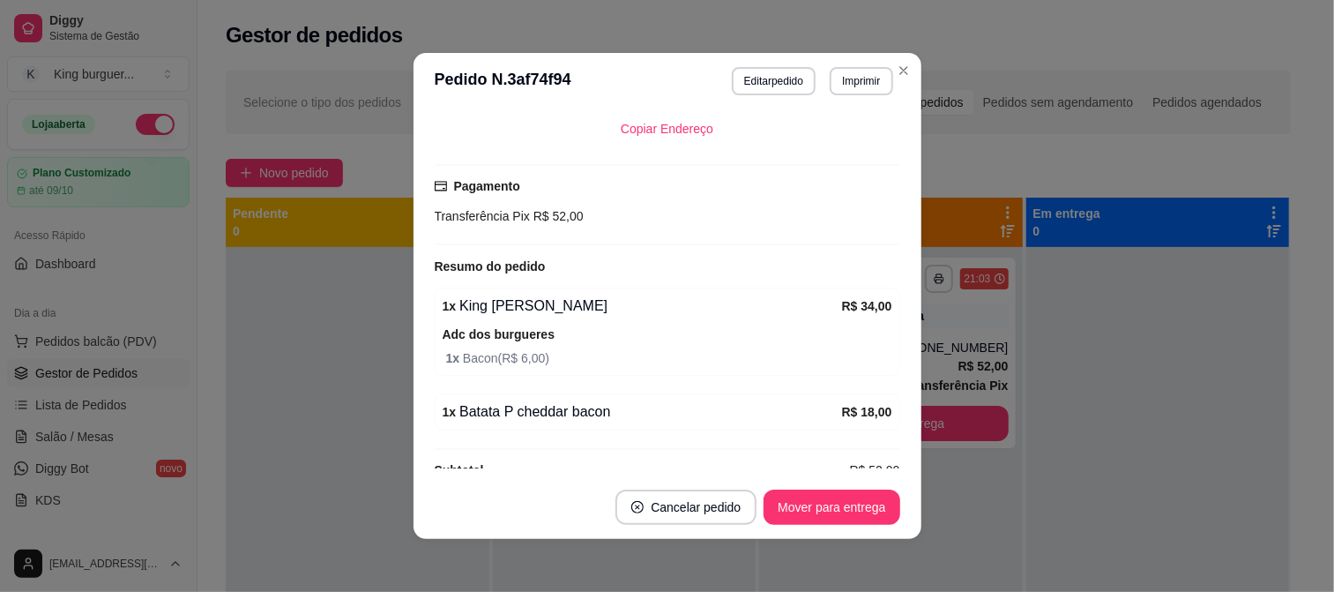
scroll to position [462, 0]
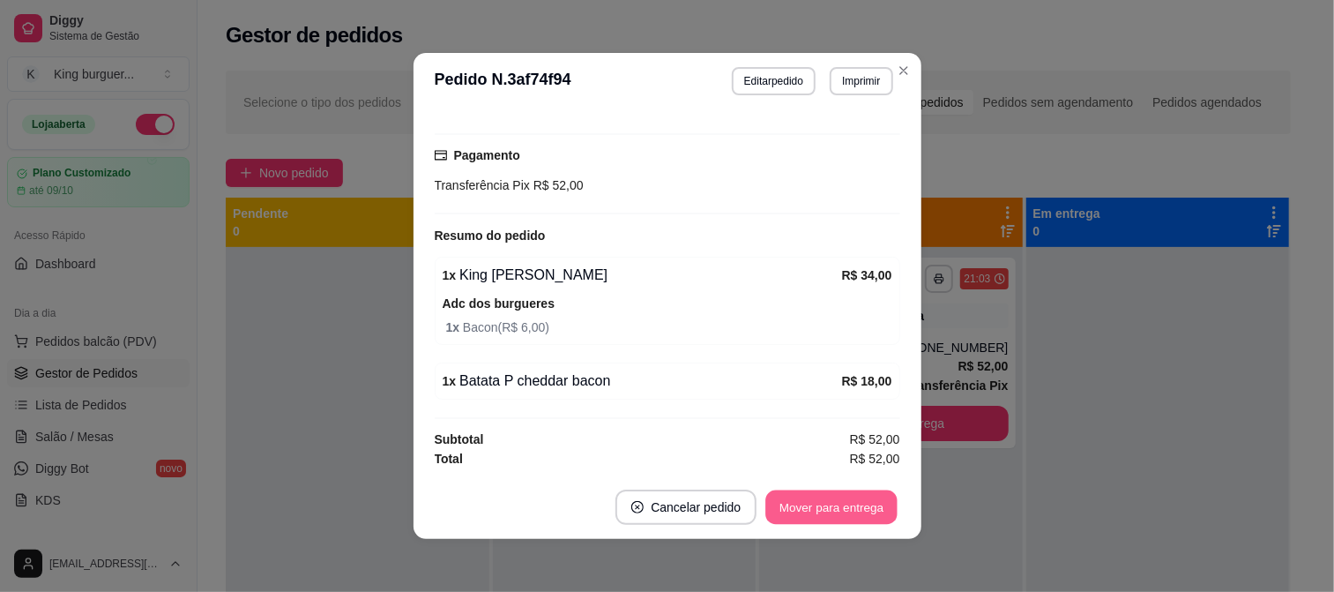
click at [853, 510] on button "Mover para entrega" at bounding box center [832, 507] width 132 height 34
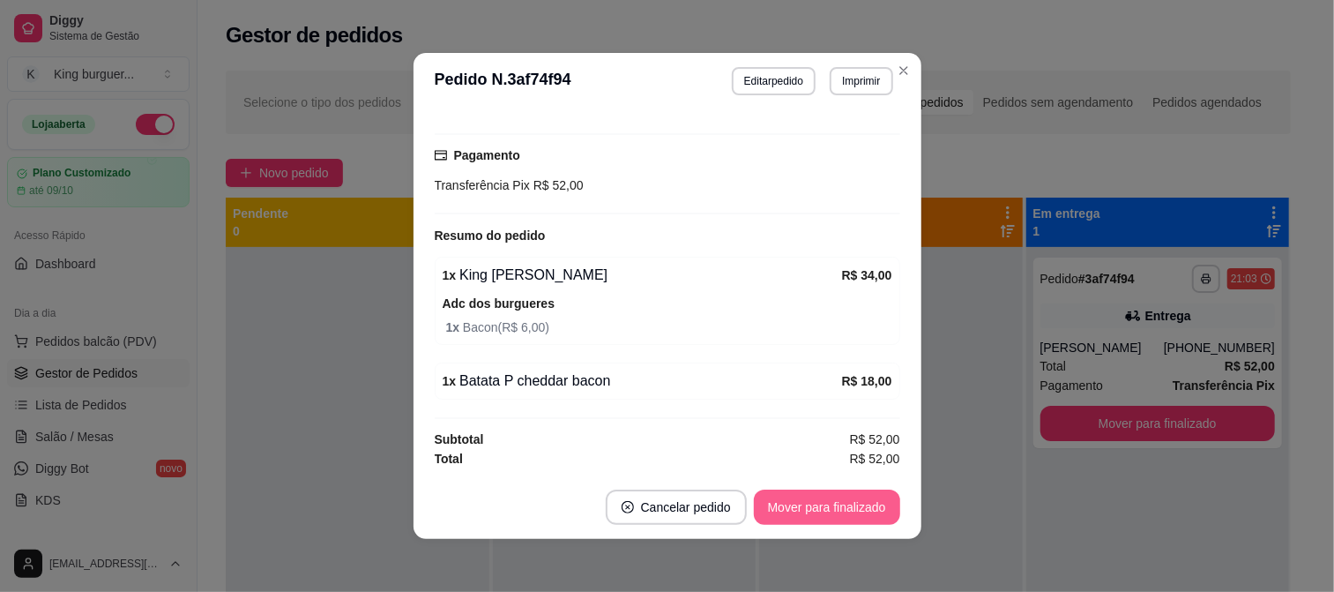
click at [873, 511] on button "Mover para finalizado" at bounding box center [827, 506] width 146 height 35
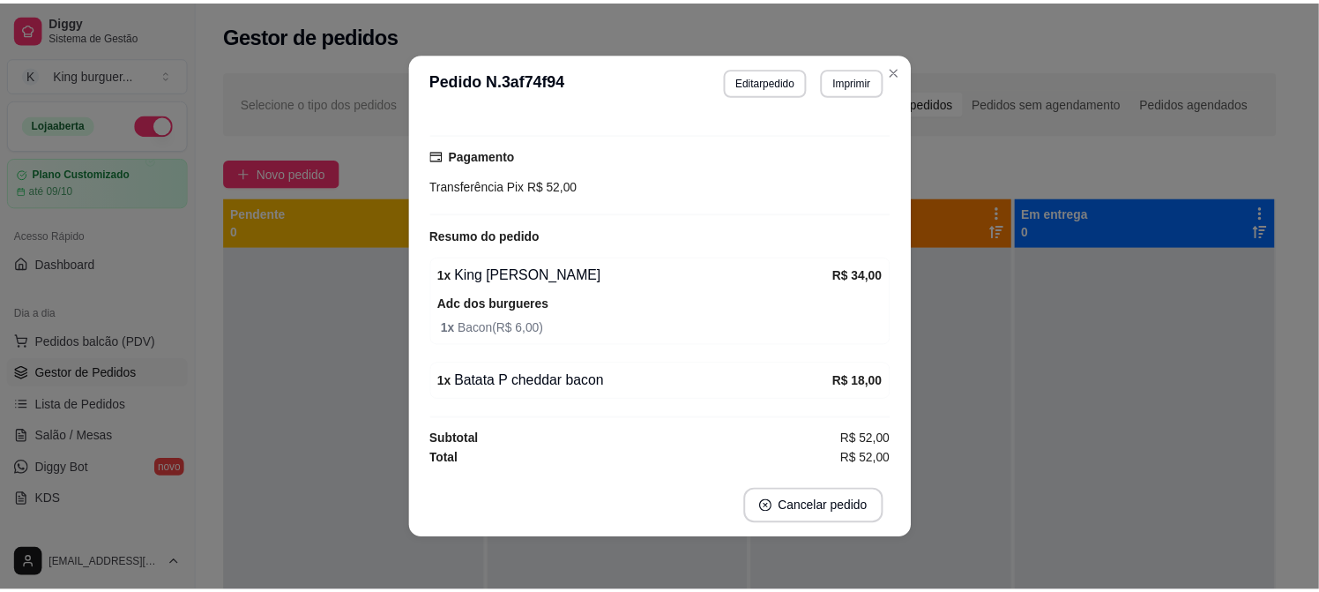
scroll to position [421, 0]
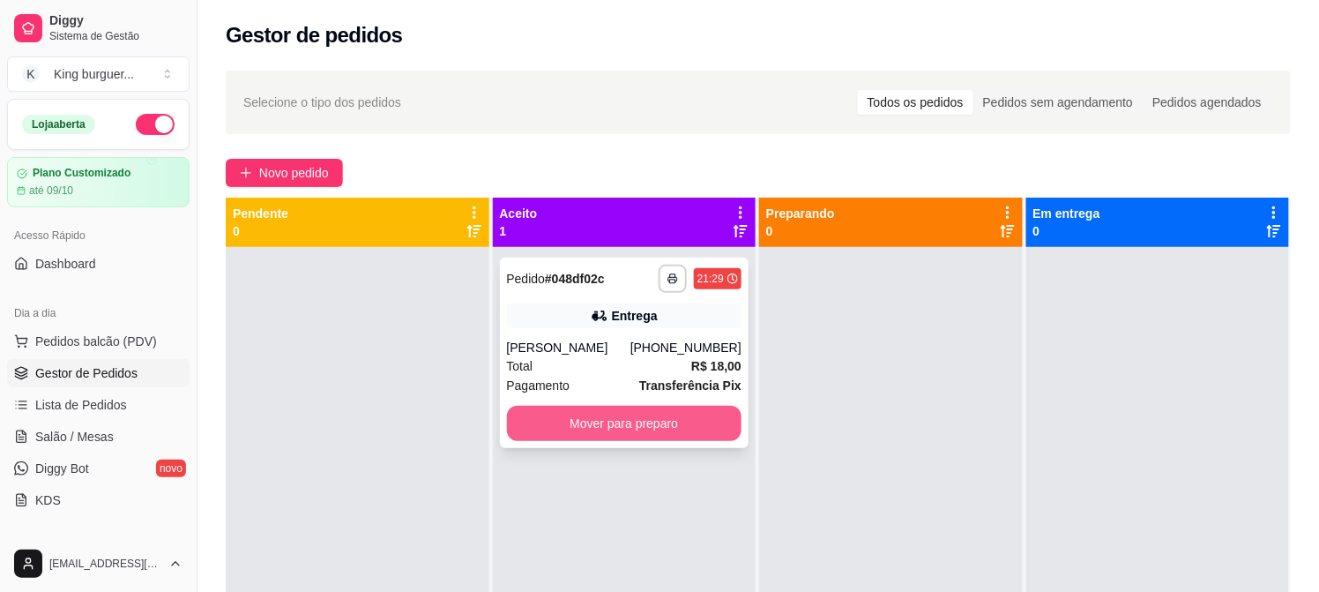
click at [695, 411] on button "Mover para preparo" at bounding box center [624, 423] width 235 height 35
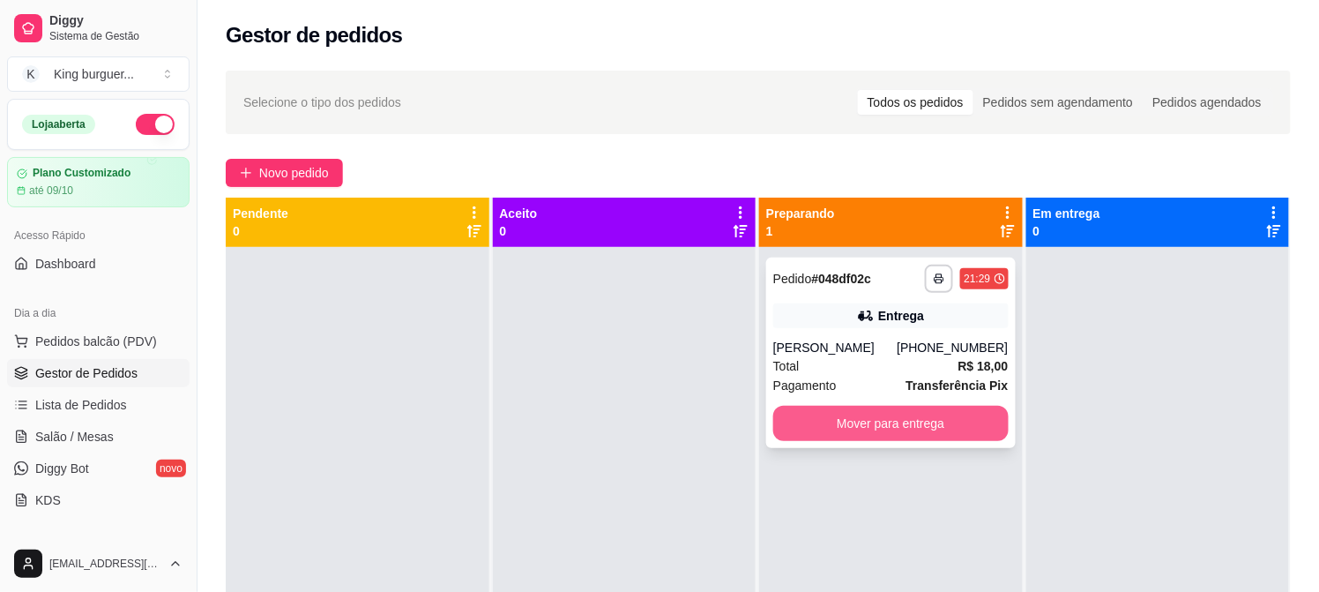
click at [785, 423] on button "Mover para entrega" at bounding box center [890, 423] width 235 height 35
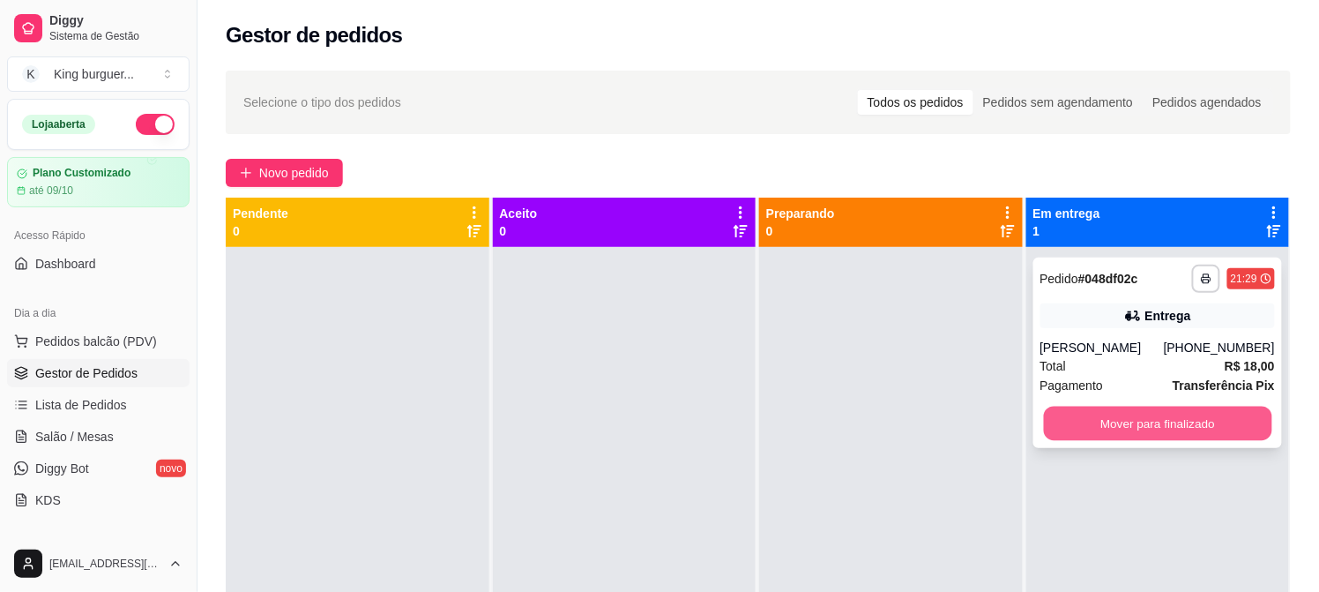
click at [1047, 433] on button "Mover para finalizado" at bounding box center [1157, 423] width 228 height 34
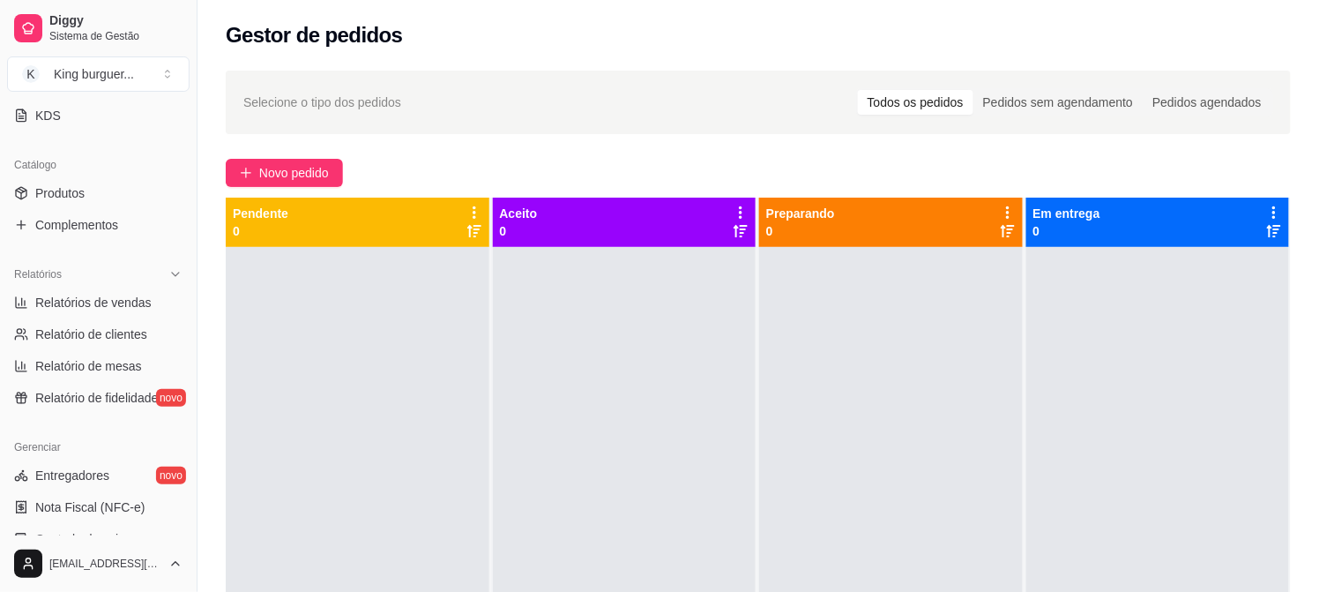
scroll to position [391, 0]
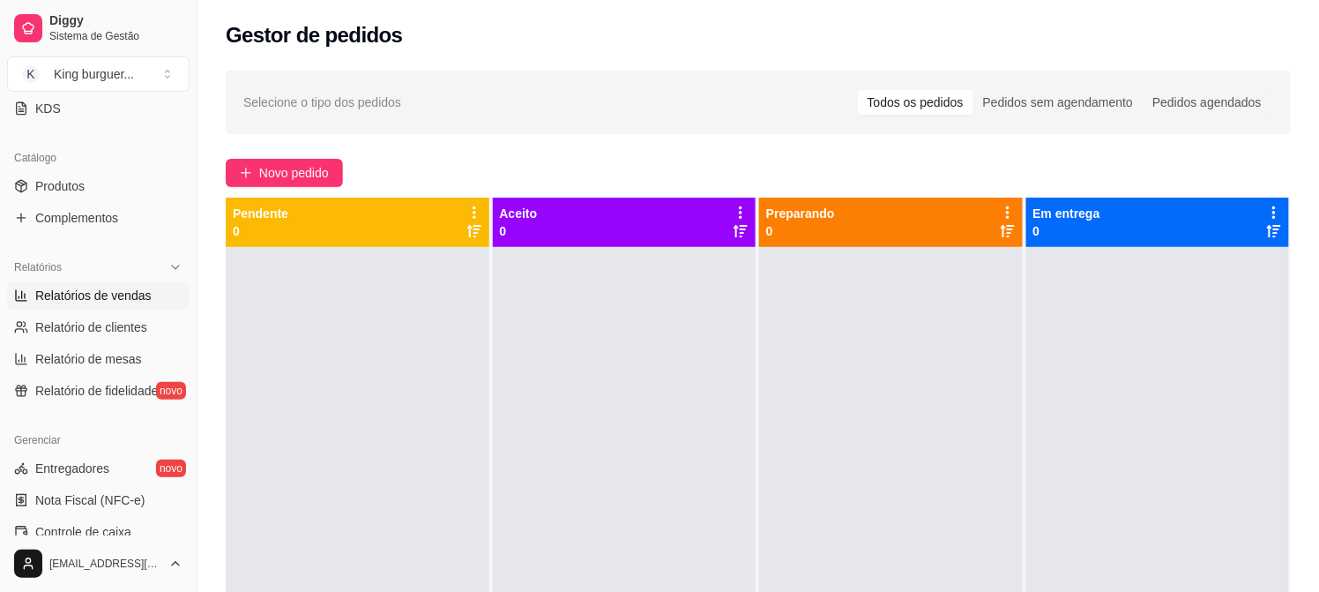
click at [133, 294] on span "Relatórios de vendas" at bounding box center [93, 296] width 116 height 18
select select "ALL"
select select "0"
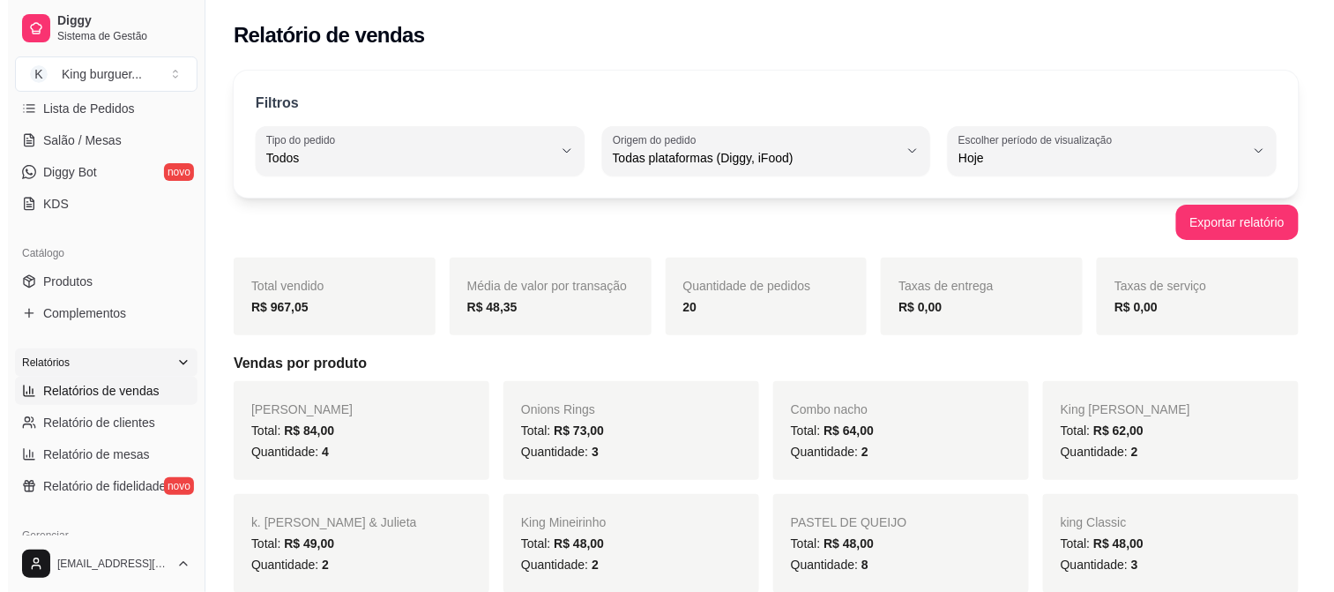
scroll to position [196, 0]
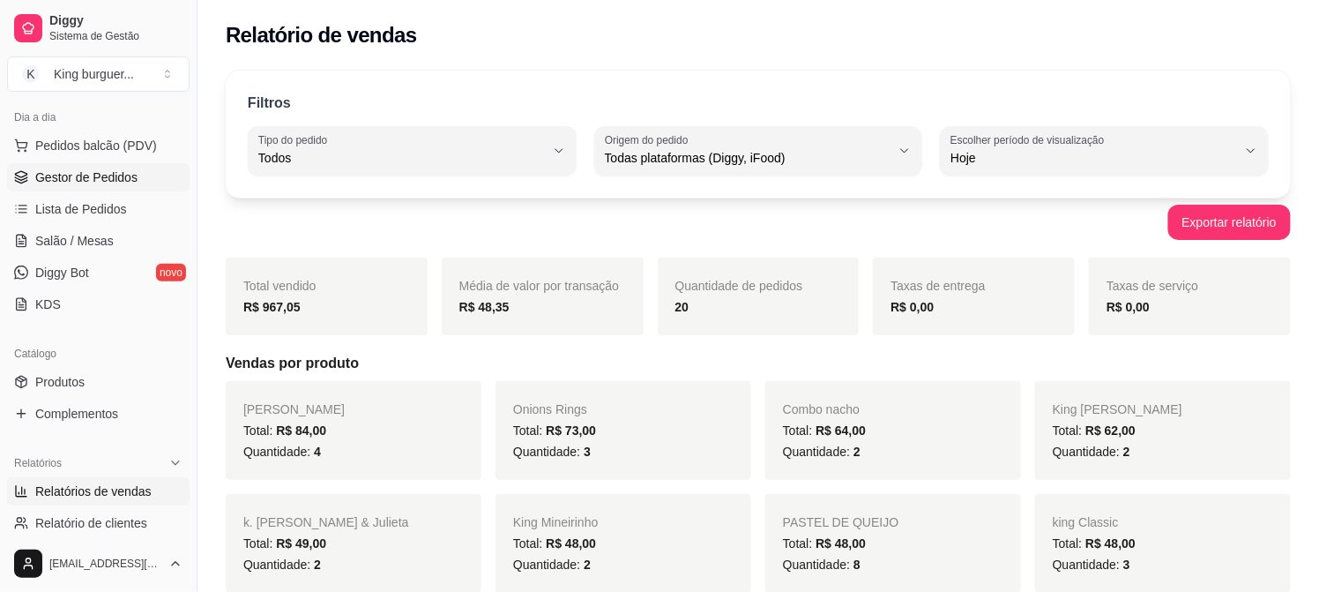
click at [108, 168] on span "Gestor de Pedidos" at bounding box center [86, 177] width 102 height 18
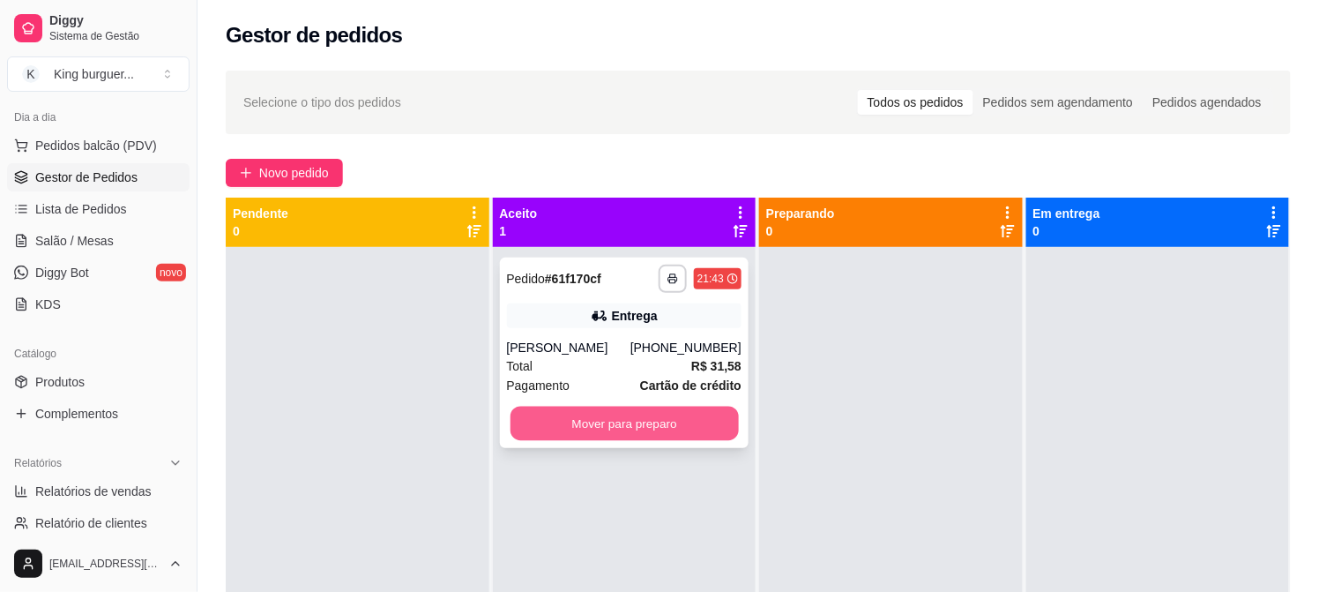
click at [631, 441] on button "Mover para preparo" at bounding box center [624, 423] width 228 height 34
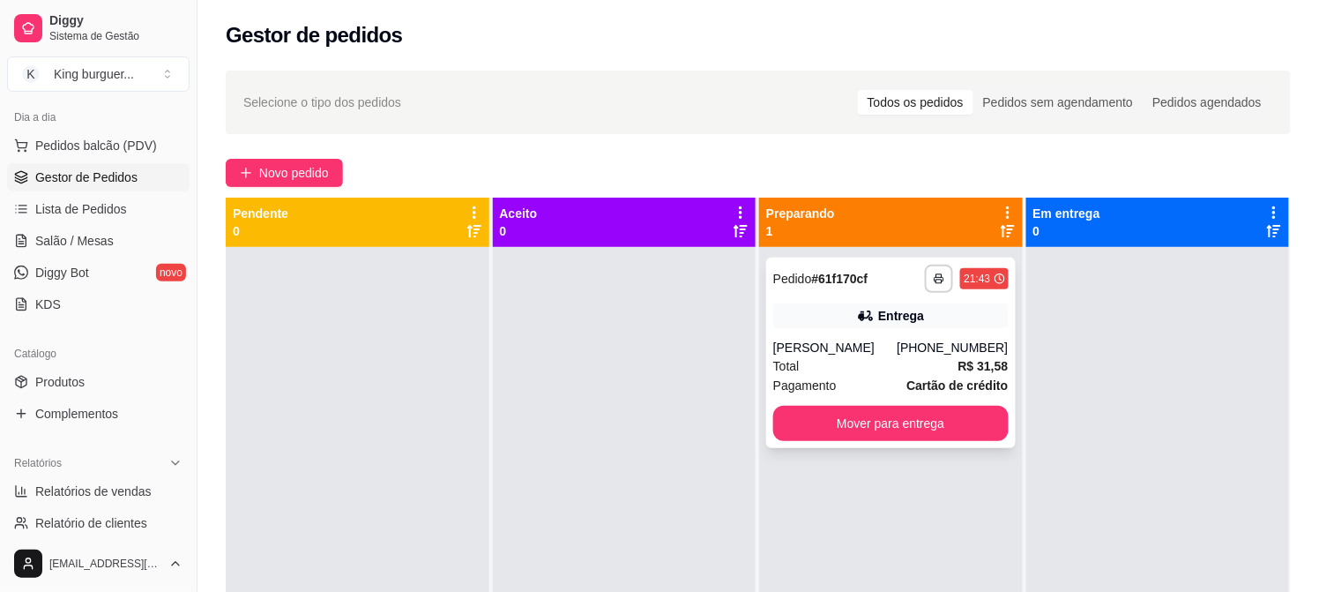
click at [894, 356] on div "[PERSON_NAME]" at bounding box center [834, 348] width 123 height 18
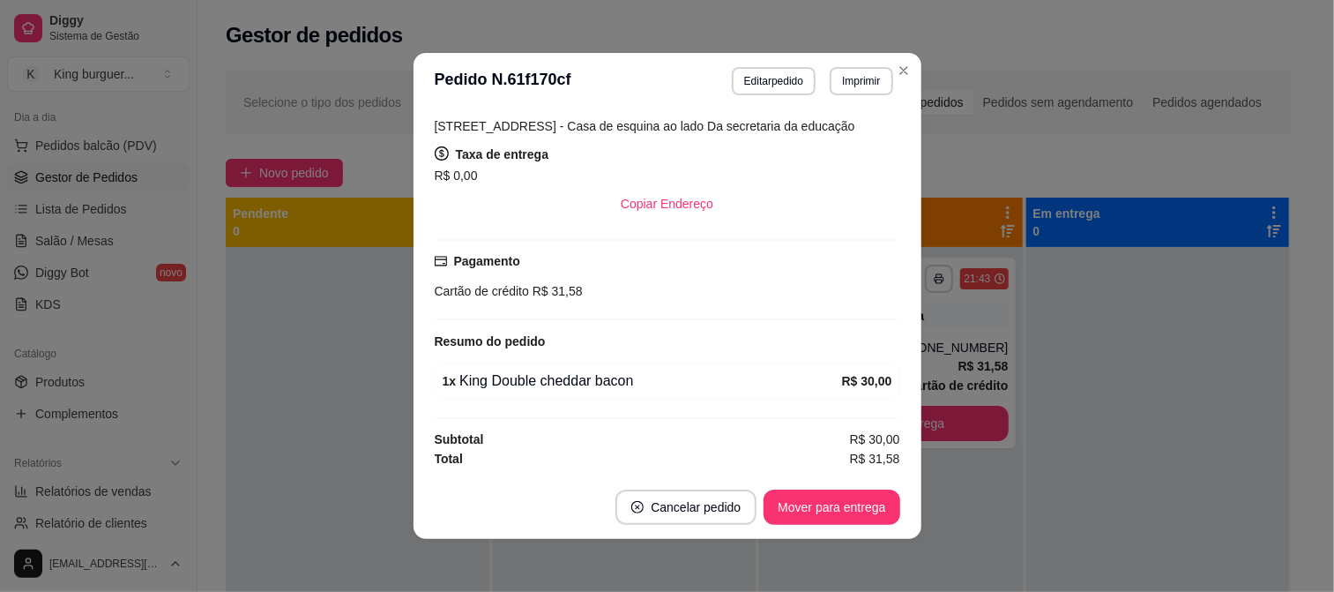
scroll to position [4, 0]
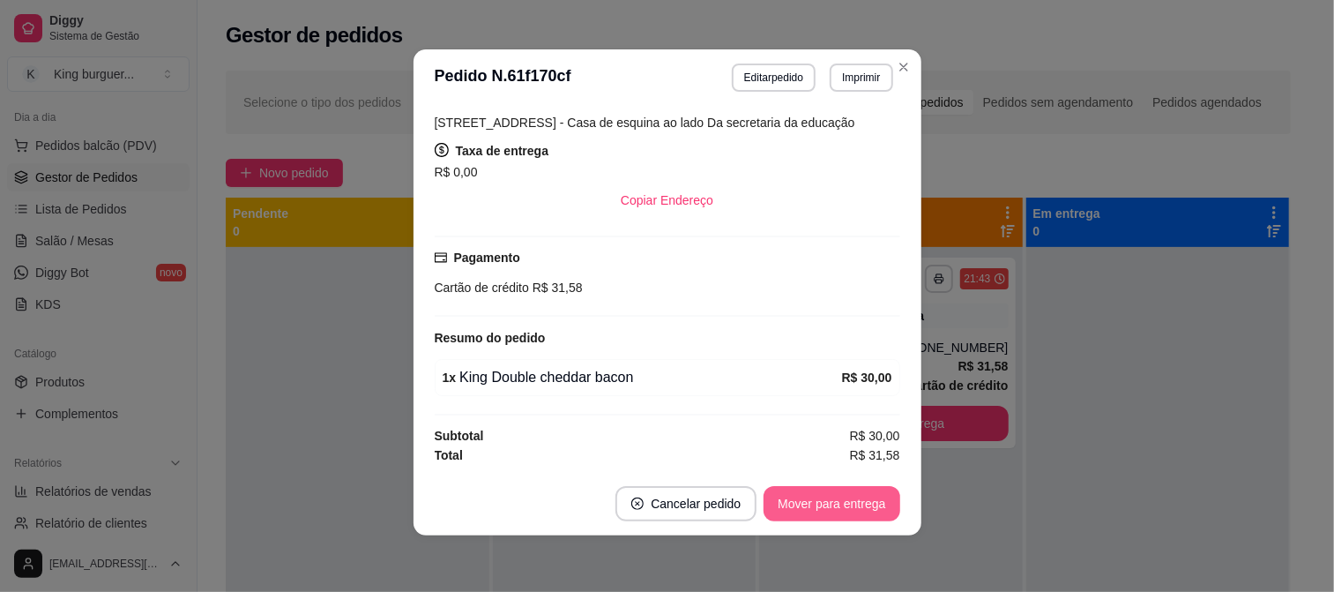
click at [874, 498] on button "Mover para entrega" at bounding box center [831, 503] width 136 height 35
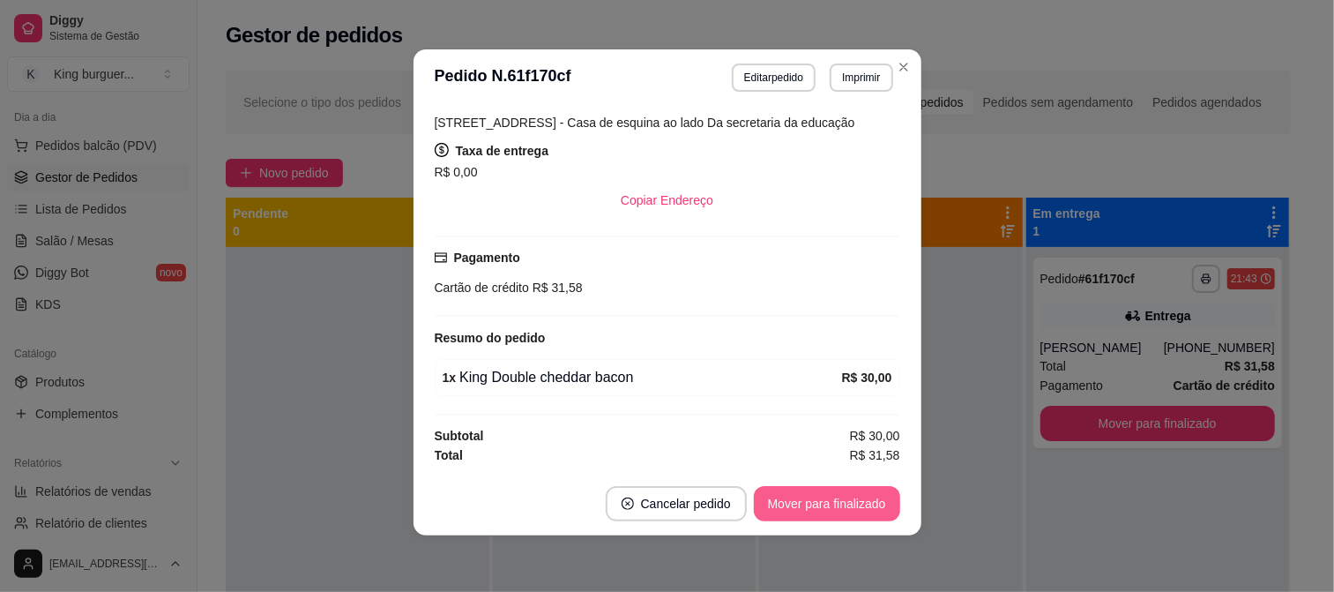
click at [871, 503] on button "Mover para finalizado" at bounding box center [827, 503] width 146 height 35
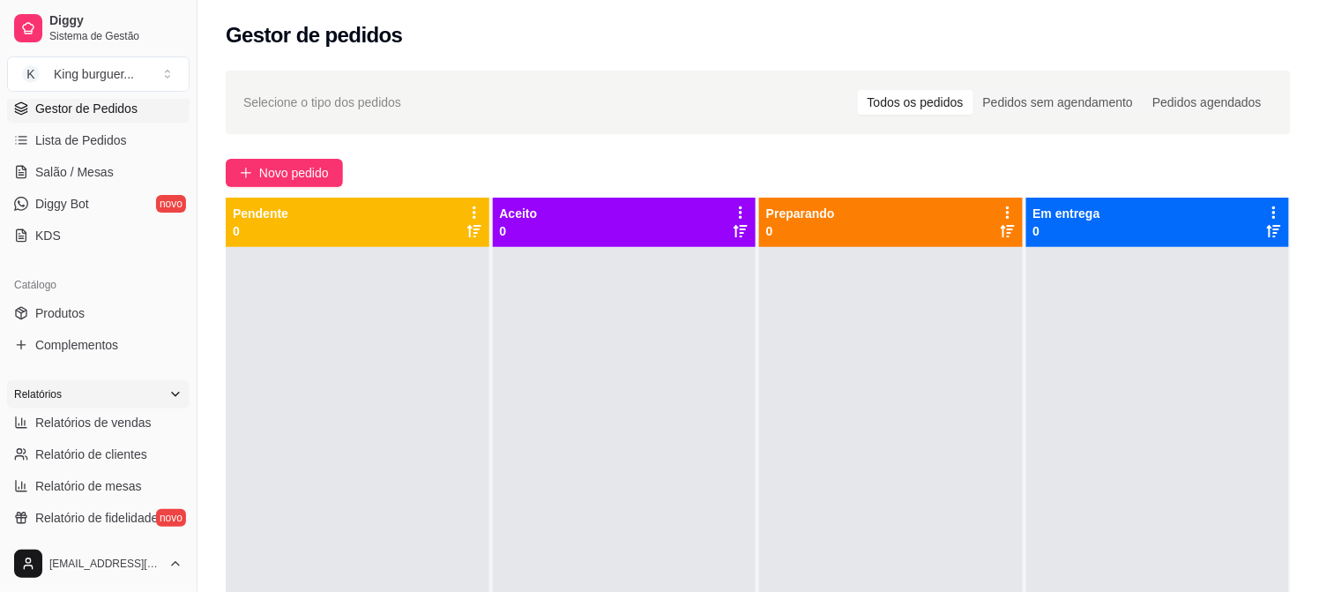
scroll to position [294, 0]
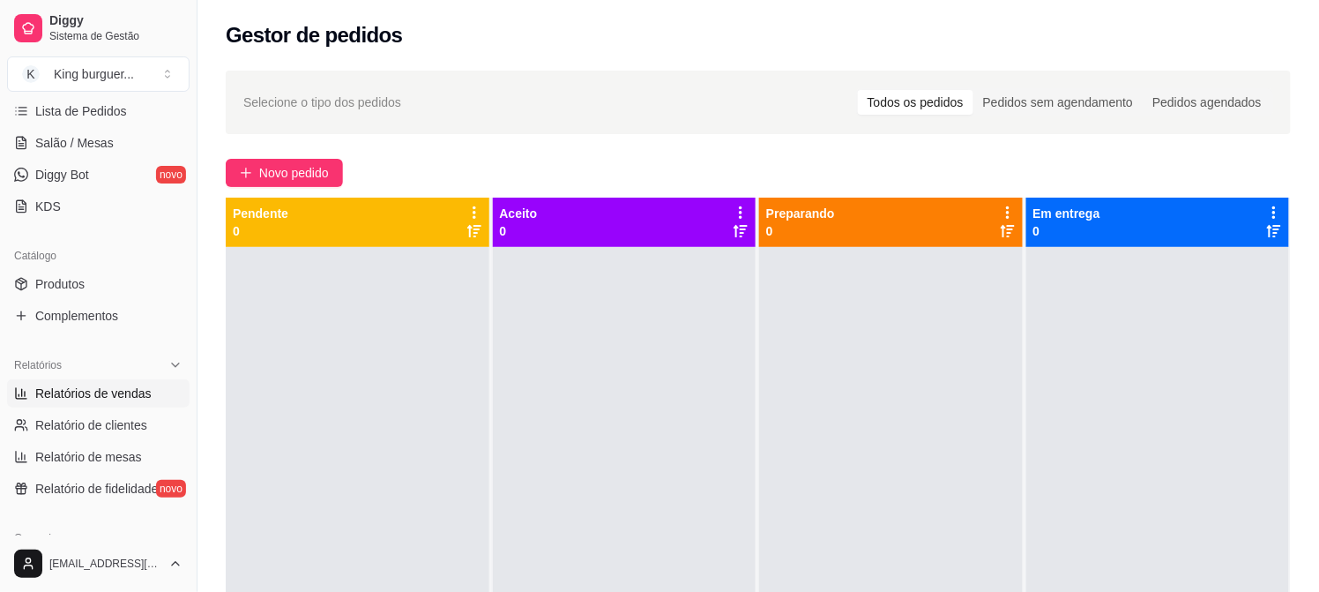
click at [113, 398] on span "Relatórios de vendas" at bounding box center [93, 393] width 116 height 18
select select "ALL"
select select "0"
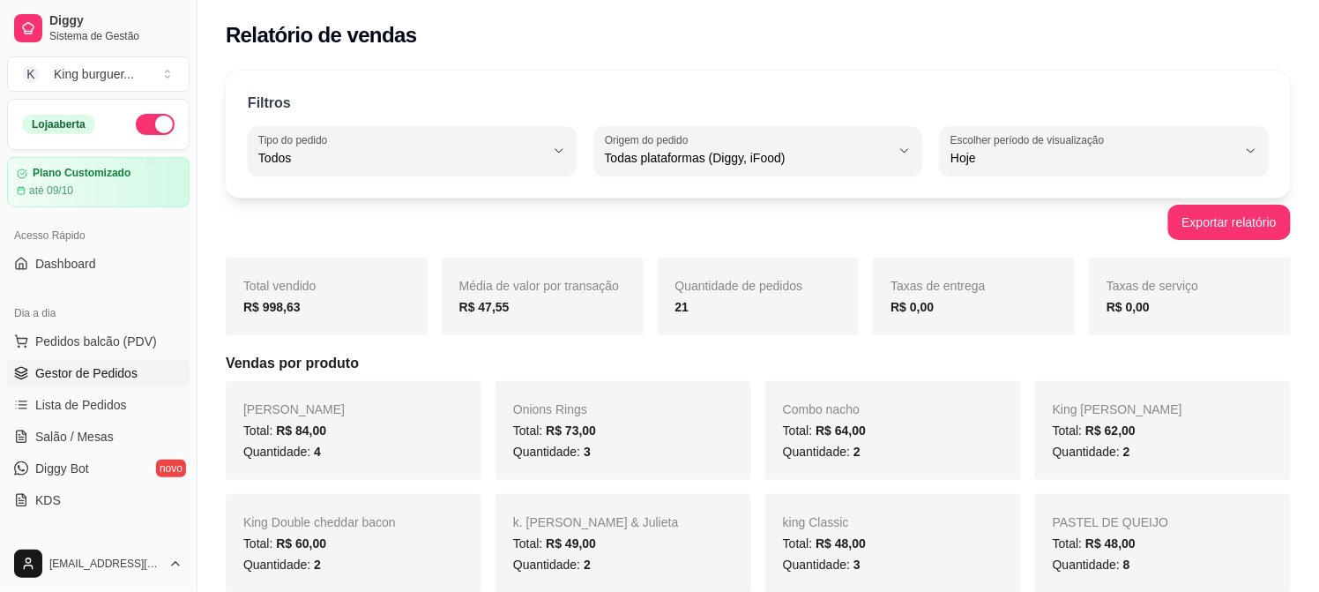
click at [111, 376] on span "Gestor de Pedidos" at bounding box center [86, 373] width 102 height 18
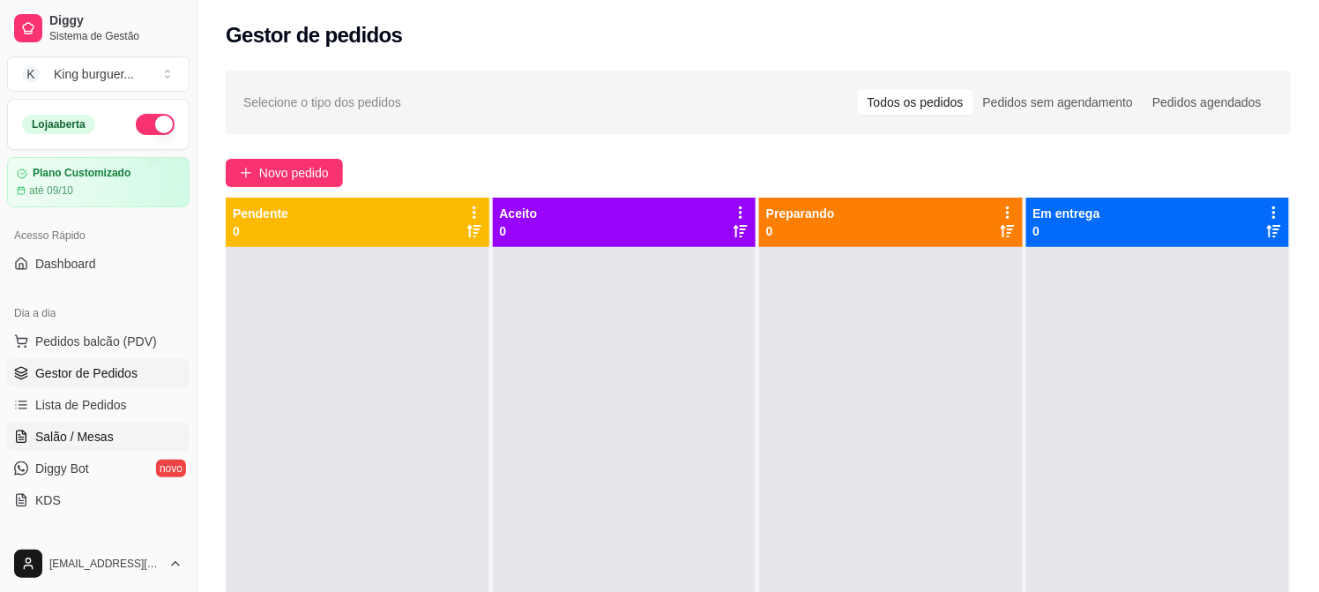
click at [106, 426] on link "Salão / Mesas" at bounding box center [98, 436] width 182 height 28
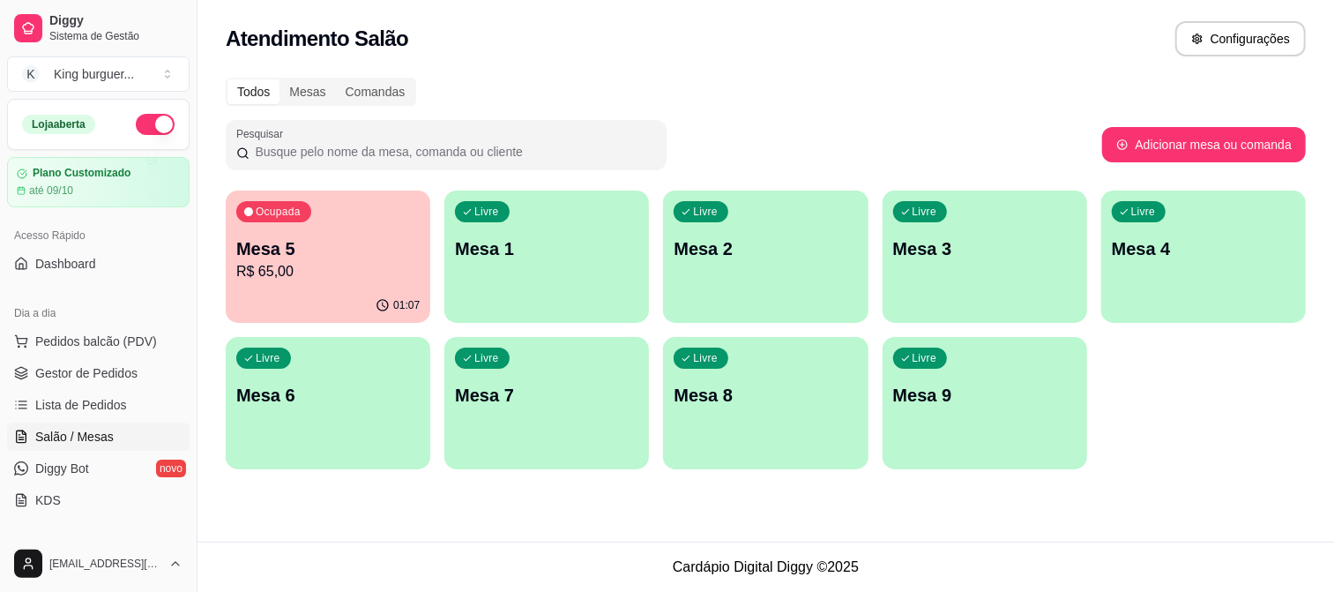
click at [315, 261] on p "R$ 65,00" at bounding box center [327, 271] width 183 height 21
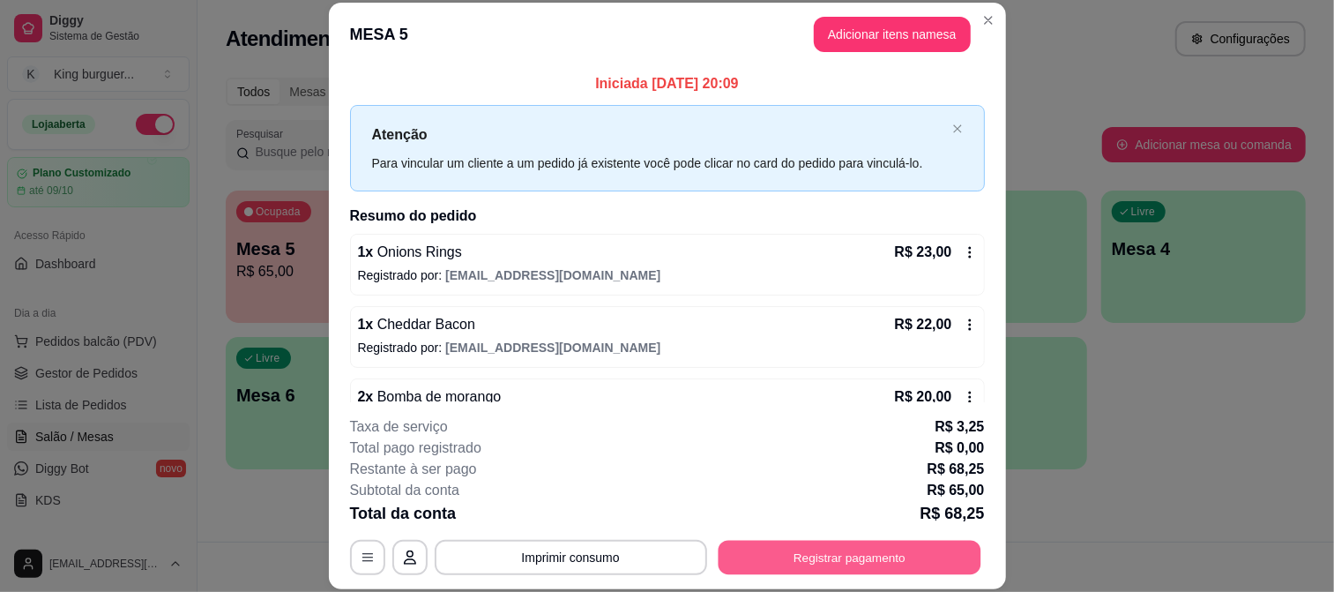
click at [788, 556] on button "Registrar pagamento" at bounding box center [849, 557] width 263 height 34
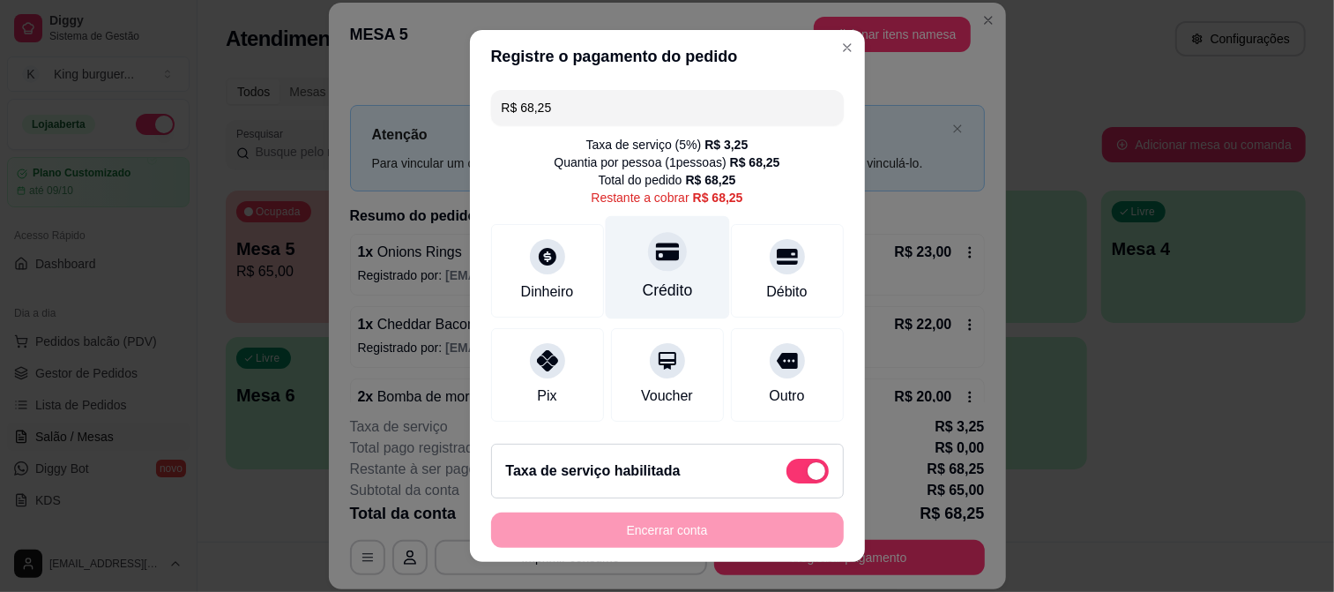
click at [655, 262] on icon at bounding box center [666, 251] width 23 height 23
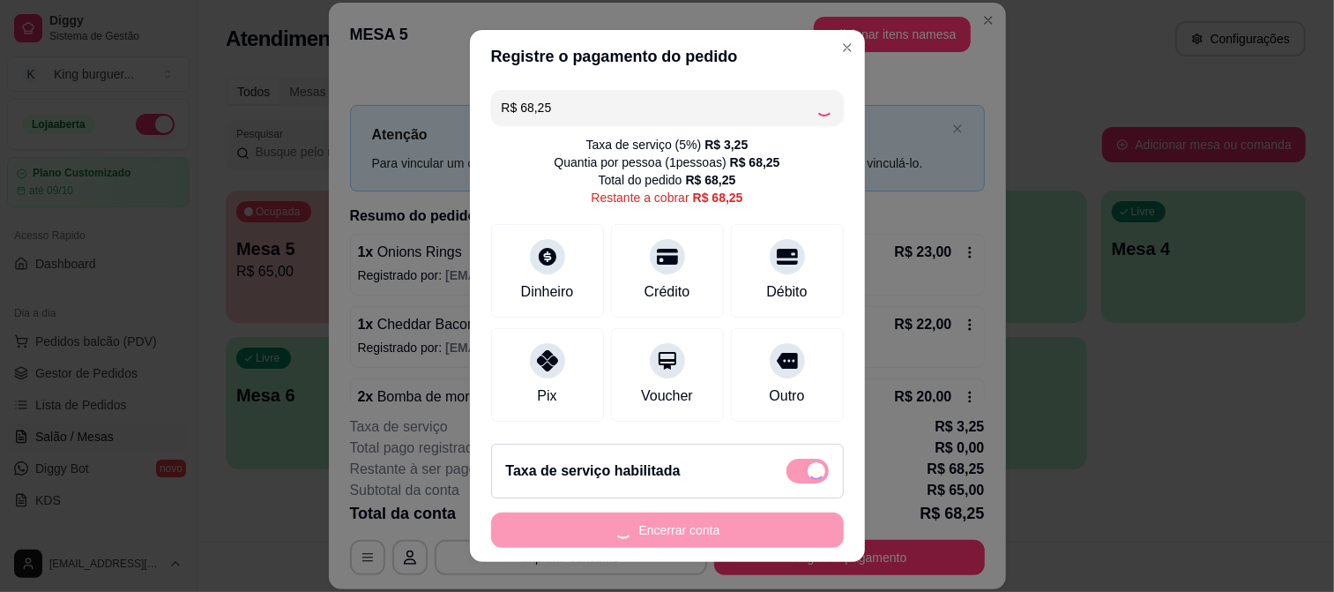
type input "R$ 0,00"
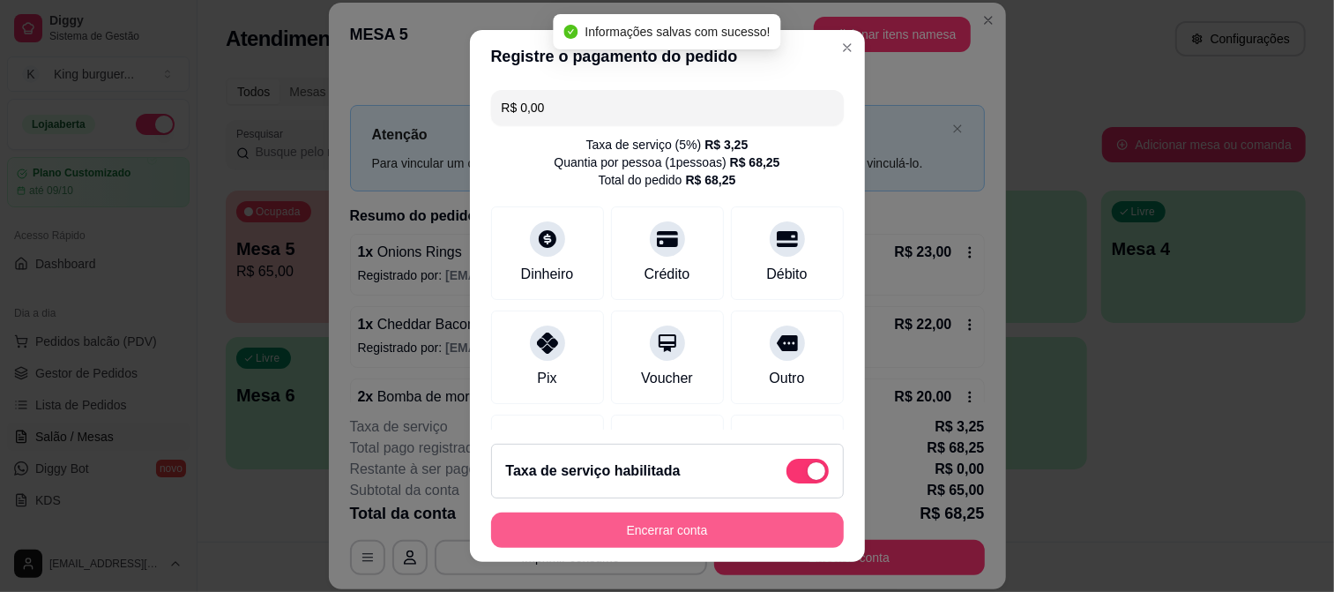
click at [659, 522] on button "Encerrar conta" at bounding box center [667, 529] width 353 height 35
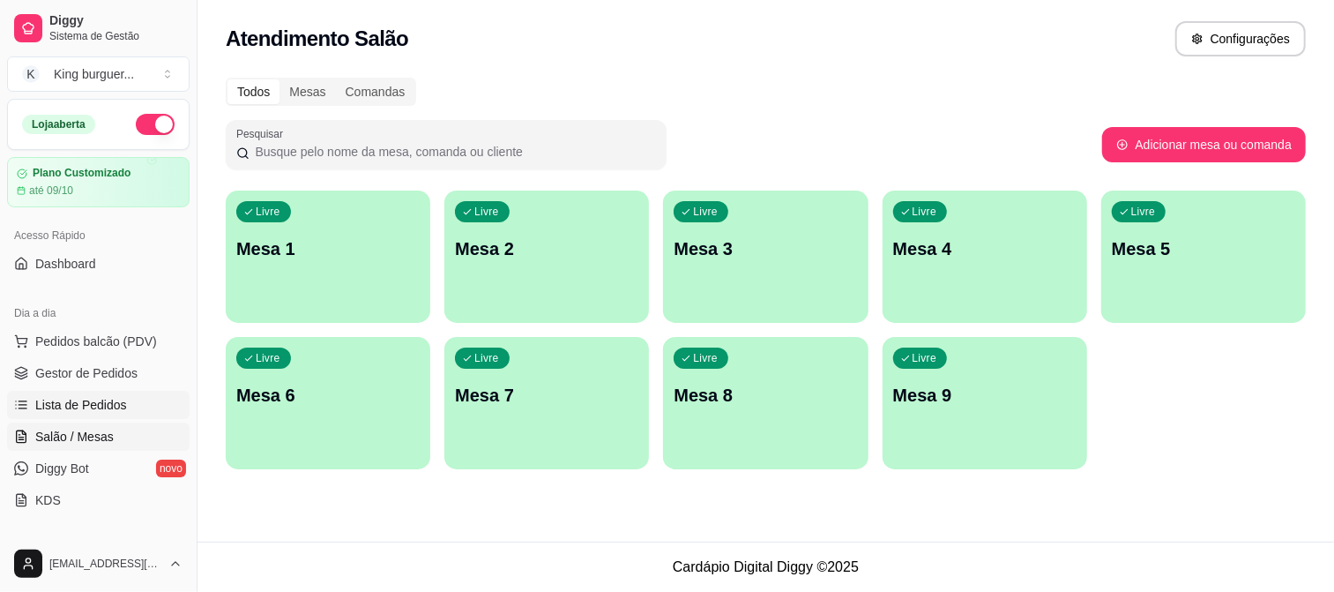
click at [101, 398] on span "Lista de Pedidos" at bounding box center [81, 405] width 92 height 18
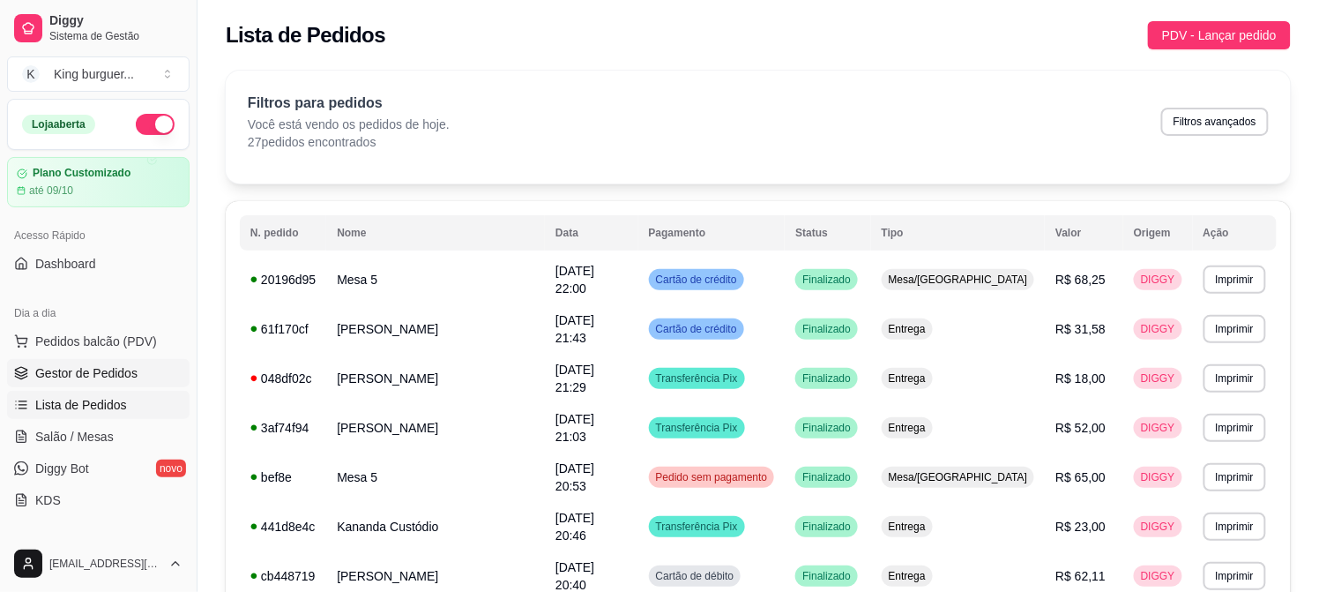
click at [99, 376] on span "Gestor de Pedidos" at bounding box center [86, 373] width 102 height 18
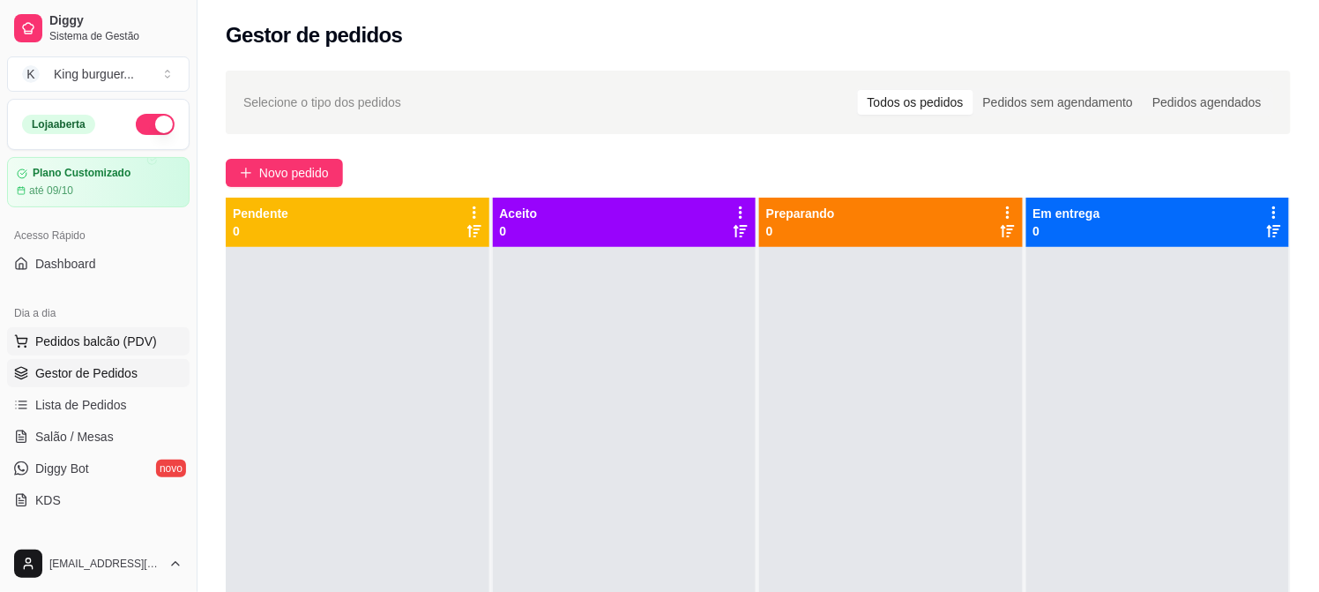
click at [94, 336] on span "Pedidos balcão (PDV)" at bounding box center [96, 341] width 122 height 18
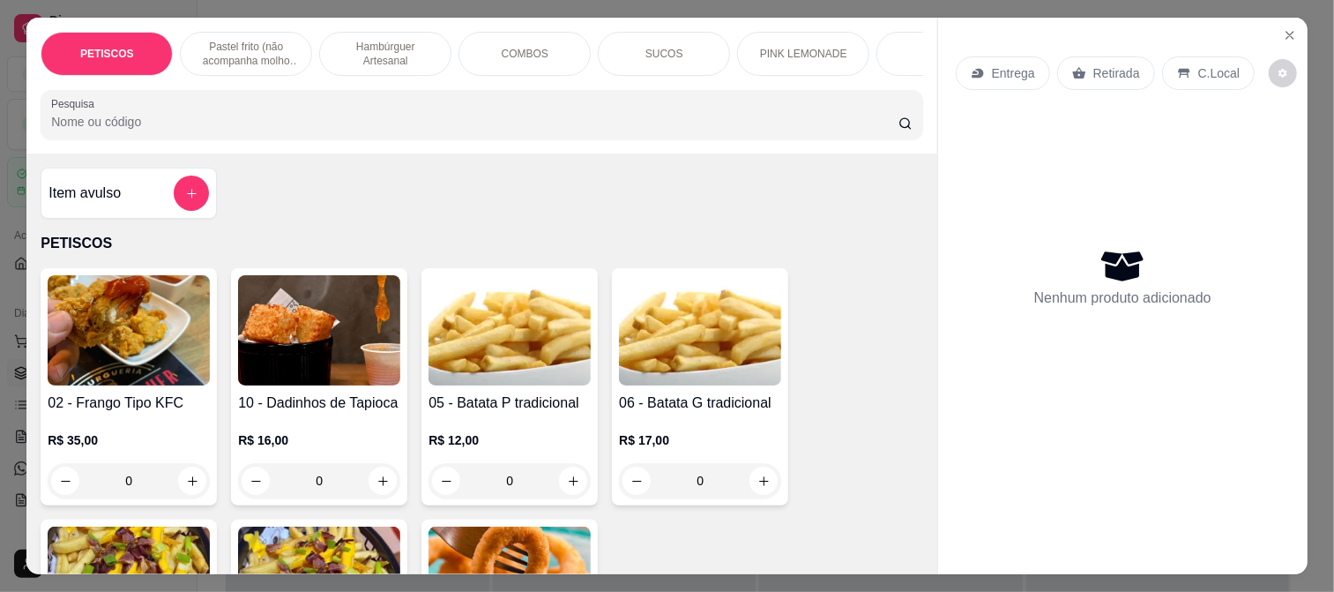
click at [1283, 30] on icon "Close" at bounding box center [1290, 35] width 14 height 14
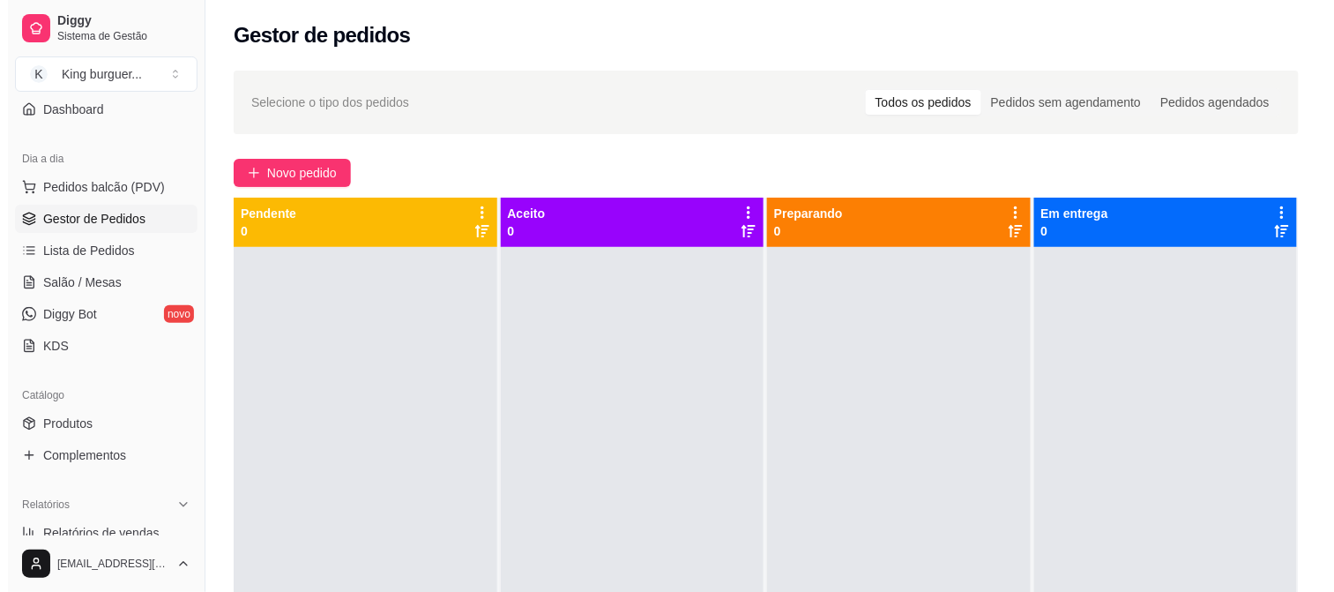
scroll to position [196, 0]
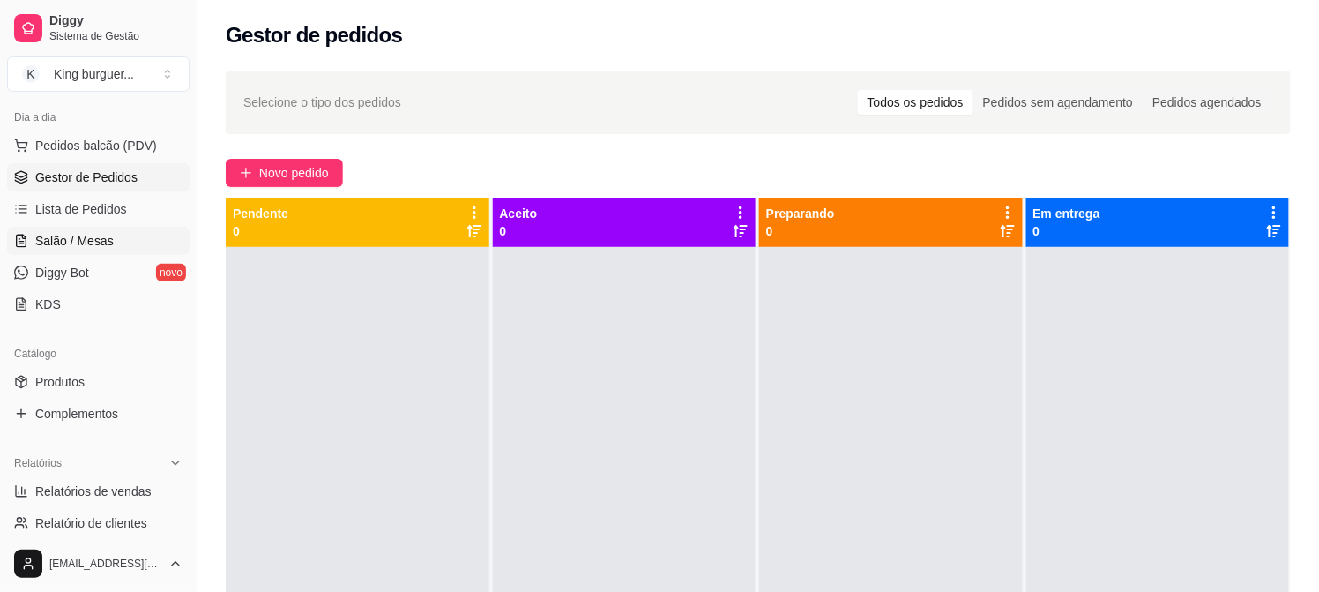
click at [62, 240] on span "Salão / Mesas" at bounding box center [74, 241] width 78 height 18
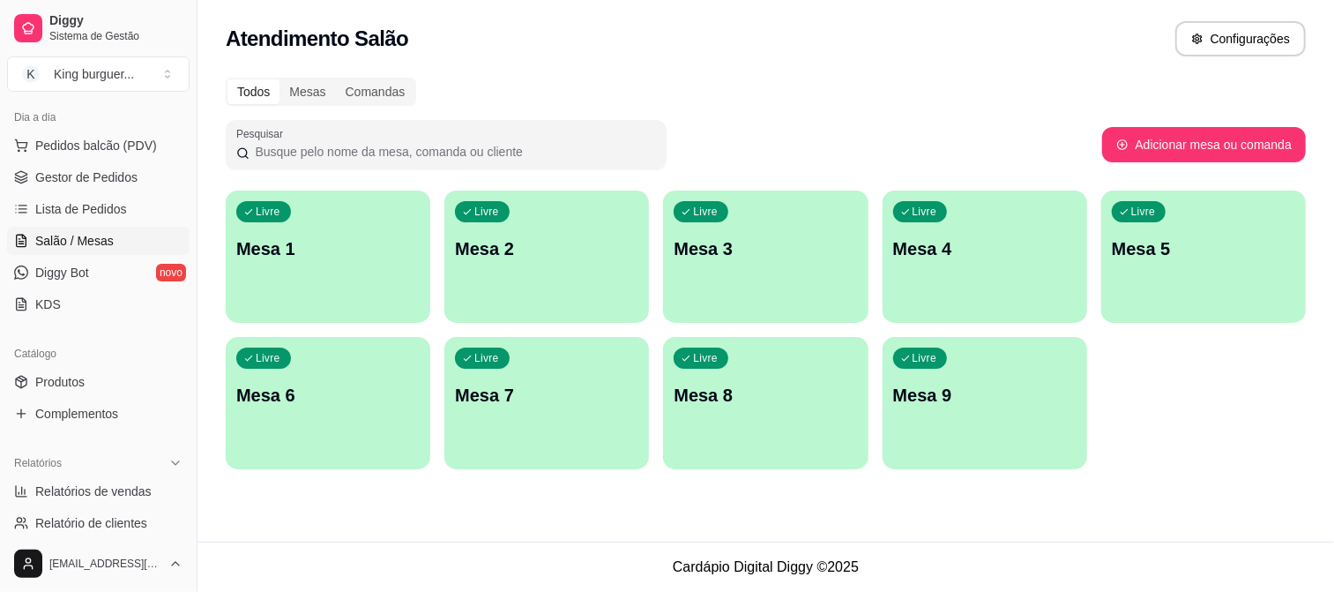
drag, startPoint x: 718, startPoint y: 67, endPoint x: 684, endPoint y: 71, distance: 33.7
click at [714, 68] on div "Todos Mesas Comandas Pesquisar Adicionar mesa ou comanda Livre Mesa 1 Livre Mes…" at bounding box center [765, 278] width 1136 height 423
